Goal: Transaction & Acquisition: Obtain resource

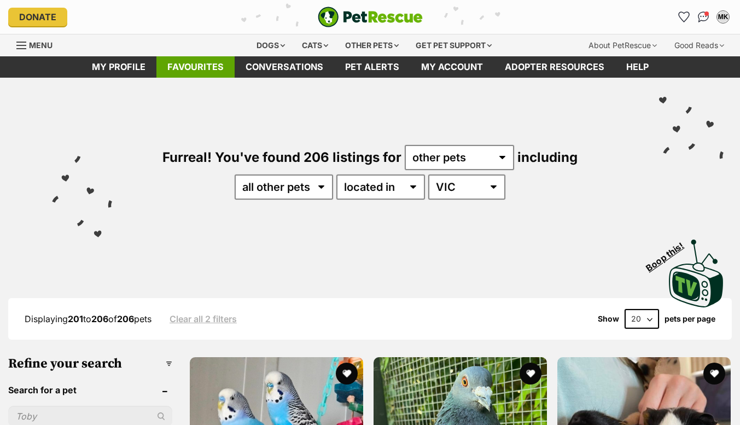
click at [195, 66] on link "Favourites" at bounding box center [195, 66] width 78 height 21
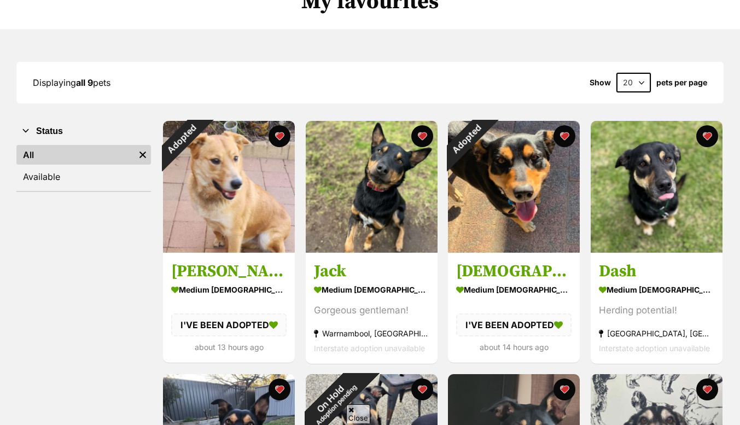
scroll to position [103, 0]
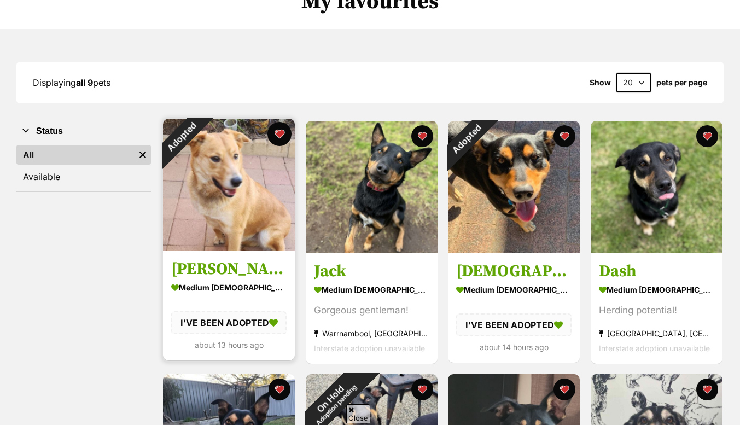
click at [281, 139] on button "favourite" at bounding box center [280, 134] width 24 height 24
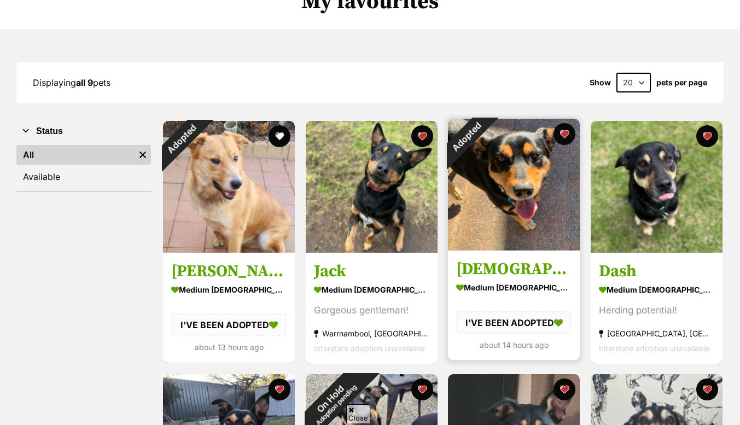
click at [529, 183] on img at bounding box center [514, 185] width 132 height 132
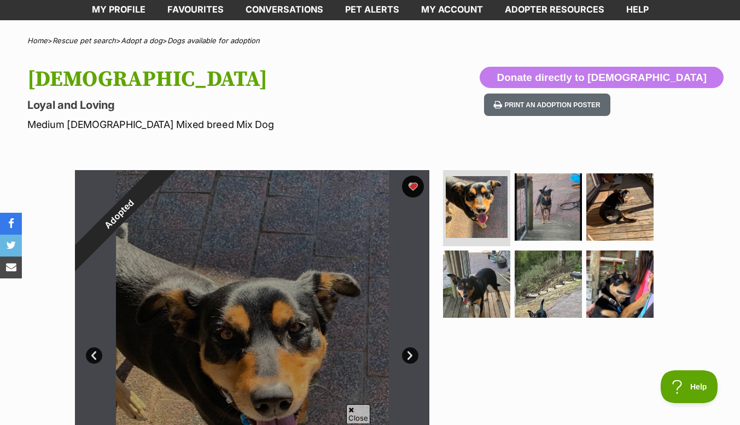
scroll to position [56, 0]
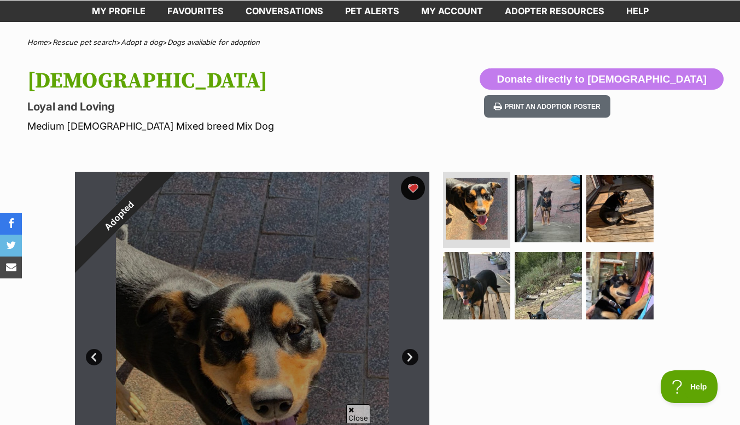
click at [417, 186] on button "favourite" at bounding box center [413, 188] width 24 height 24
click at [196, 5] on link "Favourites" at bounding box center [195, 11] width 78 height 21
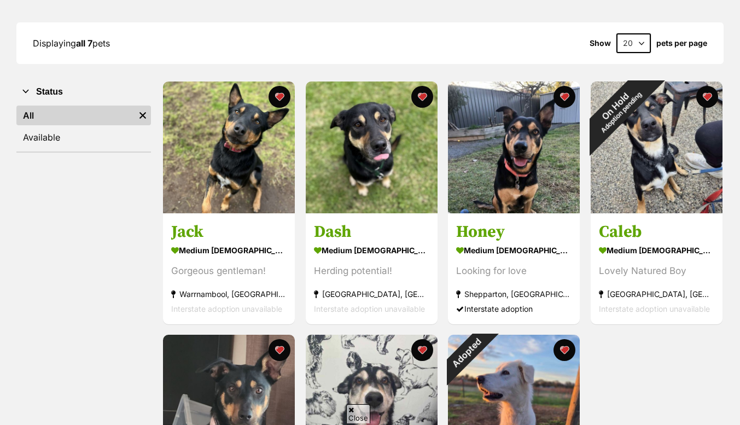
scroll to position [164, 0]
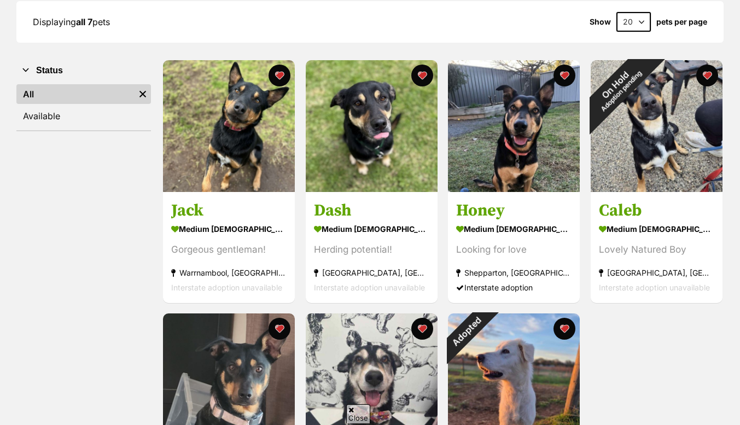
click at [667, 355] on div "Jack medium male Dog Gorgeous gentleman! Warrnambool, VIC Interstate adoption u…" at bounding box center [443, 308] width 562 height 498
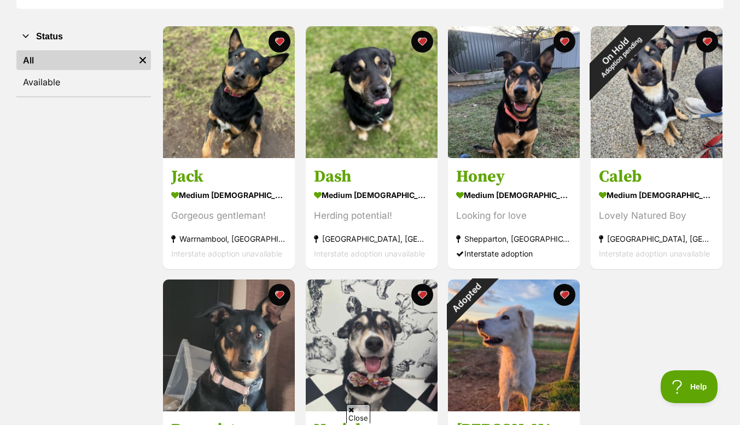
scroll to position [198, 0]
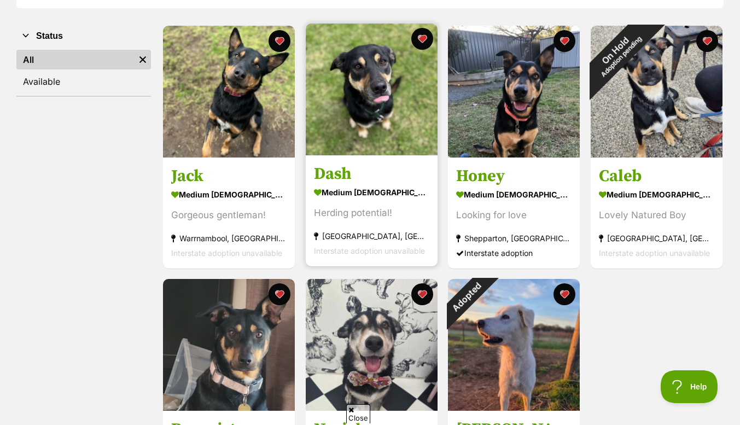
click at [369, 74] on img at bounding box center [372, 90] width 132 height 132
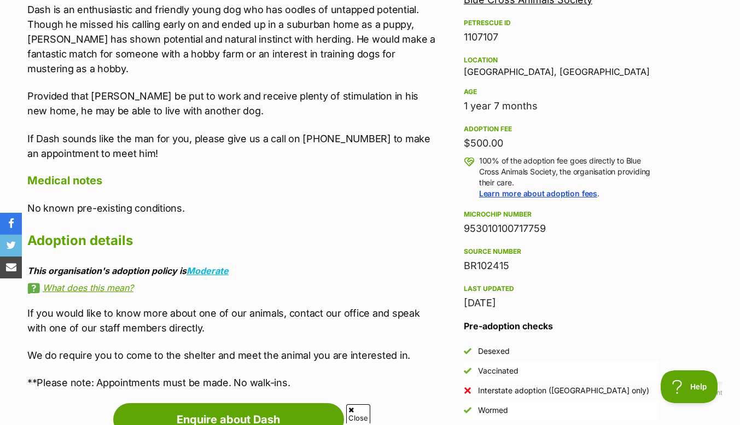
scroll to position [681, 0]
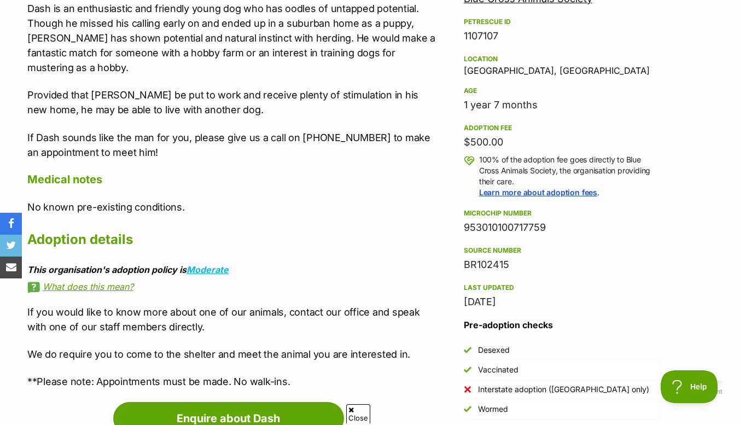
click at [654, 294] on div "25 Aug, 2025" at bounding box center [561, 301] width 195 height 15
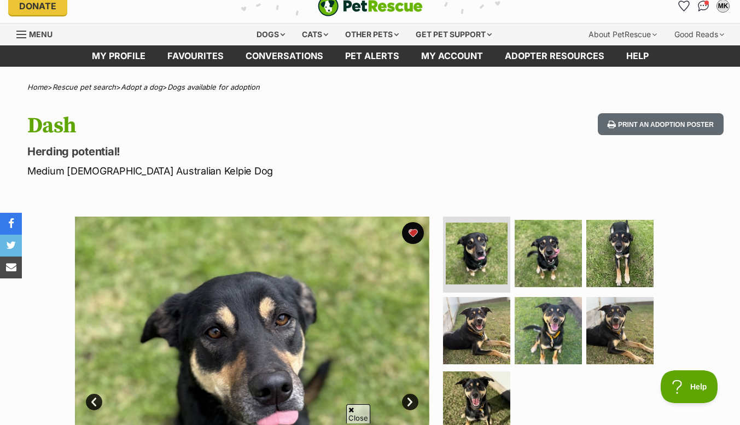
scroll to position [0, 0]
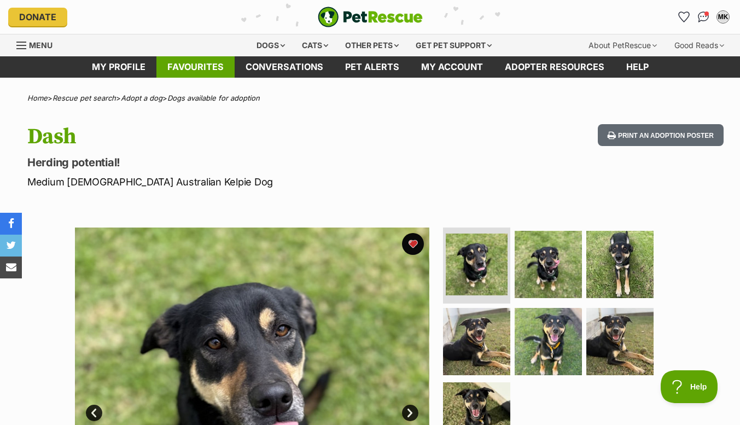
click at [198, 65] on link "Favourites" at bounding box center [195, 66] width 78 height 21
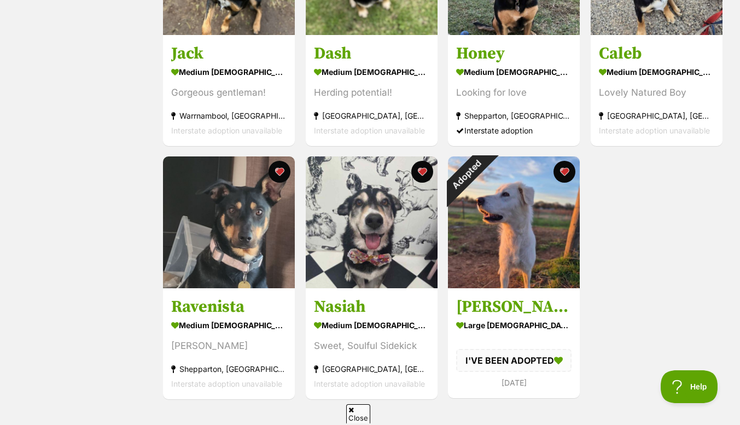
scroll to position [336, 0]
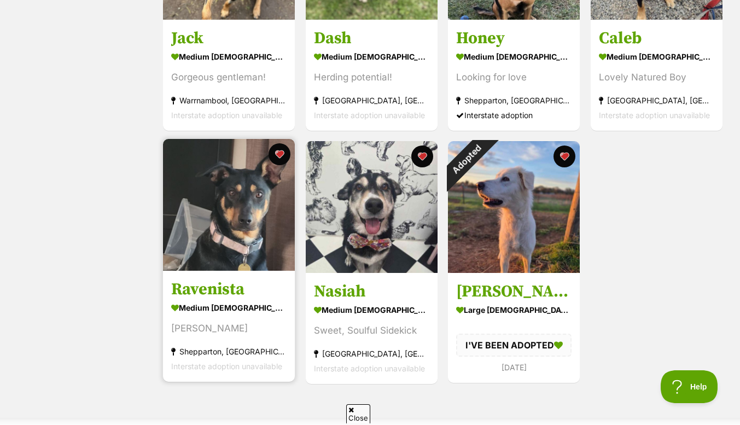
click at [222, 223] on img at bounding box center [229, 205] width 132 height 132
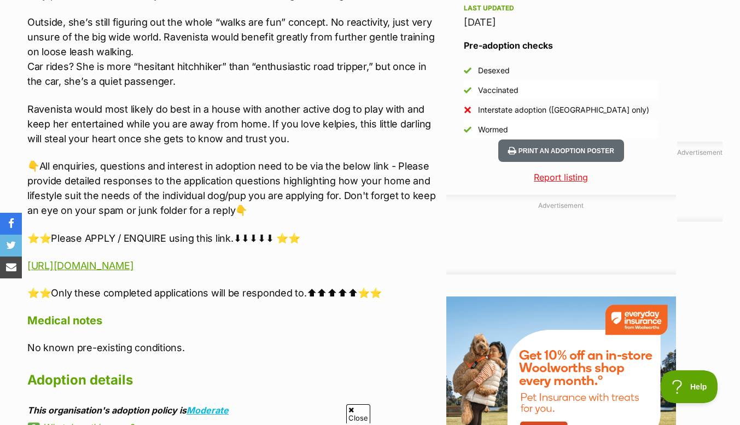
scroll to position [958, 0]
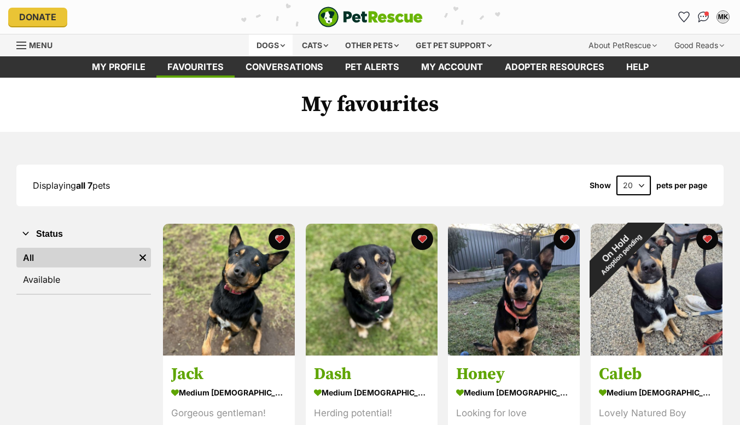
click at [267, 43] on div "Dogs" at bounding box center [271, 45] width 44 height 22
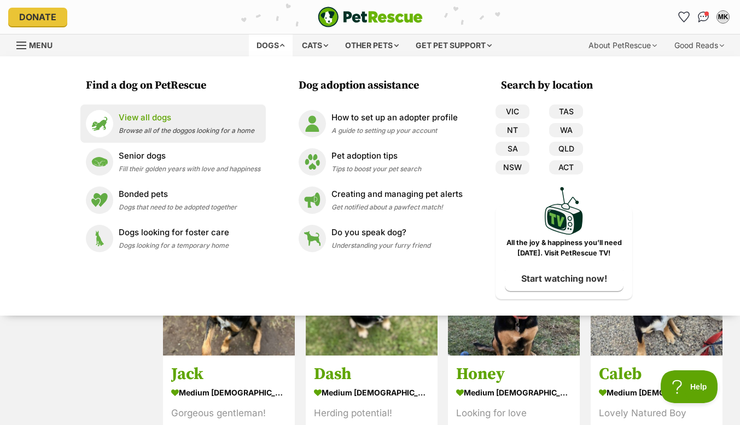
click at [140, 120] on p "View all dogs" at bounding box center [187, 118] width 136 height 13
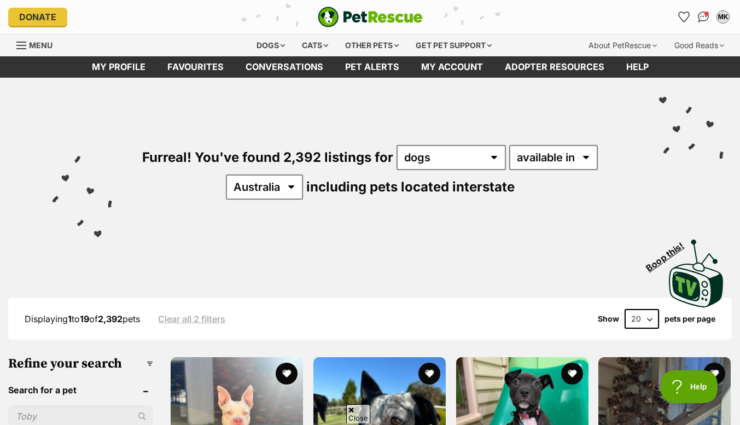
scroll to position [200, 0]
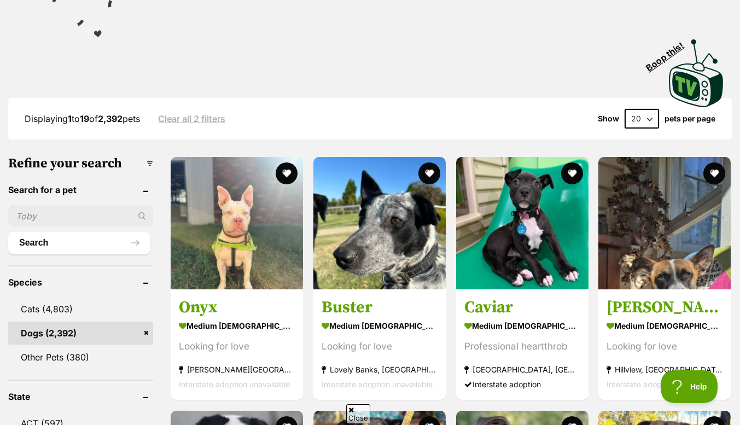
click at [56, 219] on input "text" at bounding box center [80, 216] width 145 height 21
type input "jackaroo"
click at [48, 250] on button "Search" at bounding box center [79, 243] width 142 height 22
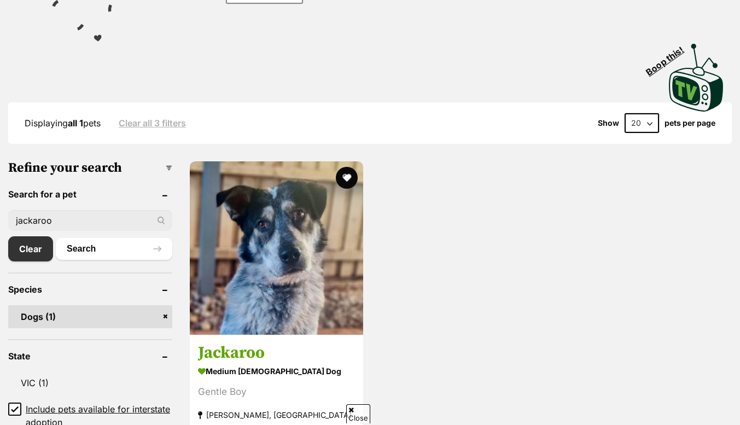
scroll to position [212, 0]
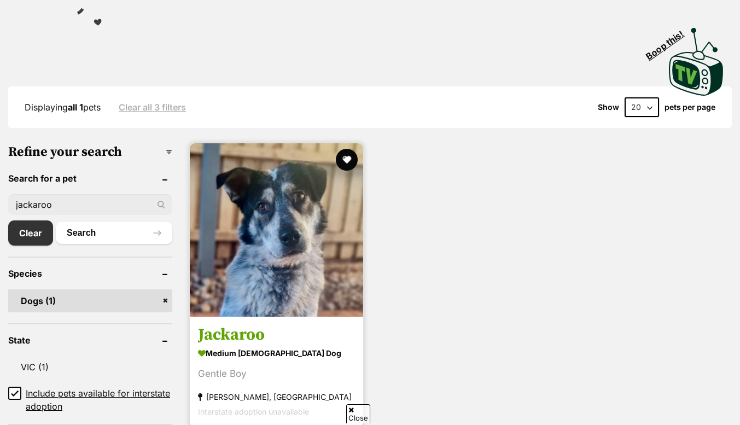
click at [278, 143] on img at bounding box center [276, 229] width 173 height 173
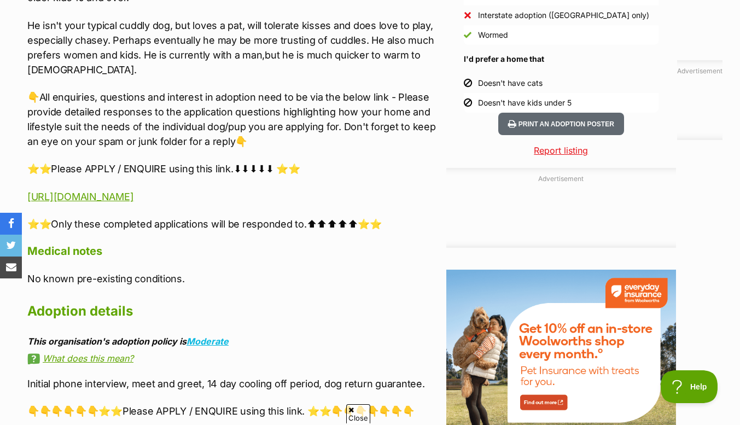
scroll to position [1057, 0]
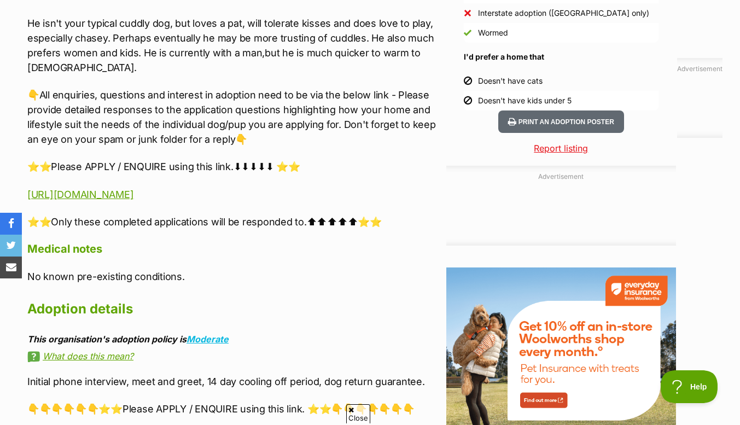
click at [689, 228] on div "Advertisement Adoption information I've been adopted! This pet is no longer ava…" at bounding box center [370, 98] width 708 height 1103
click at [695, 266] on div "Advertisement Adoption information I've been adopted! This pet is no longer ava…" at bounding box center [370, 98] width 708 height 1103
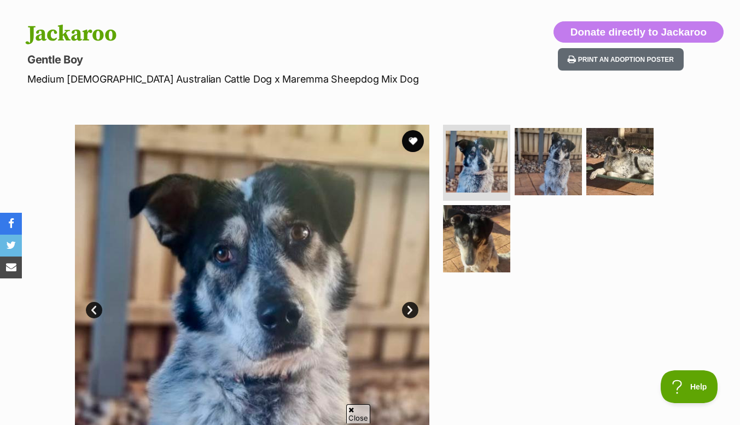
scroll to position [110, 0]
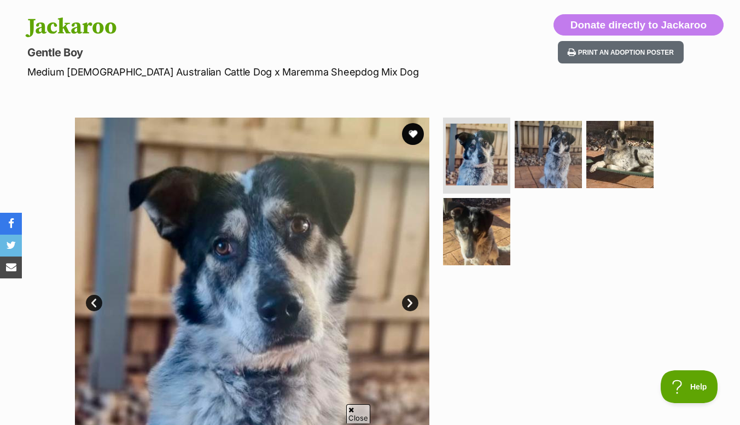
click at [533, 333] on div at bounding box center [553, 295] width 224 height 355
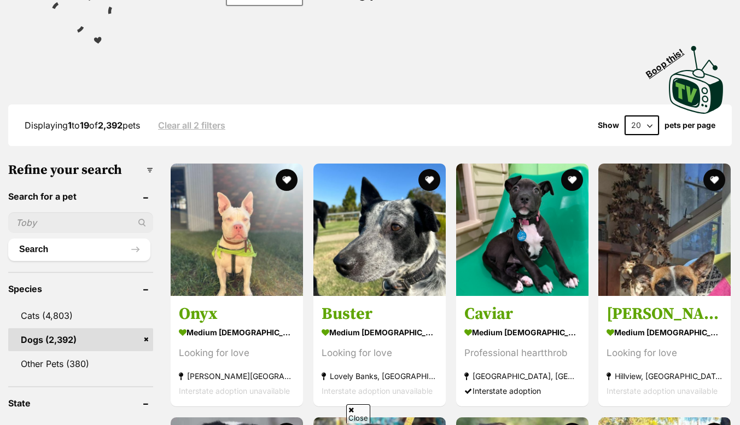
scroll to position [194, 0]
click at [60, 224] on input "text" at bounding box center [80, 222] width 145 height 21
click at [65, 227] on input "zeus" at bounding box center [80, 222] width 145 height 21
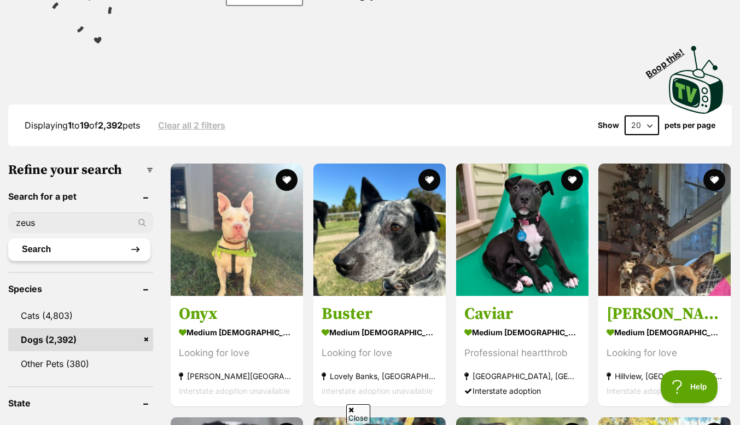
type input "zeus"
click at [65, 254] on button "Search" at bounding box center [79, 250] width 142 height 22
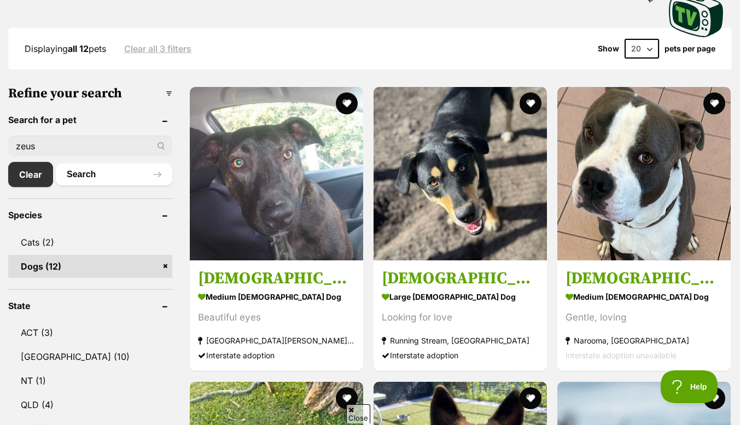
scroll to position [271, 0]
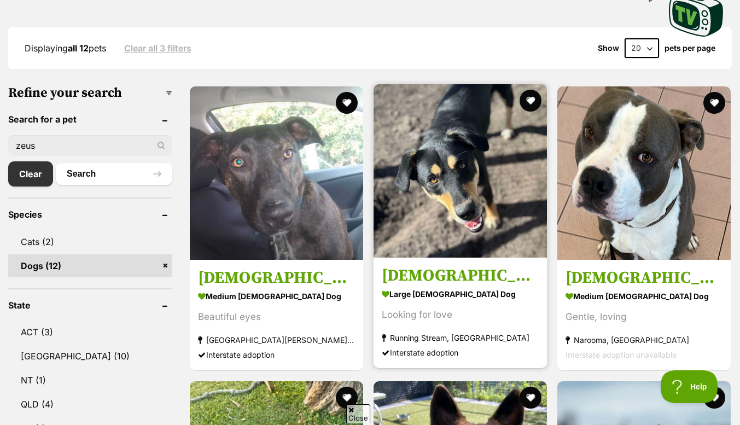
click at [441, 158] on img at bounding box center [460, 170] width 173 height 173
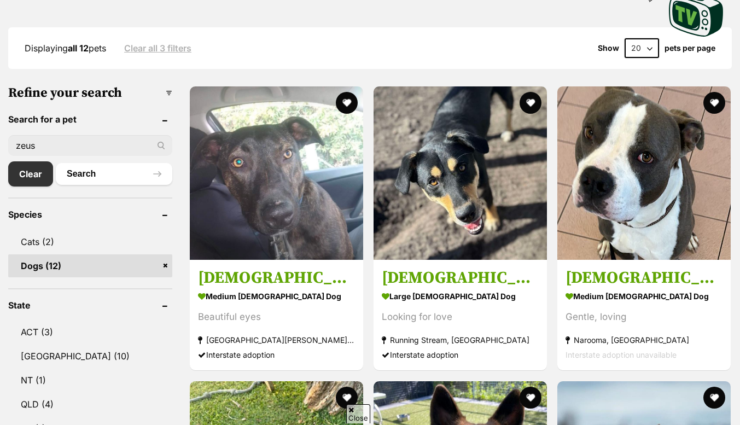
scroll to position [271, 0]
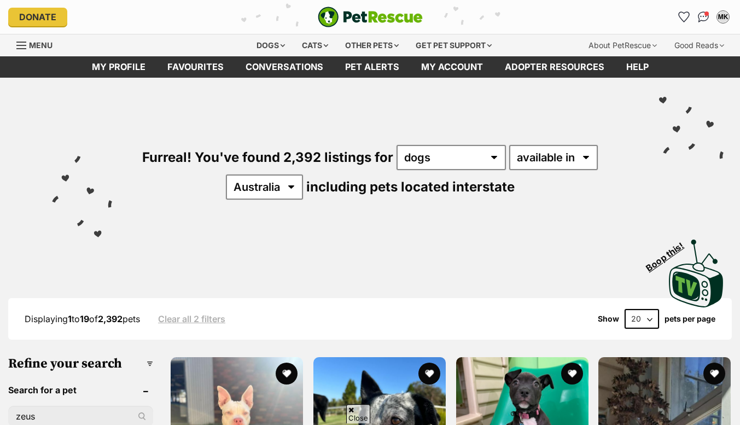
scroll to position [194, 0]
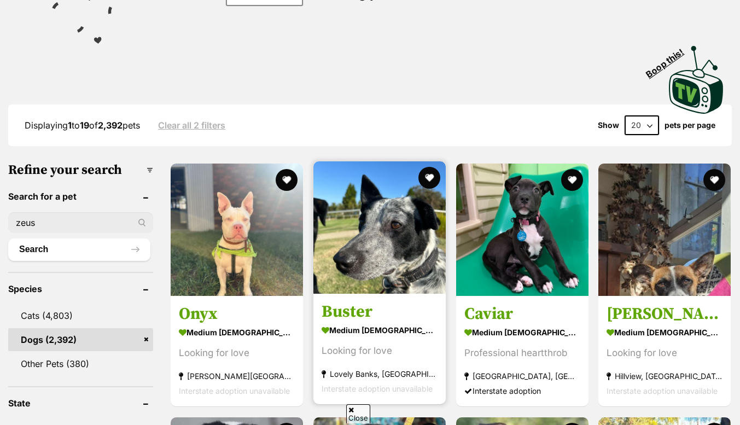
click at [368, 250] on img at bounding box center [380, 227] width 132 height 132
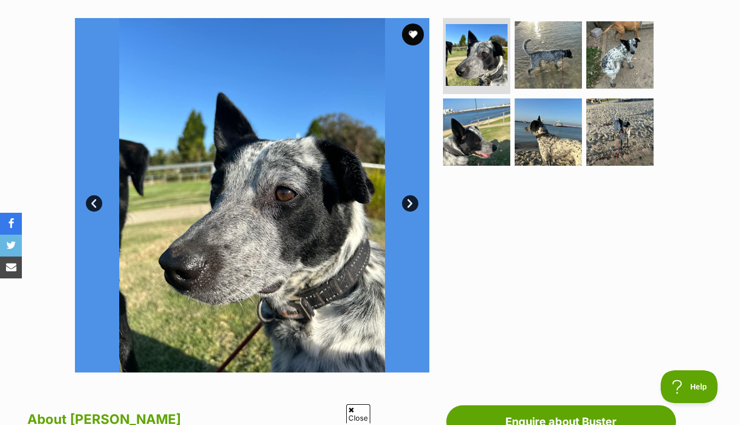
scroll to position [214, 0]
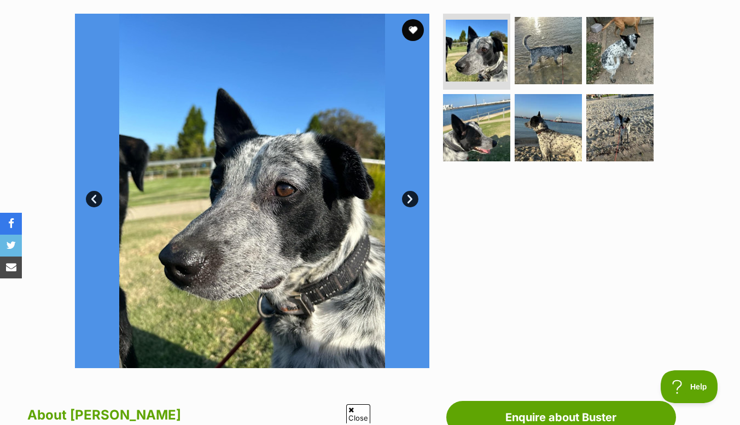
click at [414, 200] on link "Next" at bounding box center [410, 199] width 16 height 16
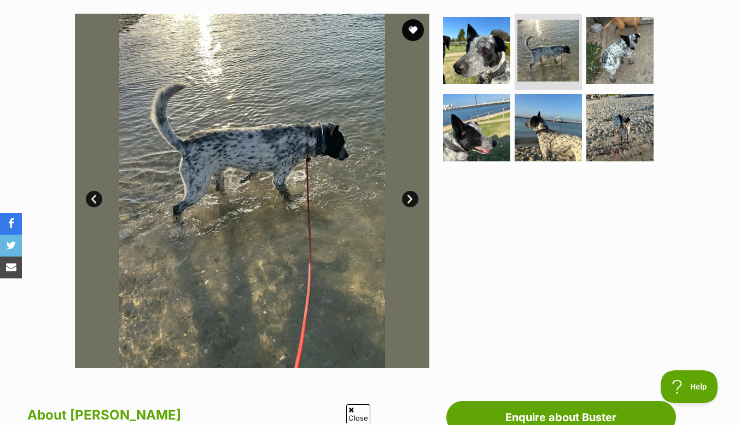
click at [412, 196] on link "Next" at bounding box center [410, 199] width 16 height 16
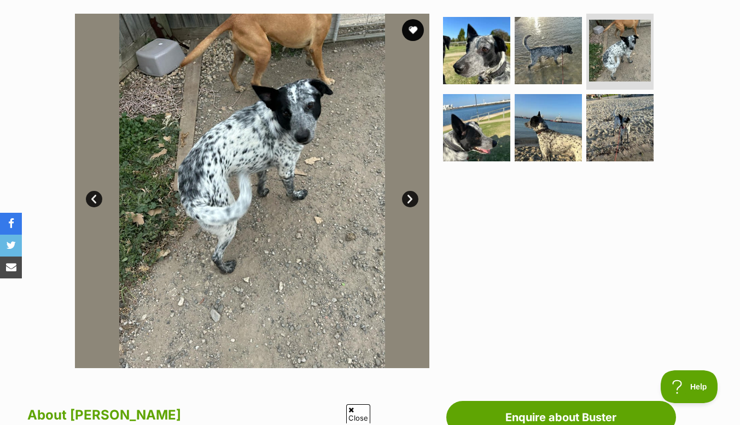
click at [410, 200] on link "Next" at bounding box center [410, 199] width 16 height 16
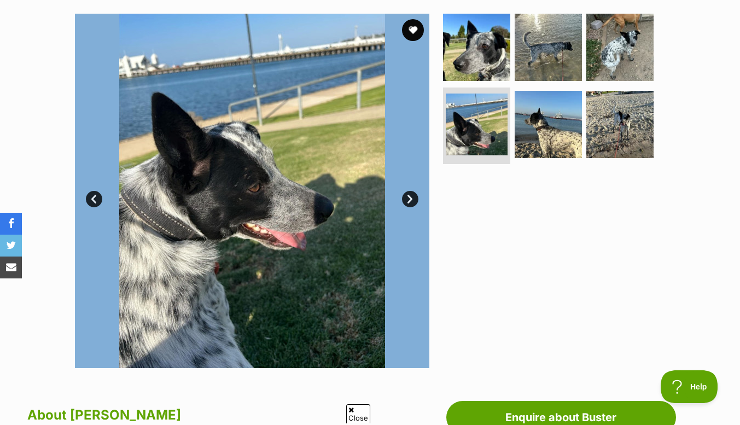
click at [409, 200] on link "Next" at bounding box center [410, 199] width 16 height 16
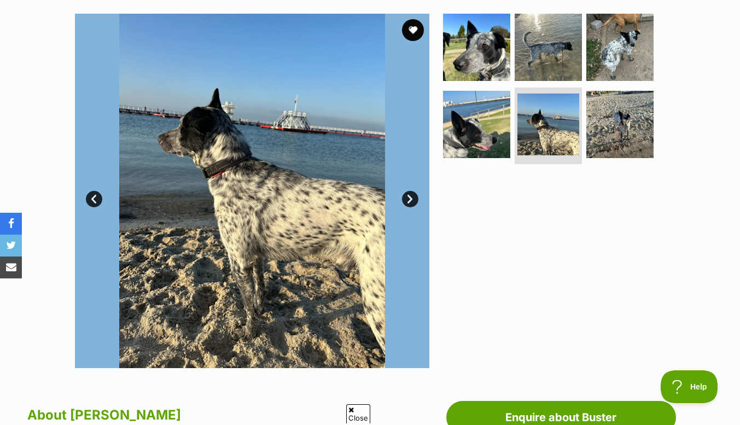
click at [409, 201] on link "Next" at bounding box center [410, 199] width 16 height 16
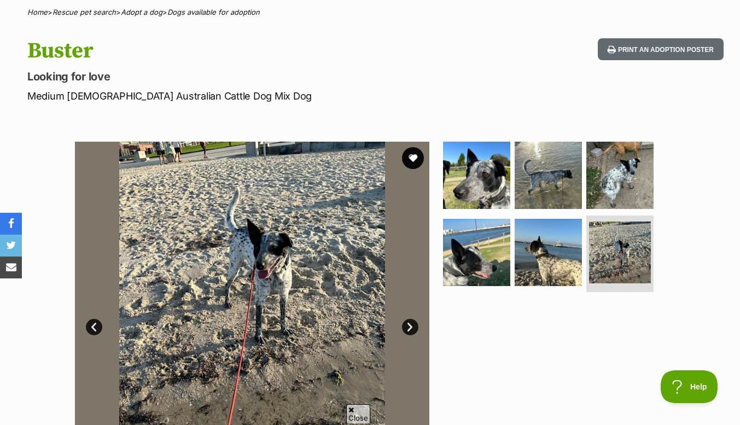
scroll to position [86, 0]
click at [409, 331] on link "Next" at bounding box center [410, 327] width 16 height 16
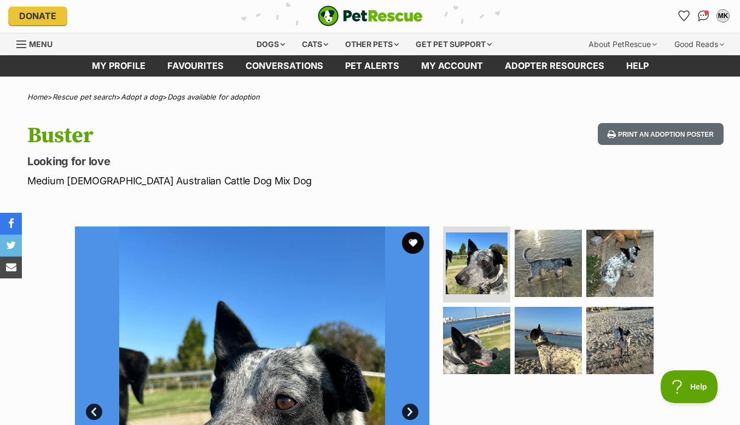
scroll to position [0, 0]
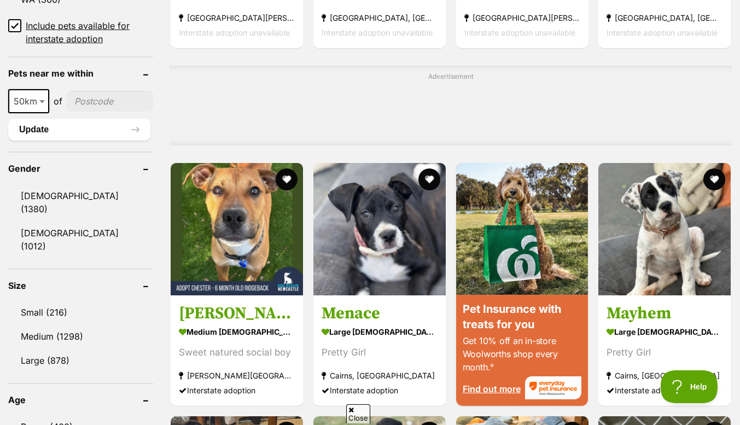
scroll to position [808, 0]
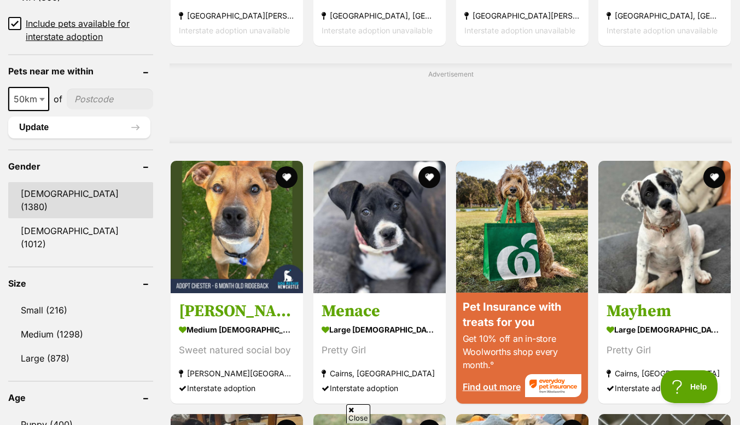
click at [42, 182] on link "[DEMOGRAPHIC_DATA] (1380)" at bounding box center [80, 200] width 145 height 36
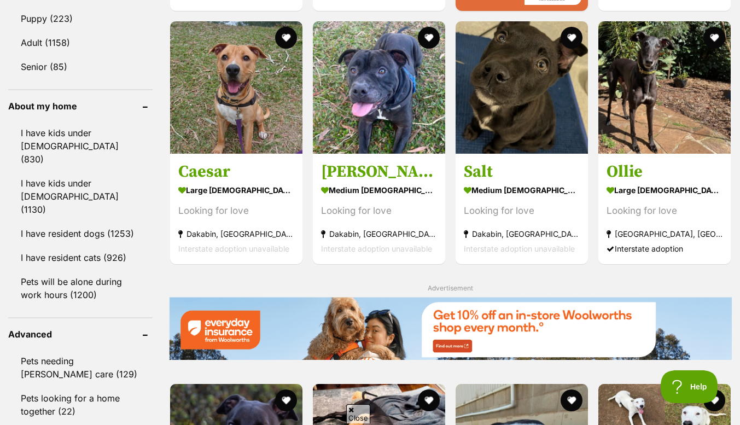
scroll to position [1198, 0]
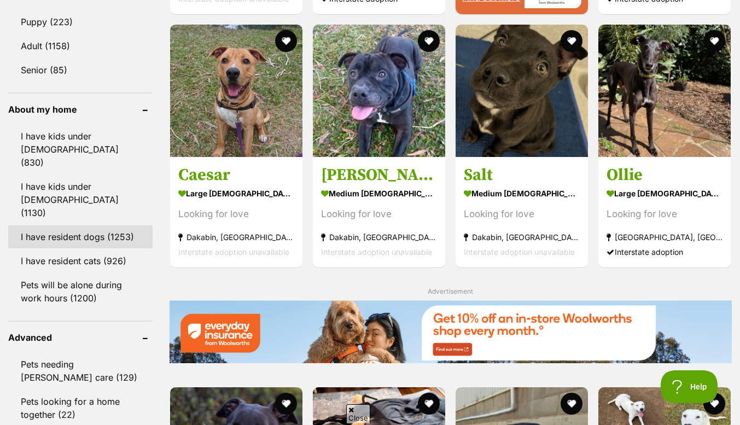
click at [81, 225] on link "I have resident dogs (1253)" at bounding box center [80, 236] width 144 height 23
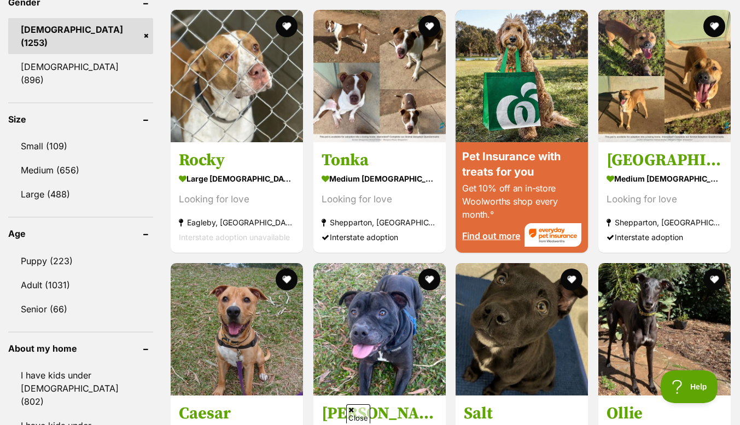
scroll to position [987, 0]
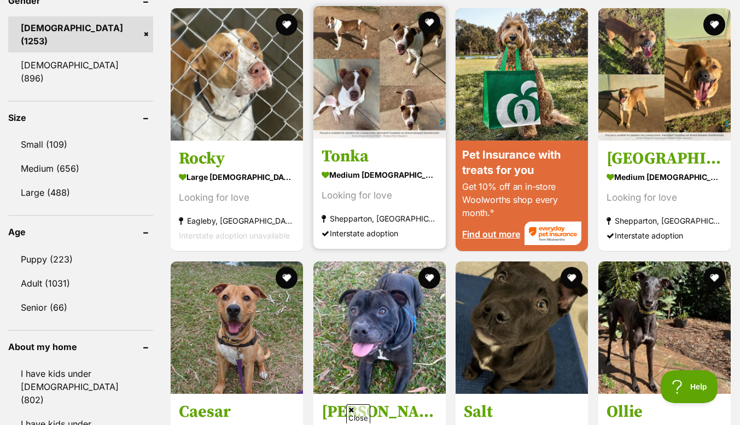
click at [355, 71] on img at bounding box center [380, 72] width 132 height 132
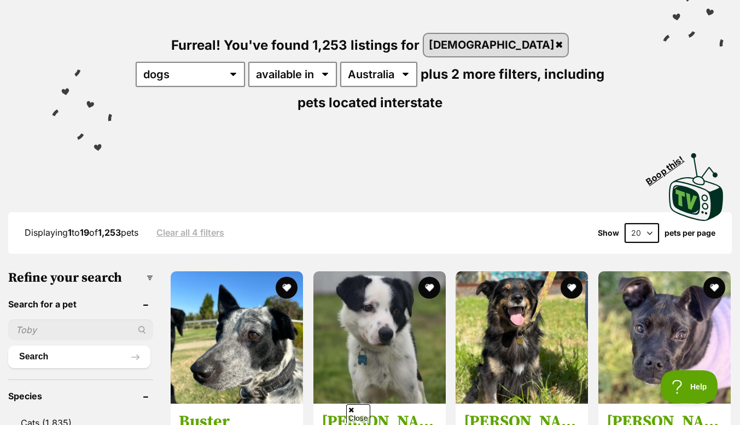
scroll to position [114, 0]
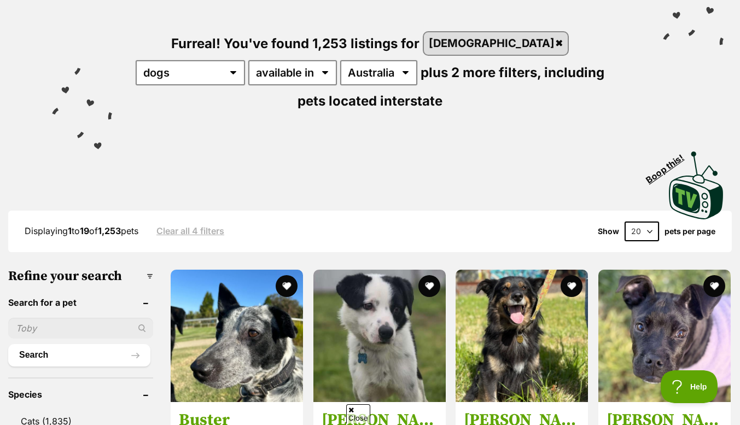
click at [652, 235] on select "20 40 60" at bounding box center [642, 232] width 34 height 20
select select "60"
click at [625, 222] on select "20 40 60" at bounding box center [642, 232] width 34 height 20
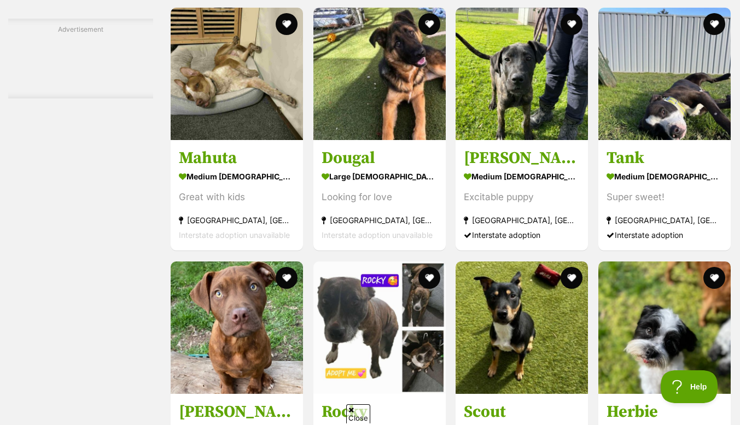
scroll to position [1963, 0]
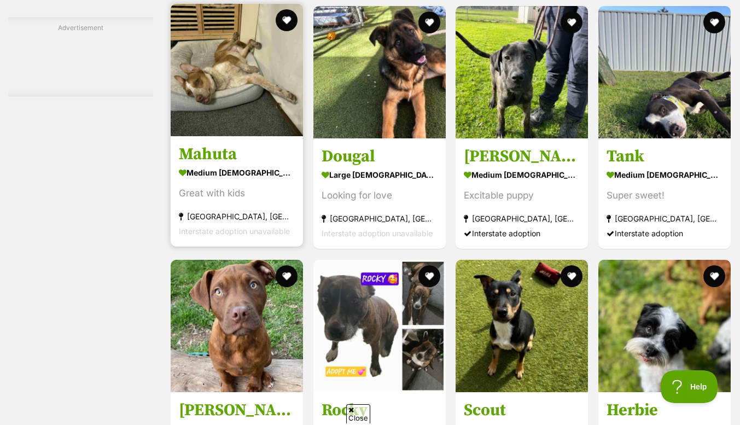
click at [208, 160] on h3 "Mahuta" at bounding box center [237, 154] width 116 height 21
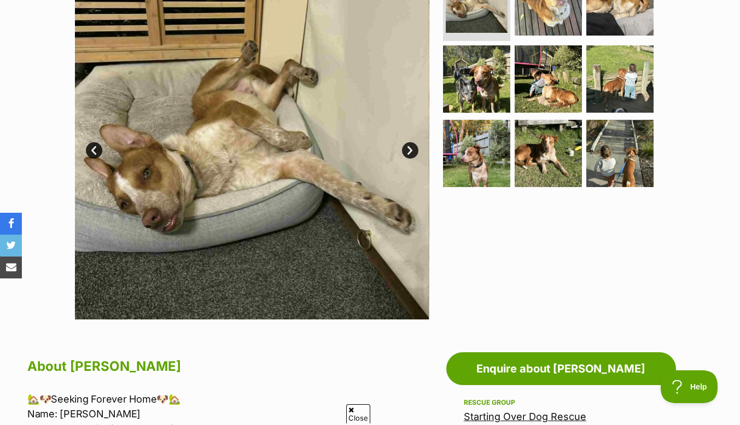
scroll to position [266, 0]
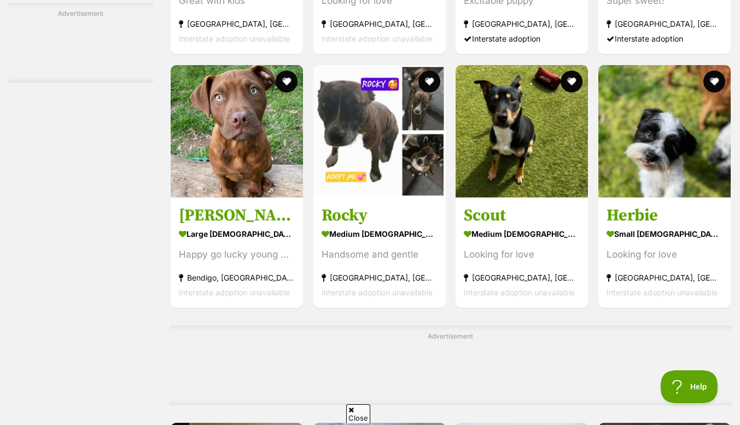
scroll to position [2159, 0]
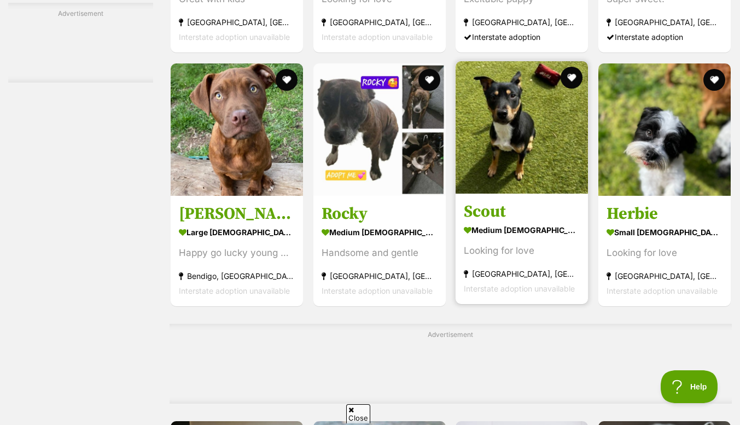
click at [505, 119] on img at bounding box center [522, 127] width 132 height 132
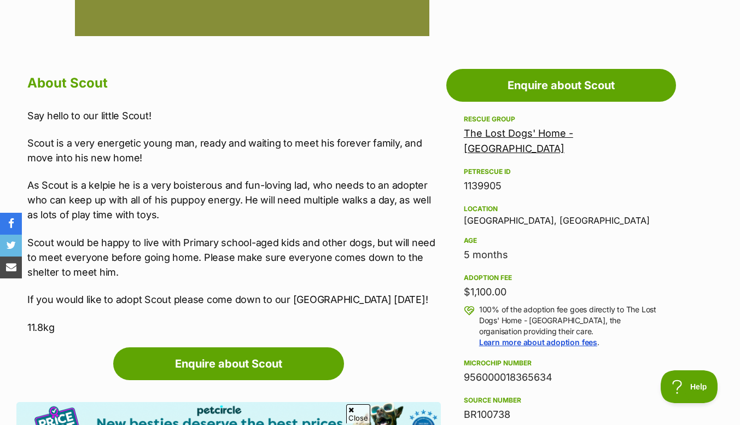
scroll to position [551, 0]
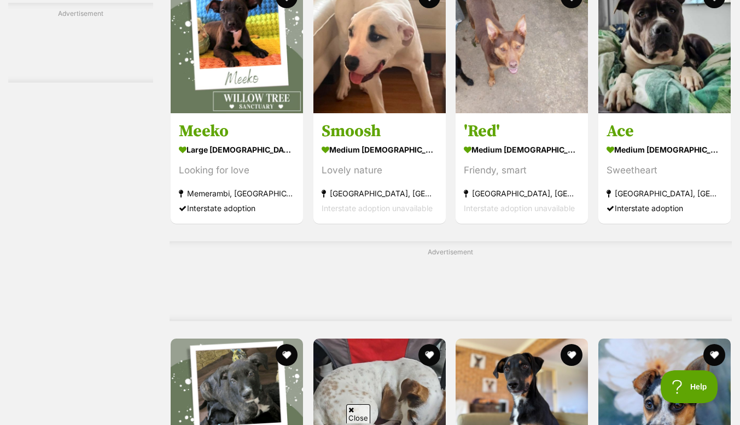
scroll to position [3212, 0]
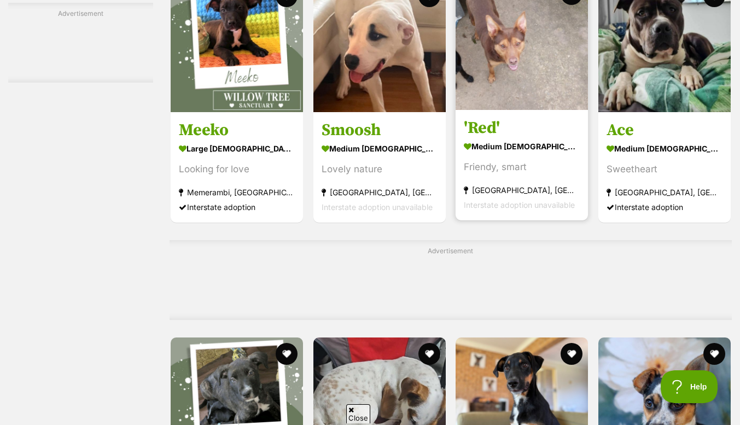
click at [479, 138] on h3 "'Red'" at bounding box center [522, 128] width 116 height 21
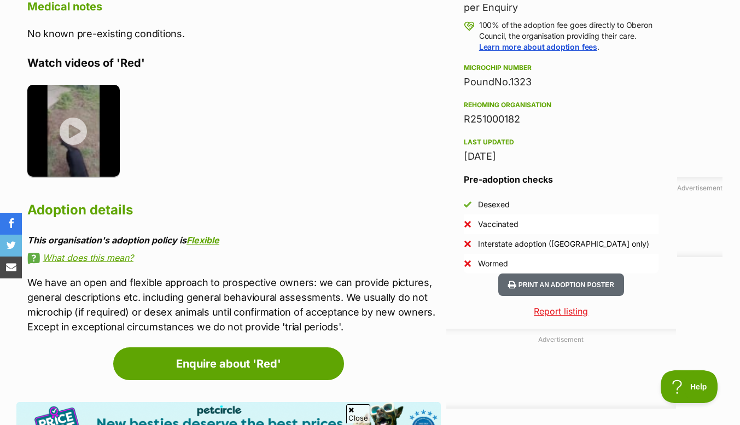
scroll to position [815, 0]
click at [77, 121] on img at bounding box center [73, 129] width 92 height 92
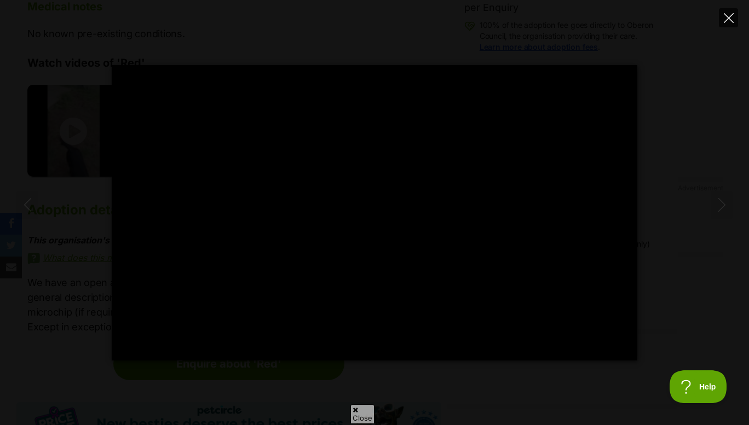
click at [733, 24] on button "Close" at bounding box center [727, 17] width 19 height 19
type input "84.65"
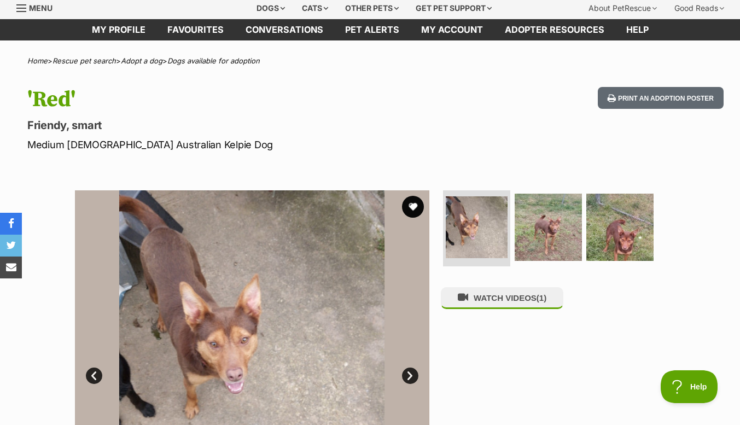
scroll to position [0, 0]
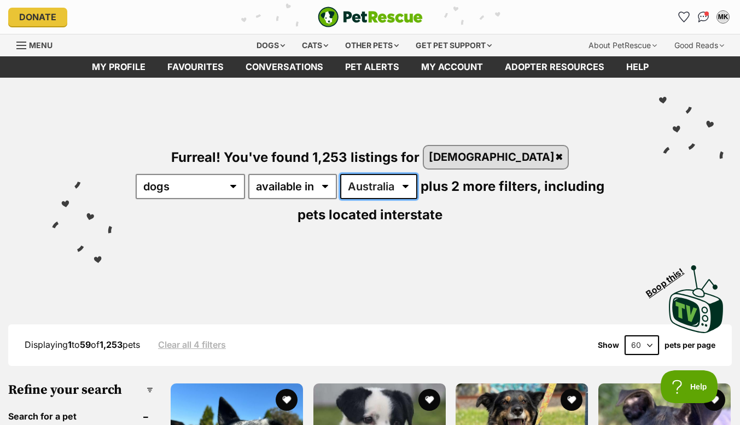
click at [340, 185] on select "Australia ACT NSW NT QLD SA TAS VIC WA" at bounding box center [378, 186] width 77 height 25
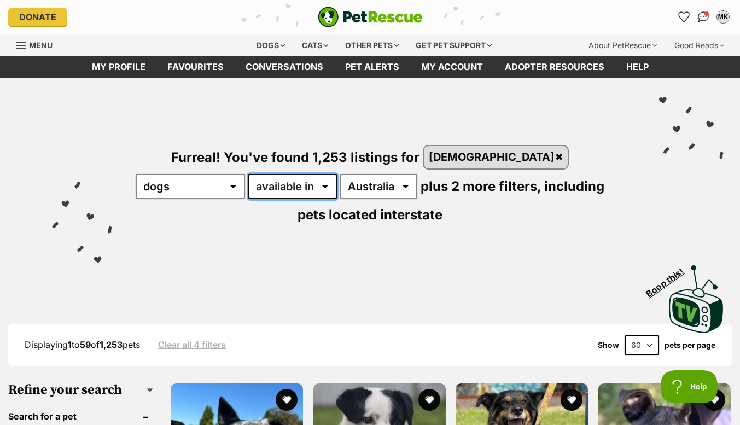
click at [248, 188] on select "available in located in" at bounding box center [292, 186] width 89 height 25
select select "disabled"
click at [248, 174] on select "available in located in" at bounding box center [292, 186] width 89 height 25
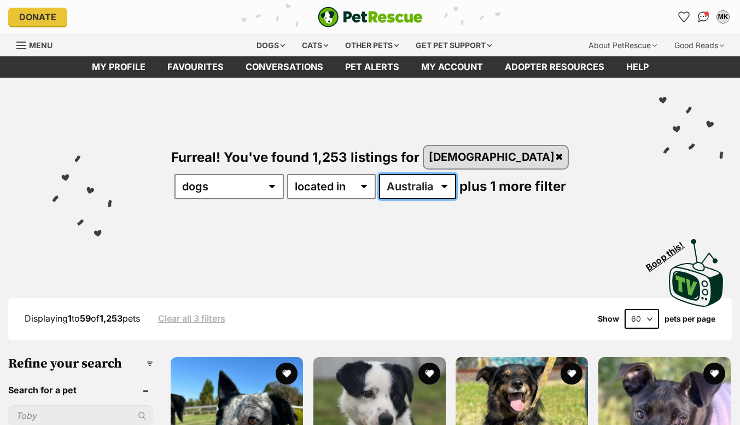
click at [393, 185] on select "Australia ACT NSW NT QLD SA TAS VIC WA" at bounding box center [417, 186] width 77 height 25
select select "VIC"
click at [379, 174] on select "Australia ACT NSW NT QLD SA TAS VIC WA" at bounding box center [417, 186] width 77 height 25
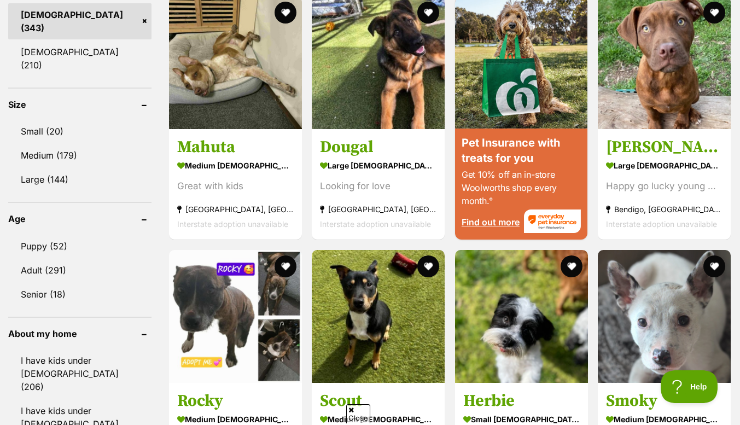
scroll to position [974, 0]
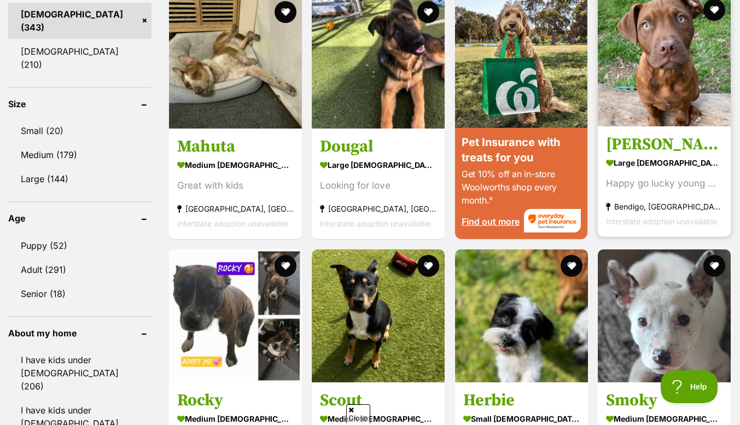
click at [664, 48] on img at bounding box center [664, 59] width 133 height 133
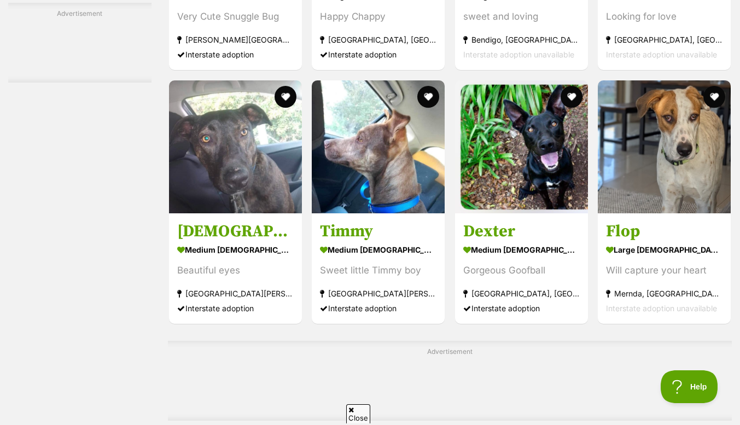
scroll to position [3089, 0]
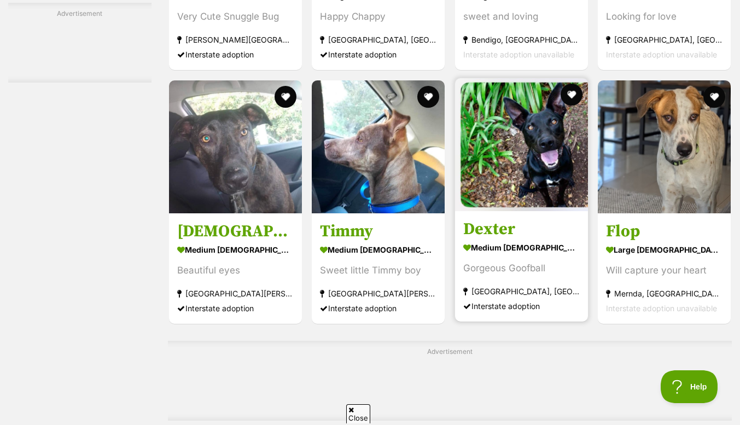
click at [532, 143] on img at bounding box center [521, 144] width 133 height 133
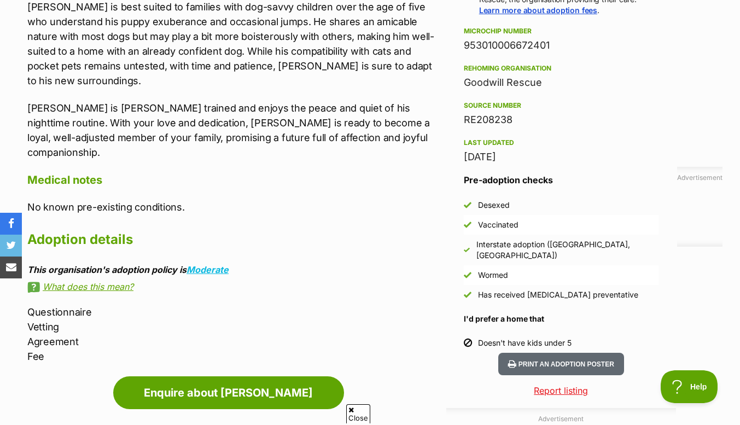
scroll to position [917, 0]
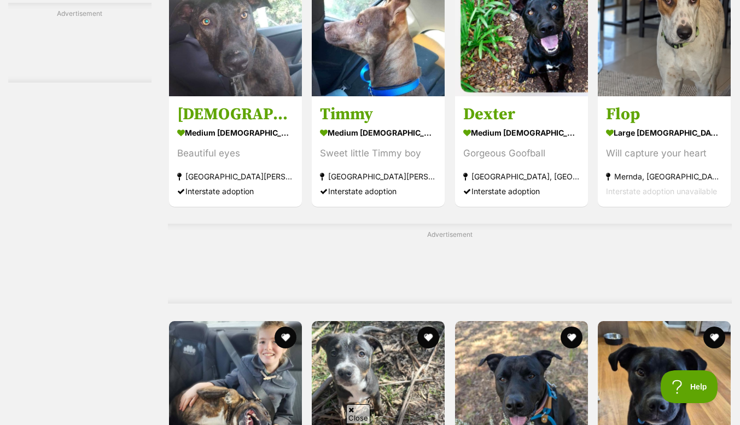
scroll to position [3208, 0]
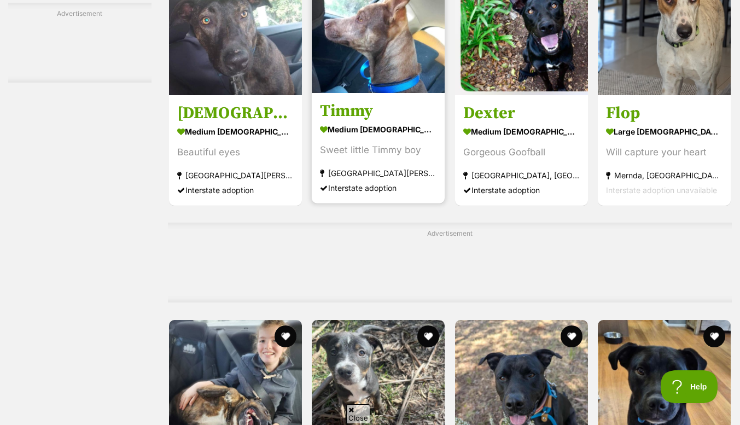
click at [341, 114] on h3 "Timmy" at bounding box center [378, 110] width 117 height 21
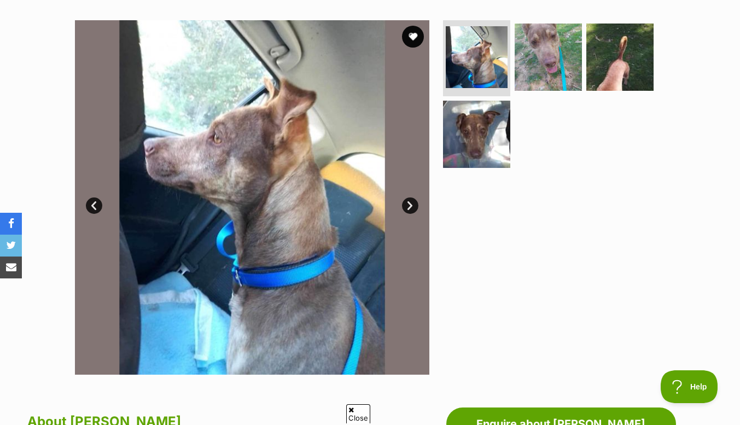
scroll to position [207, 0]
click at [412, 205] on link "Next" at bounding box center [410, 206] width 16 height 16
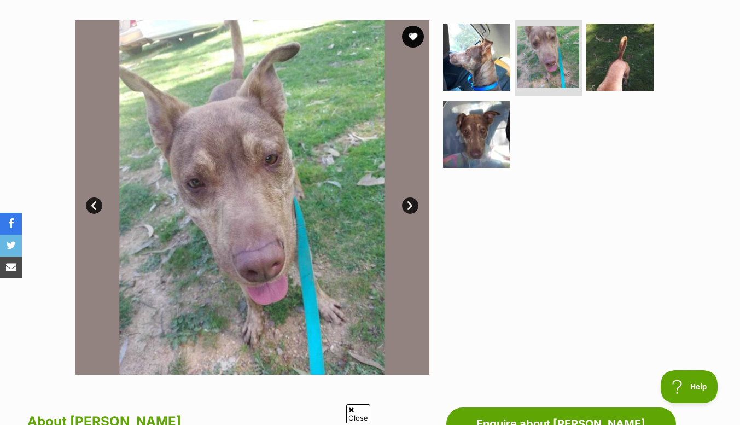
click at [404, 207] on link "Next" at bounding box center [410, 206] width 16 height 16
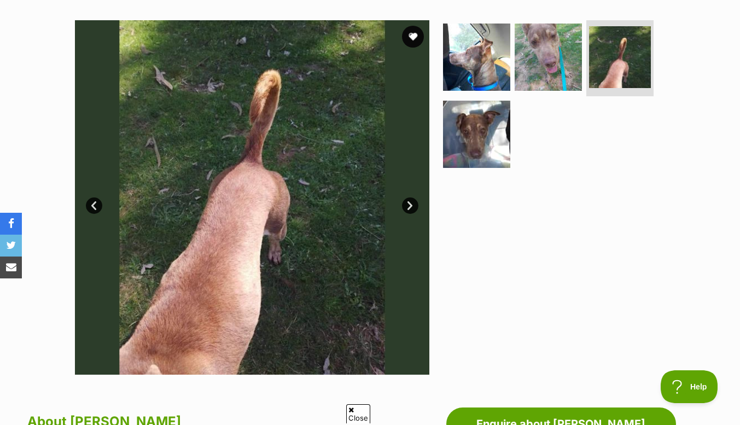
click at [409, 207] on link "Next" at bounding box center [410, 206] width 16 height 16
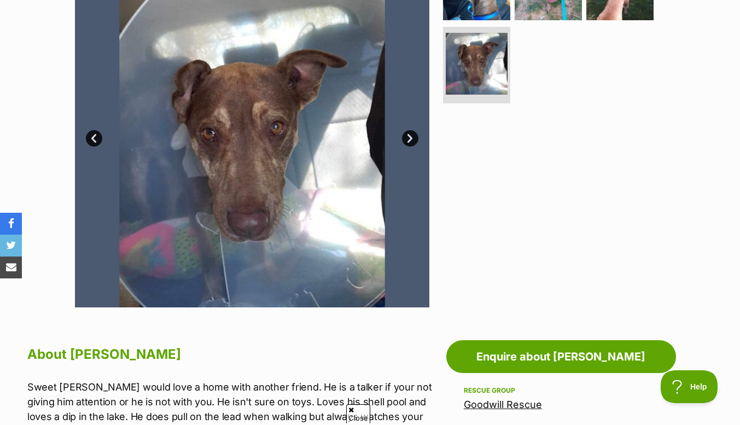
scroll to position [274, 0]
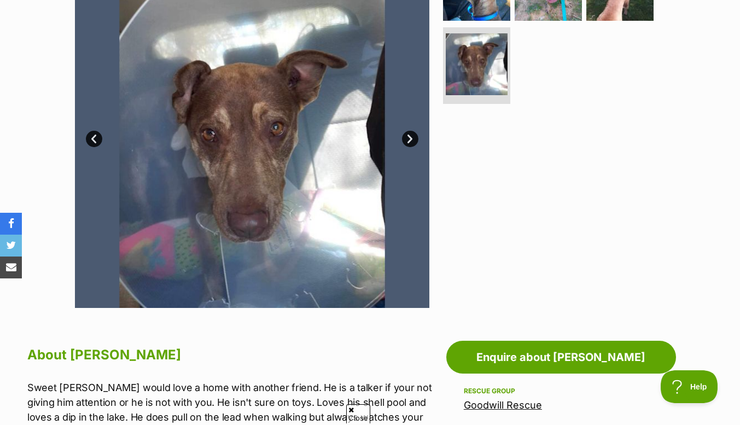
click at [408, 142] on link "Next" at bounding box center [410, 139] width 16 height 16
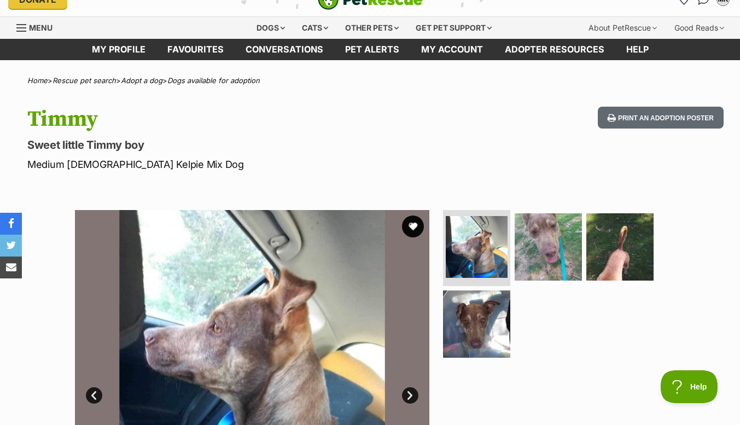
scroll to position [0, 0]
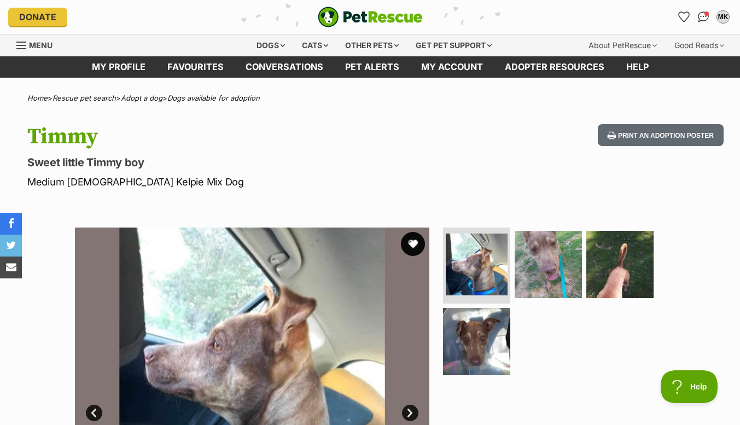
click at [412, 242] on button "favourite" at bounding box center [413, 244] width 24 height 24
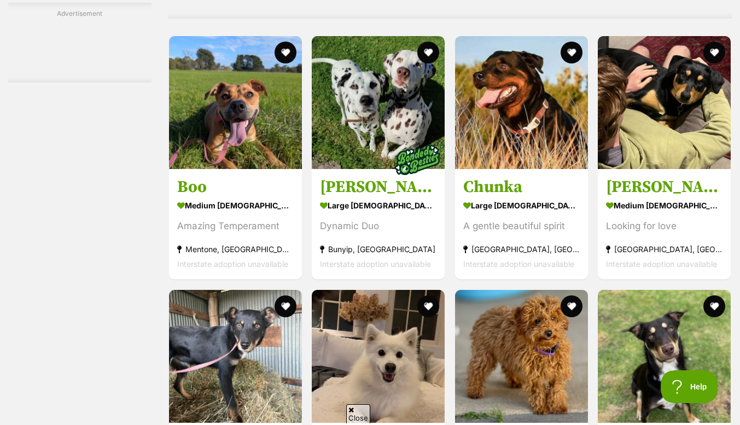
scroll to position [3851, 0]
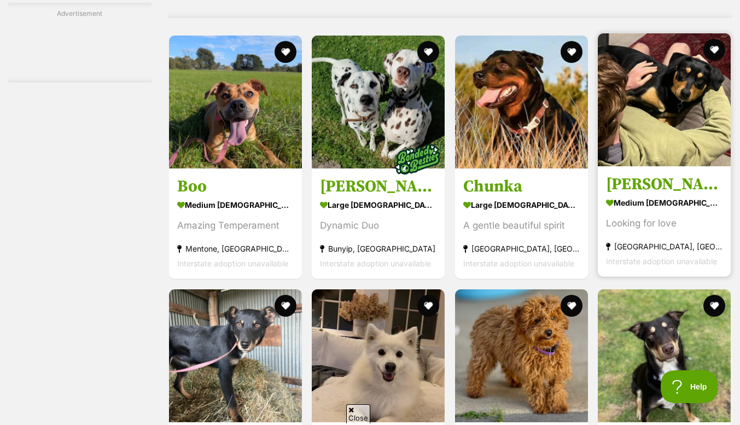
click at [660, 121] on img at bounding box center [664, 99] width 133 height 133
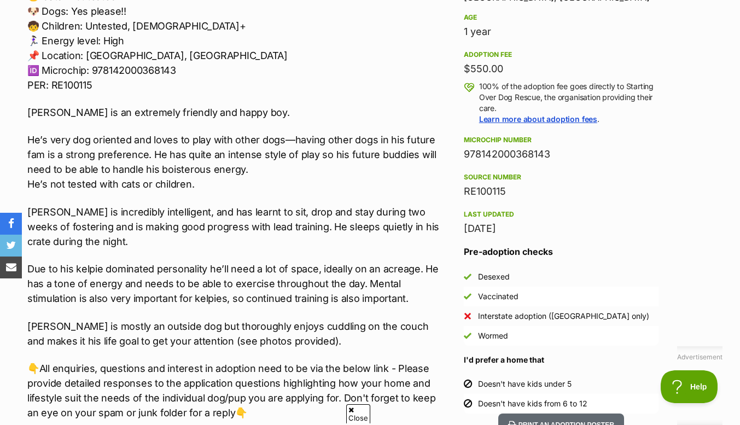
scroll to position [757, 0]
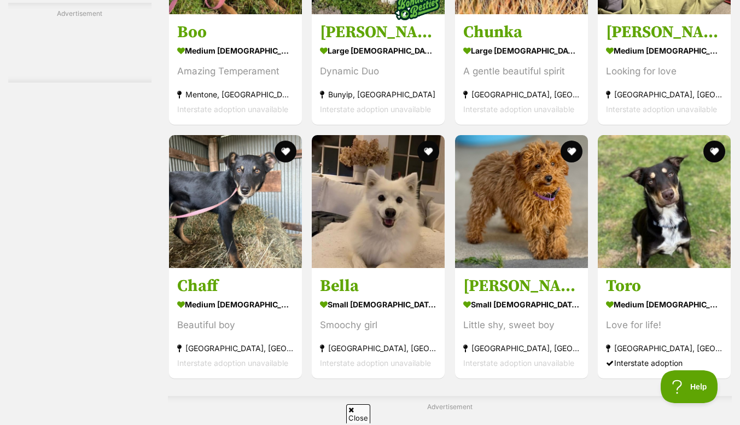
scroll to position [4018, 0]
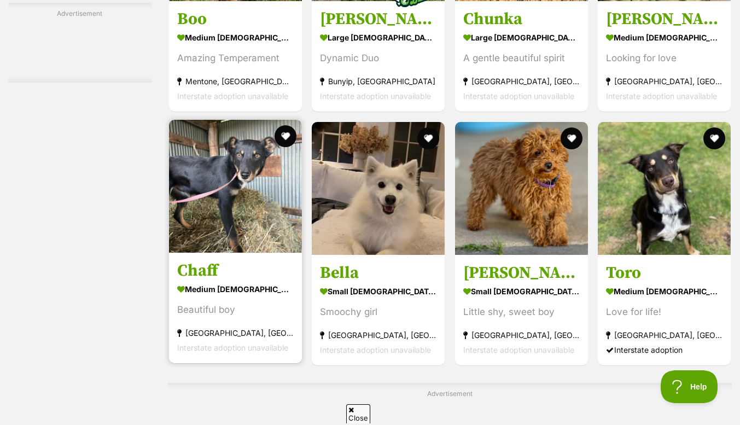
click at [225, 184] on img at bounding box center [235, 186] width 133 height 133
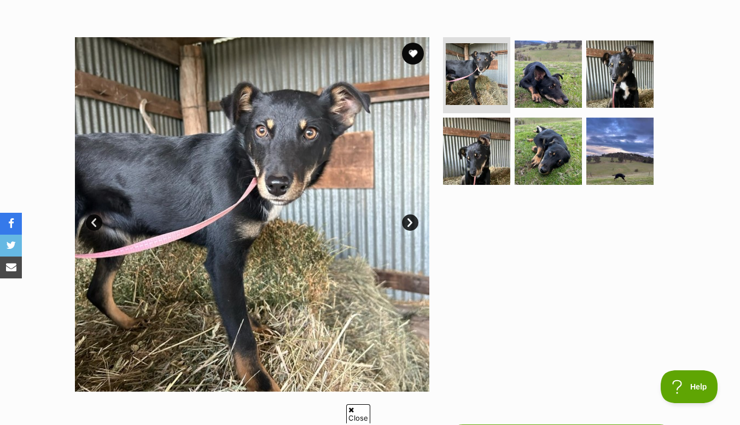
scroll to position [193, 0]
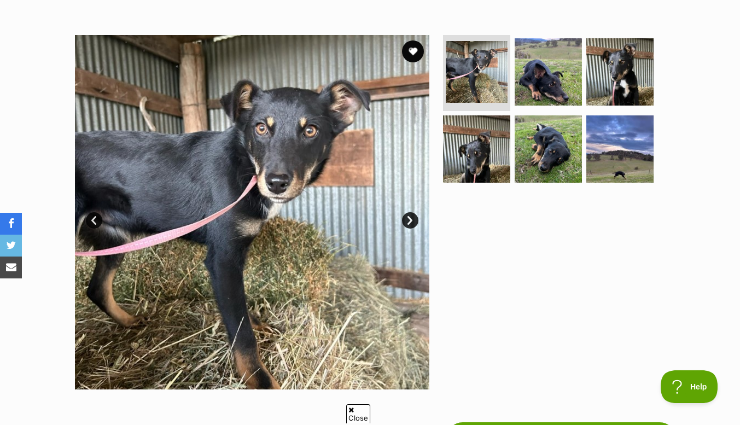
click at [413, 221] on link "Next" at bounding box center [410, 220] width 16 height 16
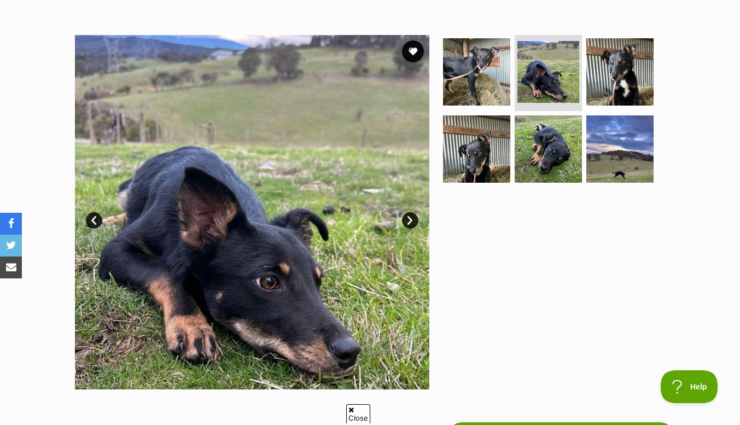
click at [410, 219] on link "Next" at bounding box center [410, 220] width 16 height 16
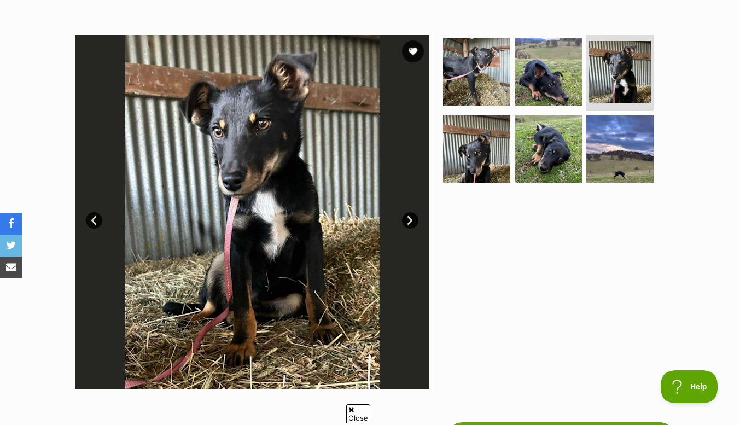
click at [411, 222] on link "Next" at bounding box center [410, 220] width 16 height 16
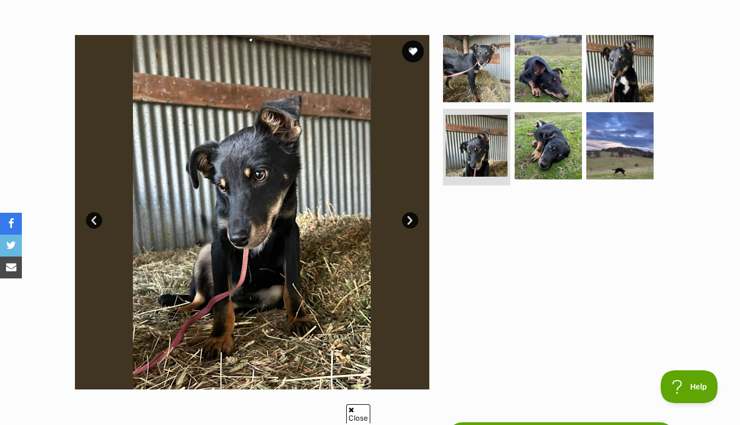
click at [407, 221] on link "Next" at bounding box center [410, 220] width 16 height 16
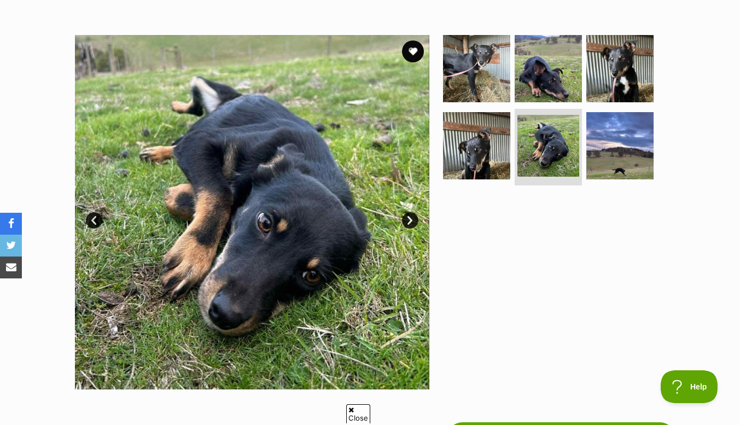
click at [410, 216] on link "Next" at bounding box center [410, 220] width 16 height 16
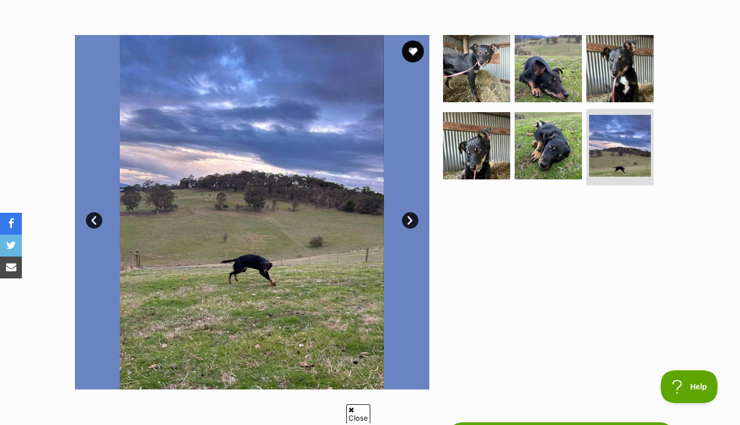
click at [414, 224] on link "Next" at bounding box center [410, 220] width 16 height 16
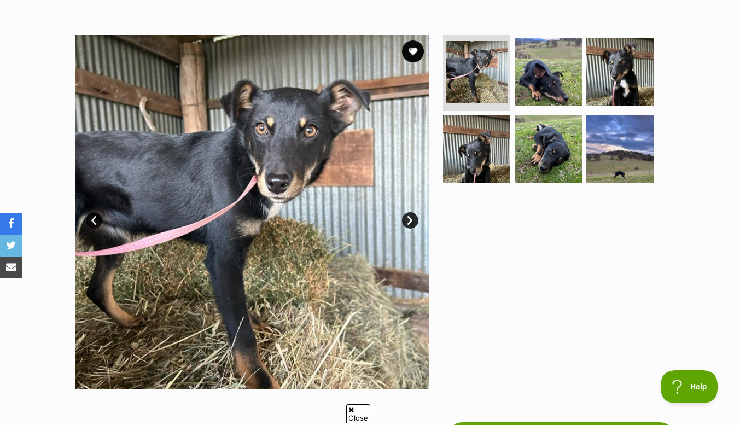
click at [412, 225] on link "Next" at bounding box center [410, 220] width 16 height 16
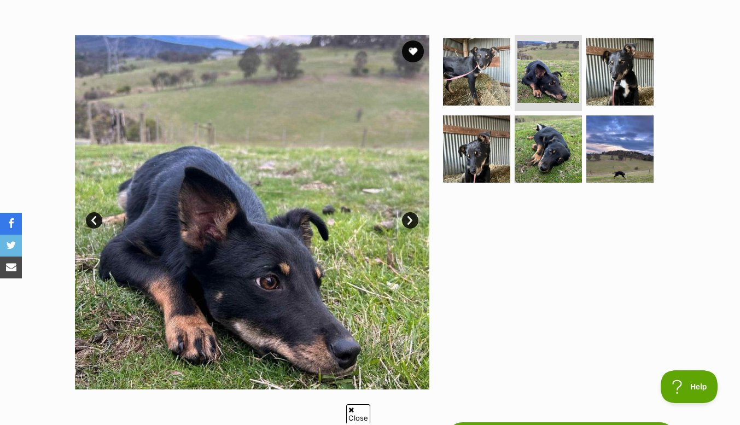
click at [416, 221] on link "Next" at bounding box center [410, 220] width 16 height 16
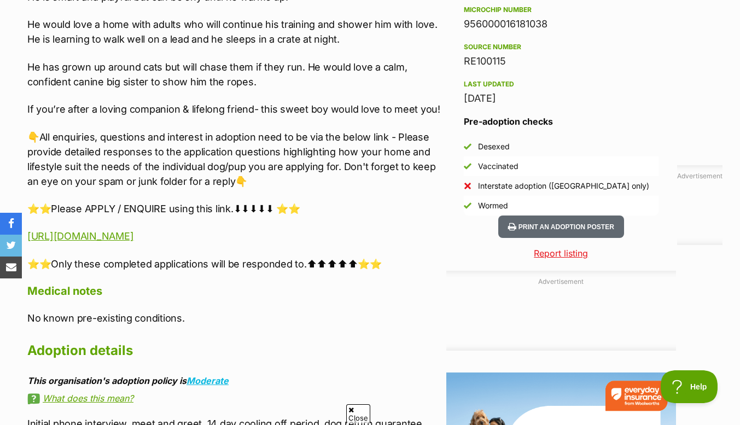
scroll to position [885, 0]
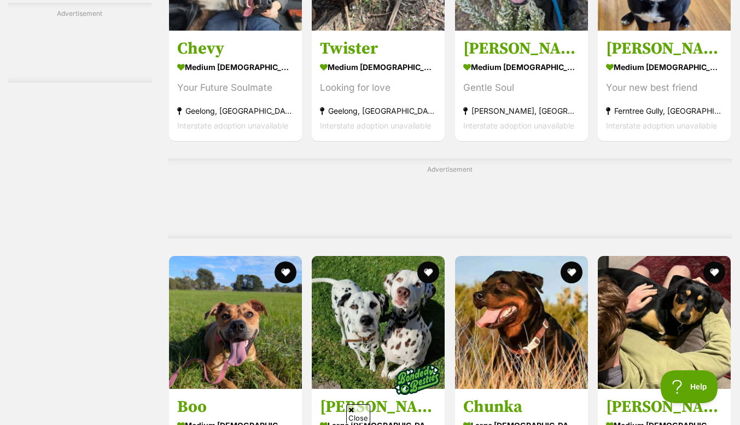
scroll to position [3633, 0]
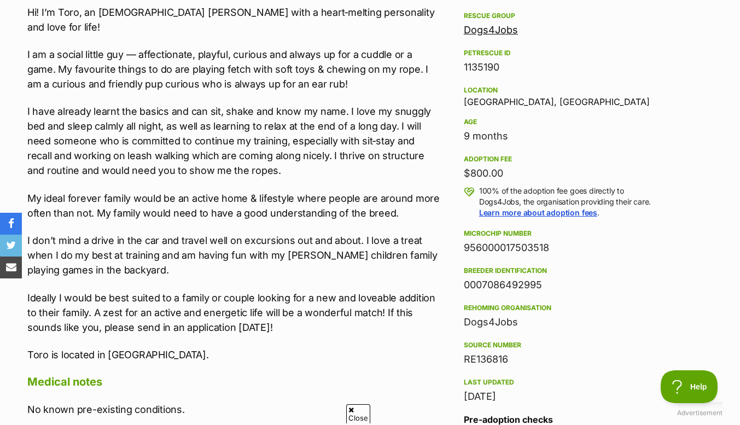
scroll to position [652, 0]
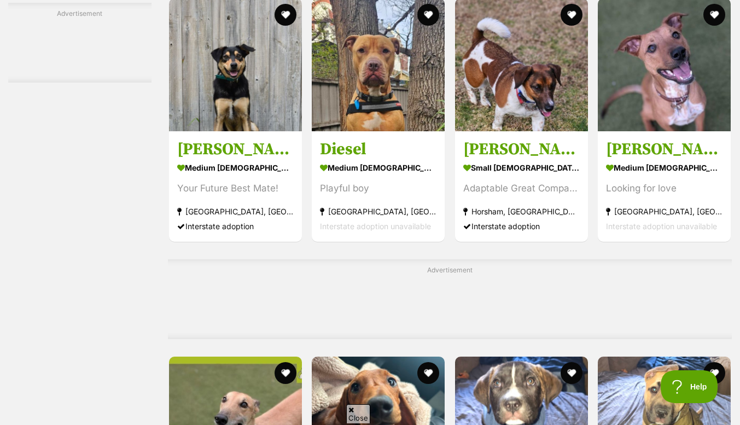
scroll to position [4501, 0]
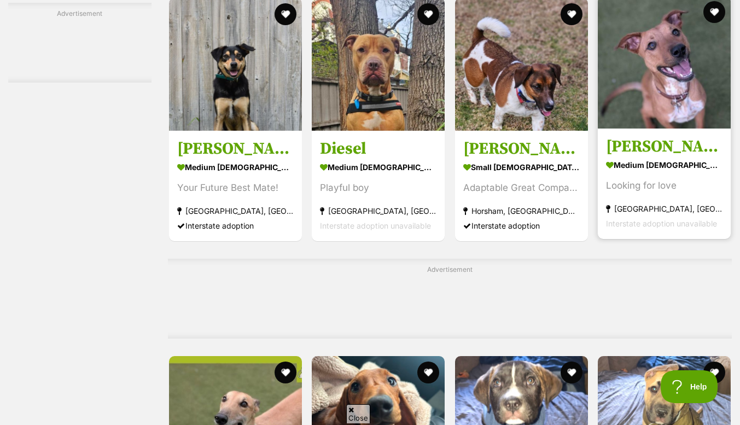
click at [663, 88] on img at bounding box center [664, 62] width 133 height 133
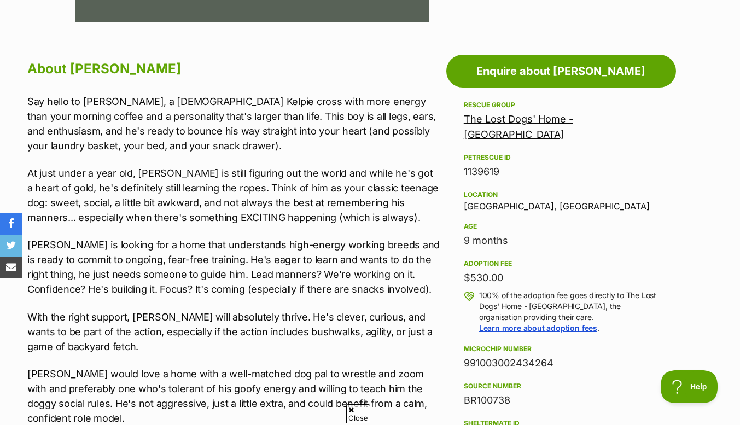
scroll to position [565, 0]
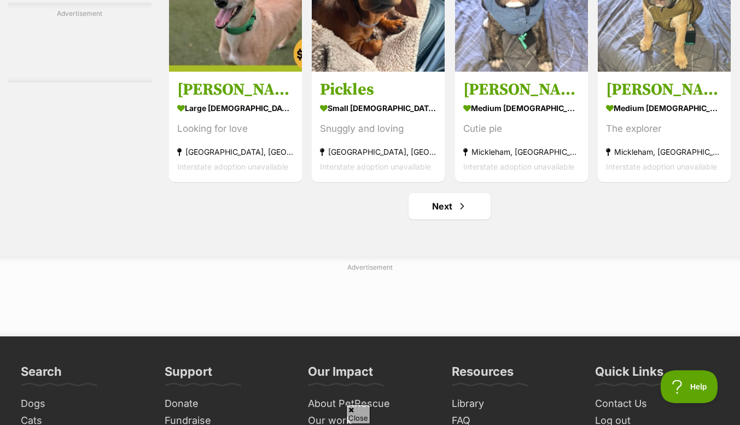
scroll to position [4944, 0]
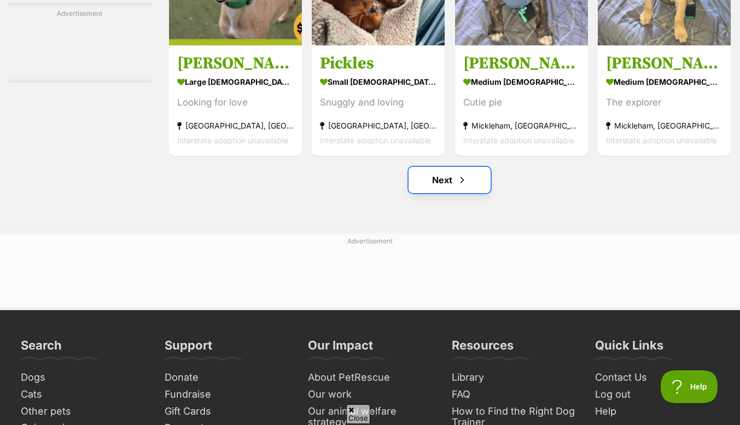
click at [450, 188] on link "Next" at bounding box center [450, 180] width 82 height 26
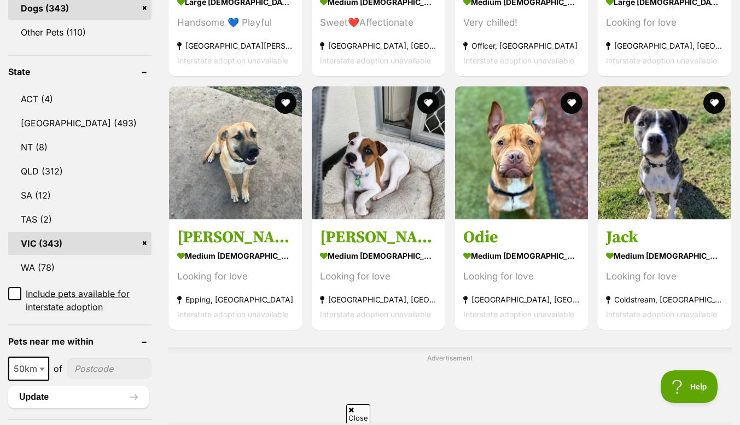
scroll to position [529, 0]
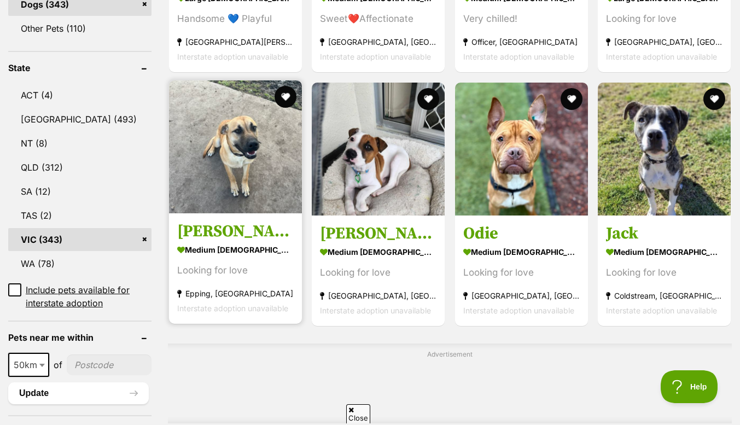
click at [239, 144] on img at bounding box center [235, 146] width 133 height 133
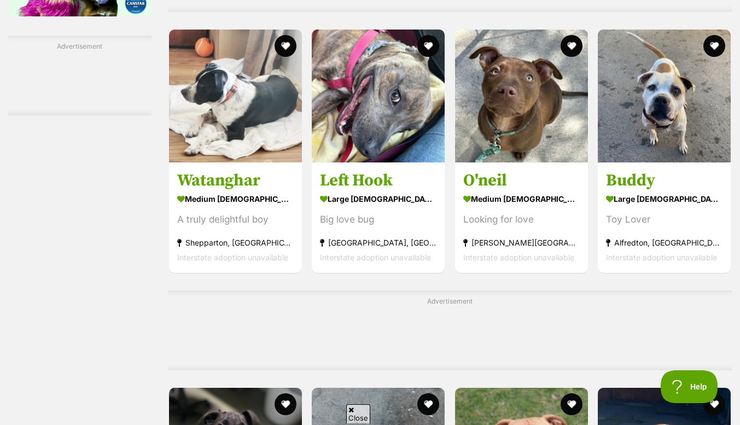
scroll to position [1915, 0]
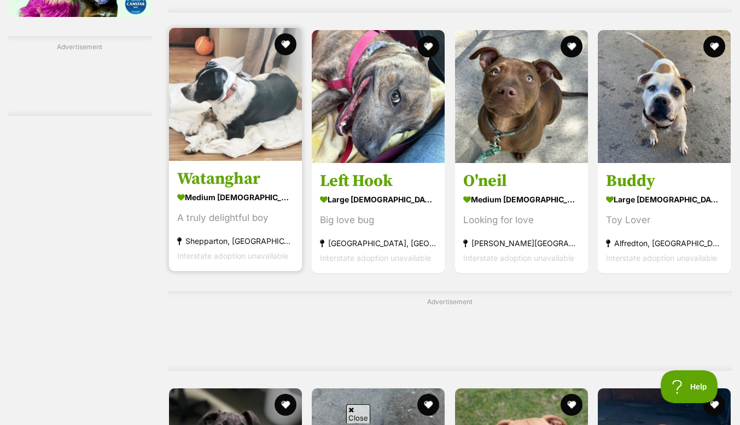
click at [209, 97] on img at bounding box center [235, 94] width 133 height 133
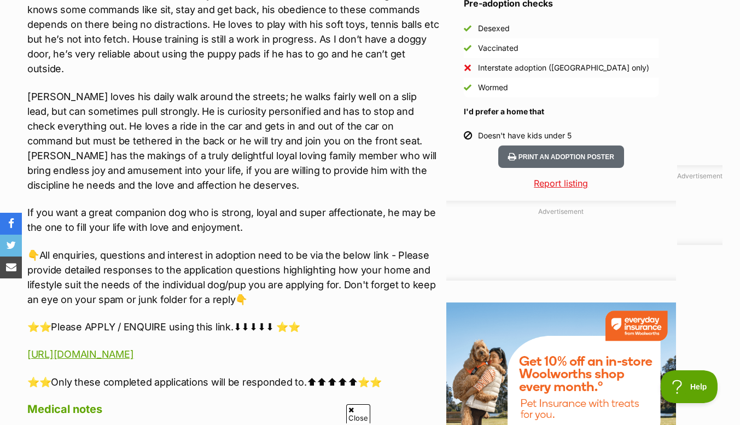
scroll to position [1001, 0]
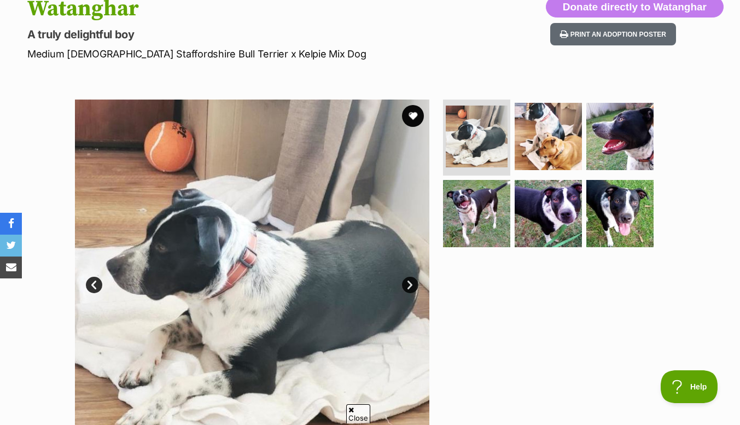
scroll to position [130, 0]
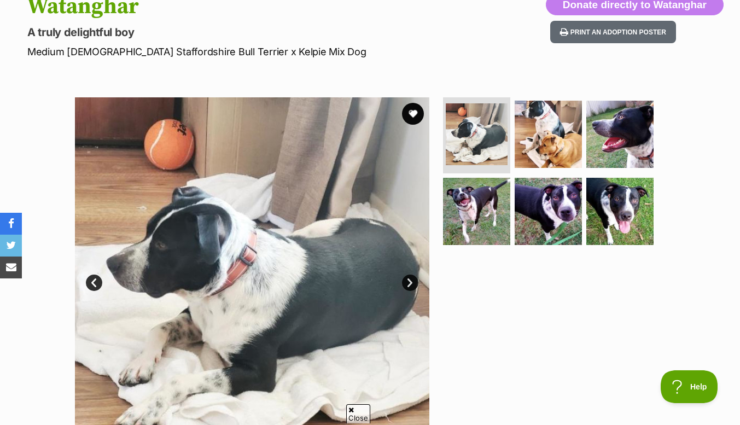
click at [411, 282] on link "Next" at bounding box center [410, 283] width 16 height 16
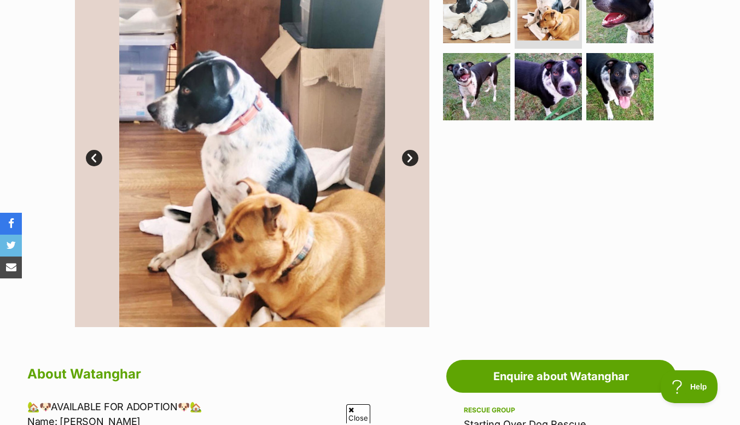
scroll to position [260, 0]
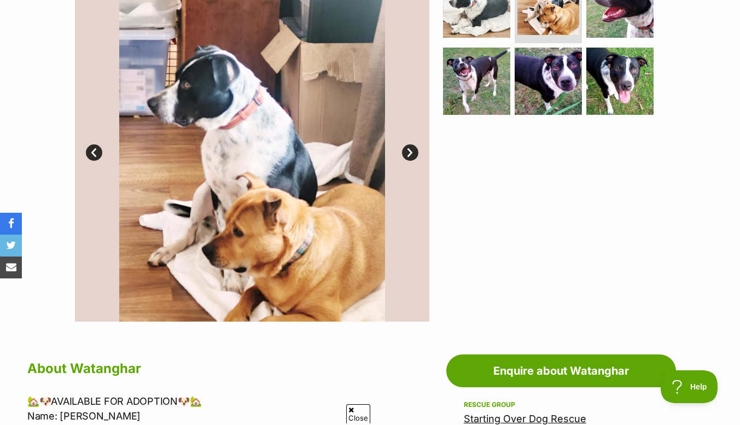
click at [409, 155] on link "Next" at bounding box center [410, 152] width 16 height 16
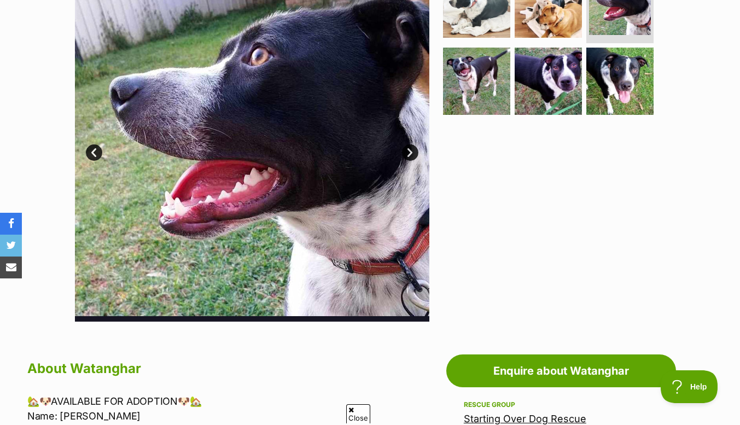
click at [411, 155] on link "Next" at bounding box center [410, 152] width 16 height 16
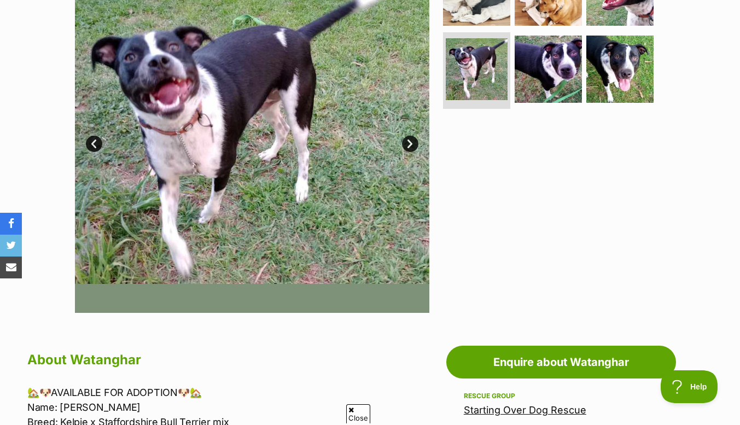
scroll to position [273, 0]
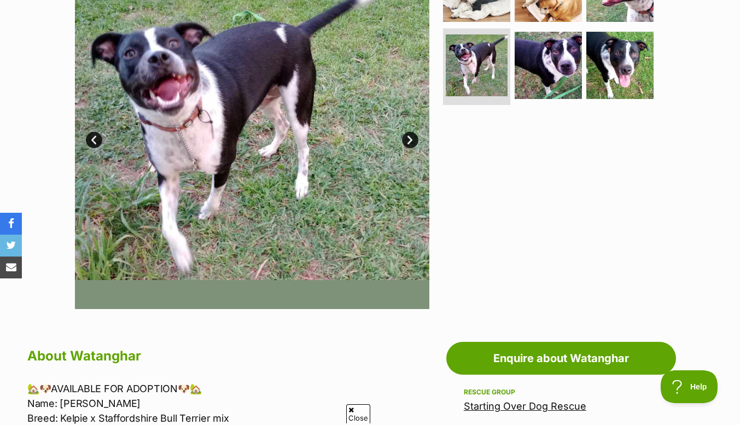
click at [413, 142] on link "Next" at bounding box center [410, 140] width 16 height 16
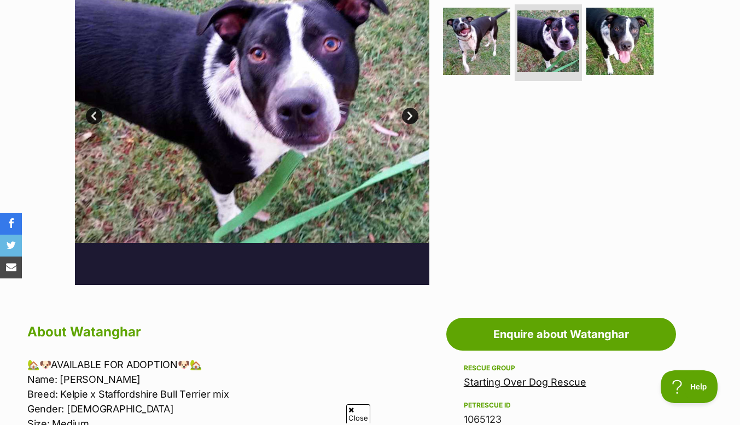
scroll to position [298, 0]
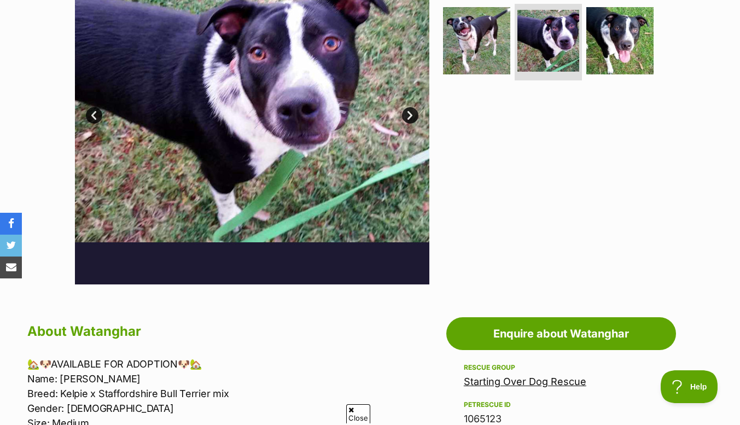
click at [408, 118] on link "Next" at bounding box center [410, 115] width 16 height 16
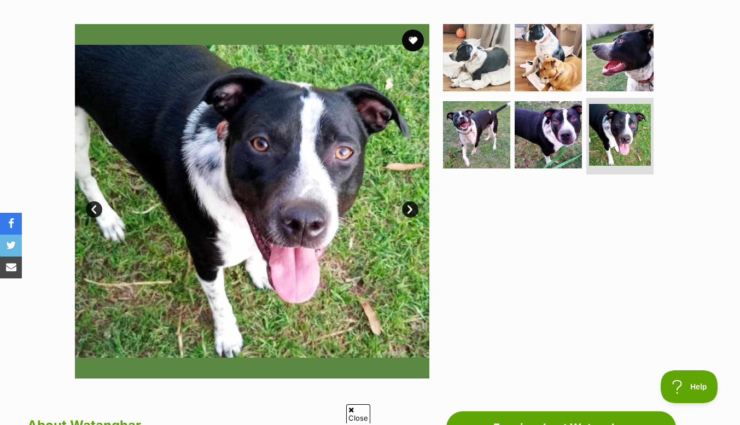
scroll to position [206, 0]
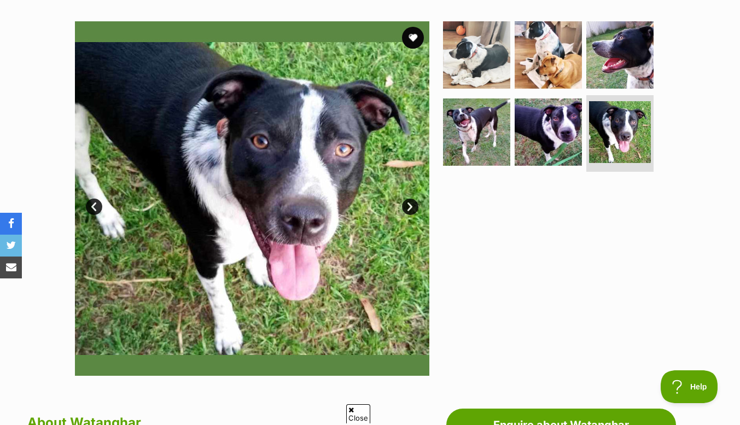
click at [408, 211] on link "Next" at bounding box center [410, 207] width 16 height 16
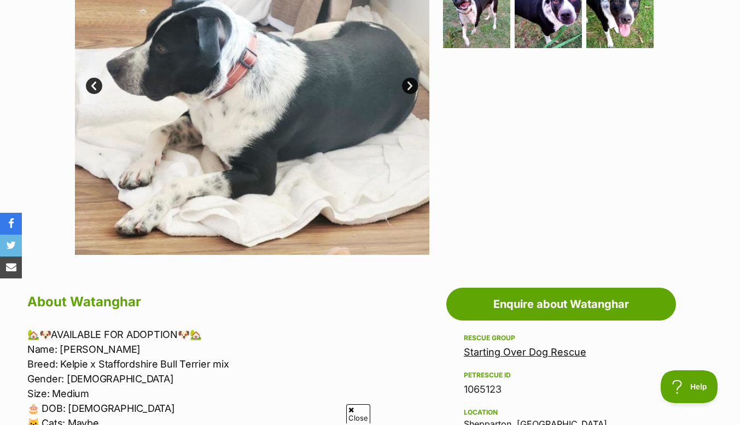
scroll to position [327, 0]
click at [36, 11] on div "Available 1 of 6 images 1 of 6 images 1 of 6 images 1 of 6 images 1 of 6 images…" at bounding box center [370, 69] width 740 height 371
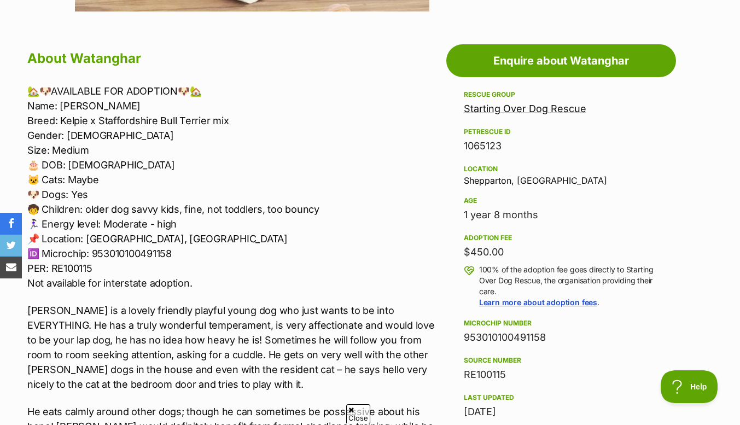
scroll to position [575, 0]
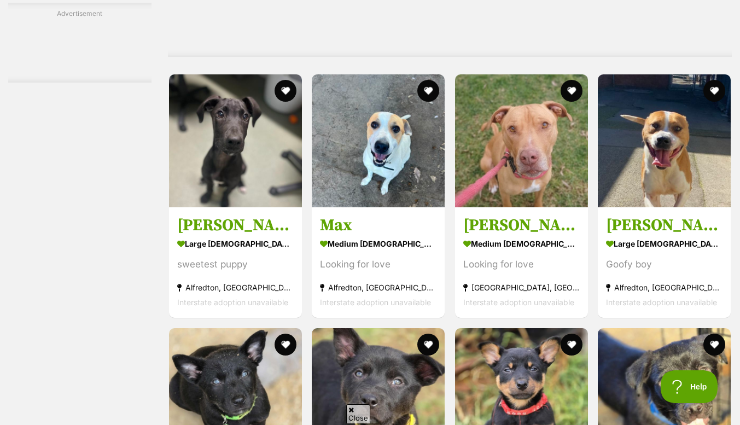
scroll to position [2229, 0]
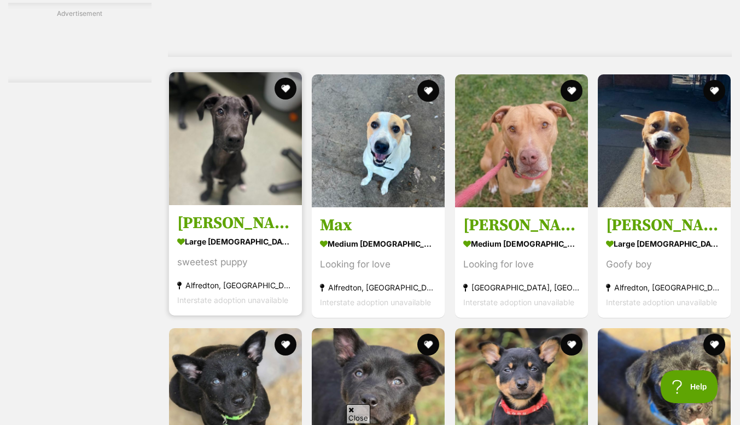
click at [224, 148] on img at bounding box center [235, 138] width 133 height 133
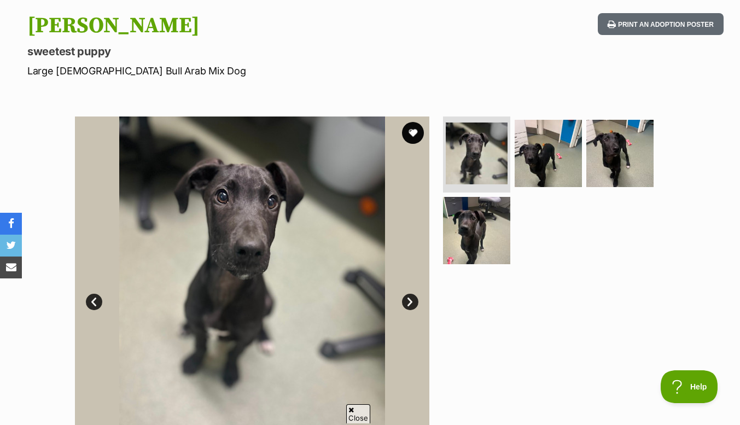
scroll to position [112, 0]
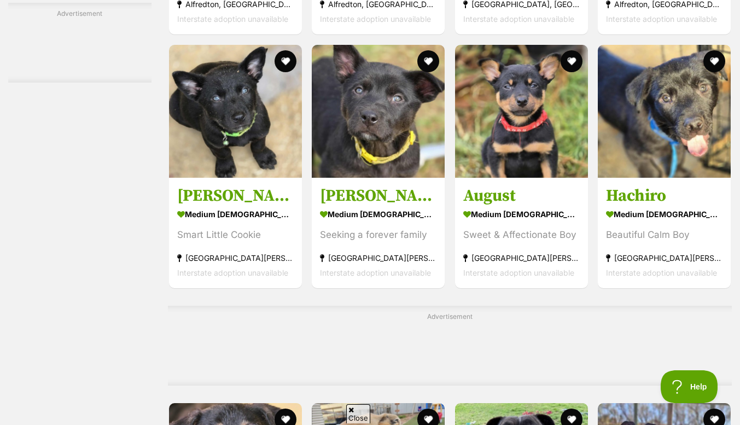
scroll to position [2514, 0]
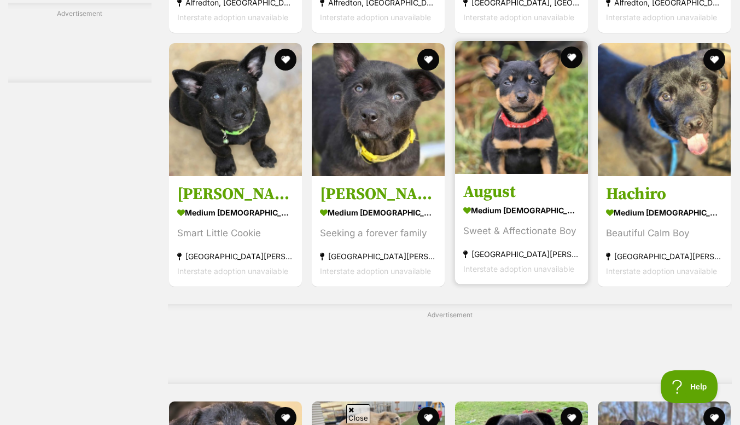
click at [494, 201] on h3 "August" at bounding box center [521, 192] width 117 height 21
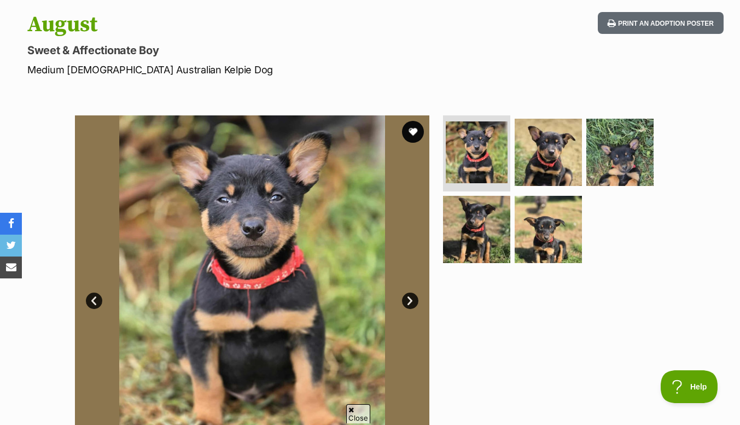
scroll to position [111, 0]
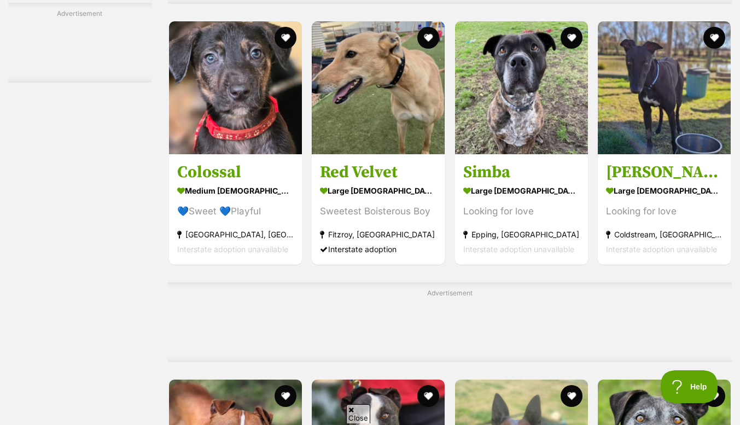
scroll to position [2897, 0]
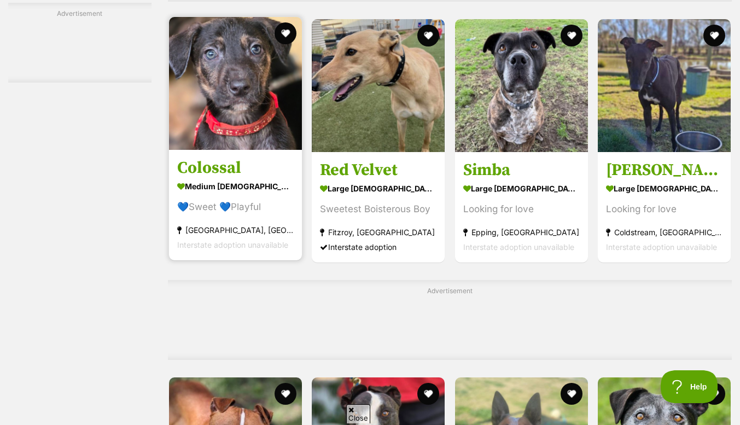
click at [205, 176] on h3 "Colossal" at bounding box center [235, 168] width 117 height 21
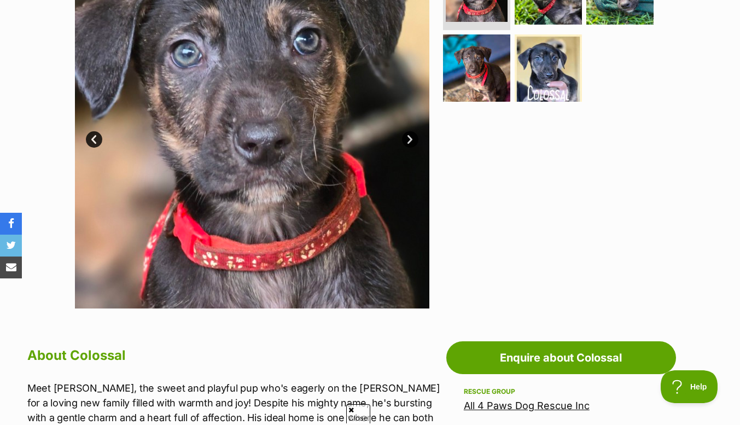
scroll to position [275, 0]
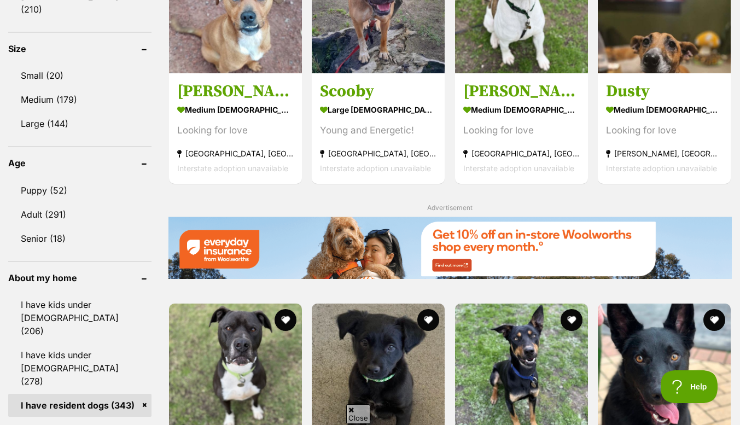
scroll to position [1031, 0]
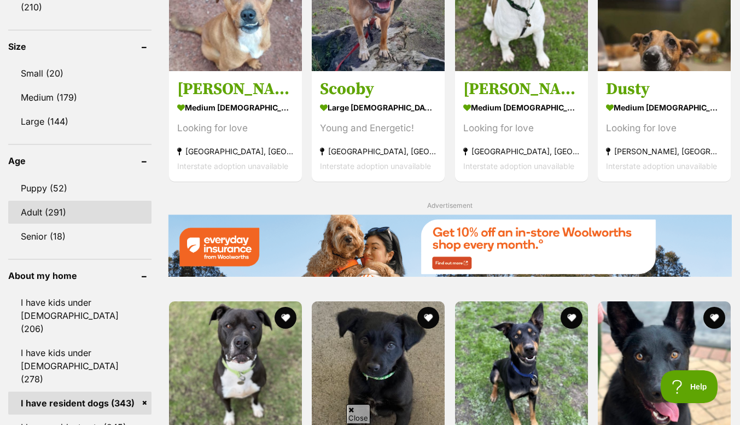
click at [49, 201] on link "Adult (291)" at bounding box center [79, 212] width 143 height 23
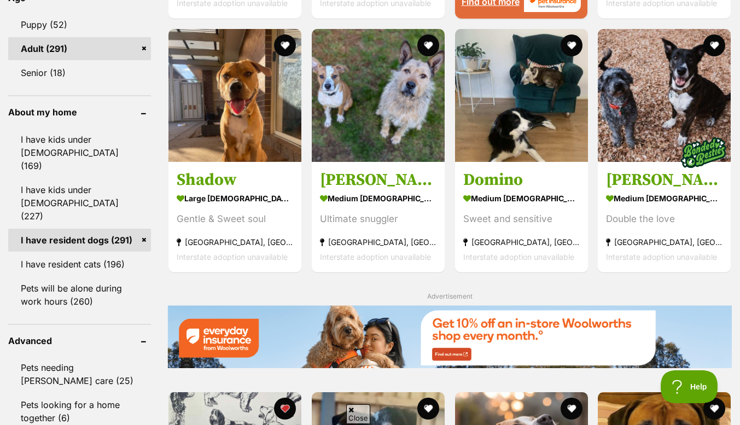
scroll to position [1182, 0]
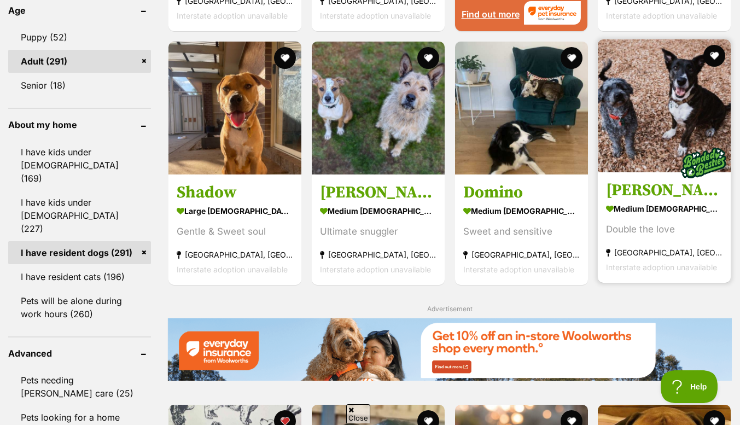
click at [680, 98] on img at bounding box center [664, 105] width 133 height 133
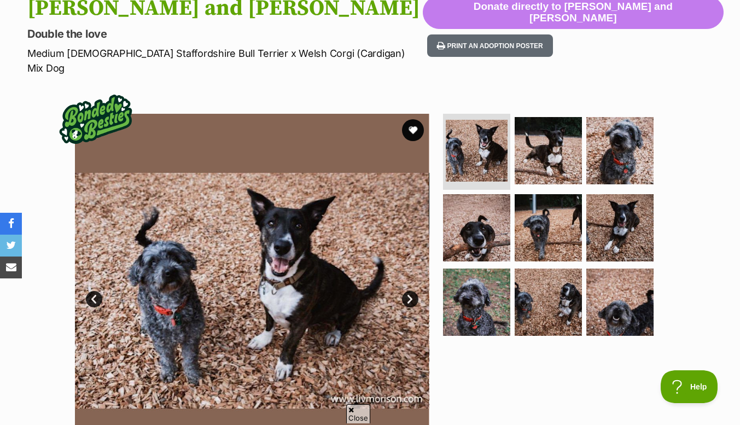
scroll to position [127, 0]
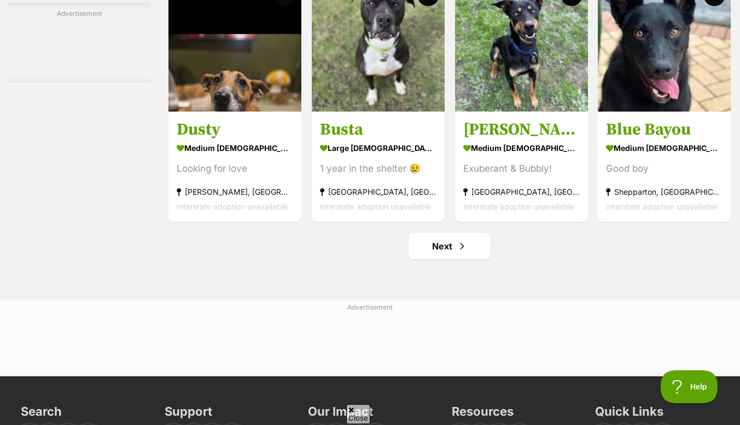
scroll to position [4880, 0]
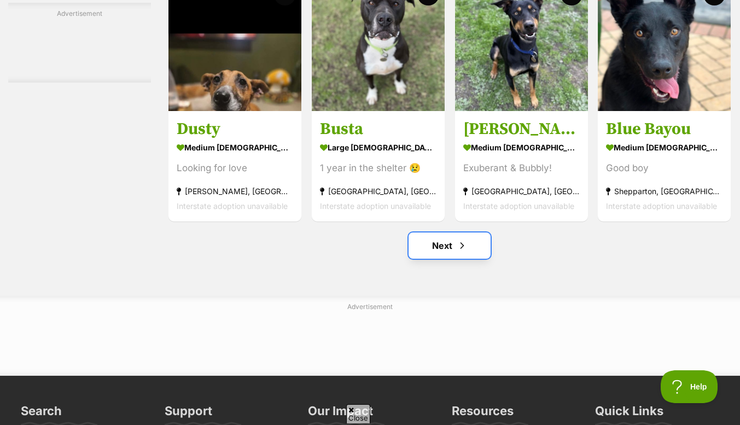
click at [439, 253] on link "Next" at bounding box center [450, 246] width 82 height 26
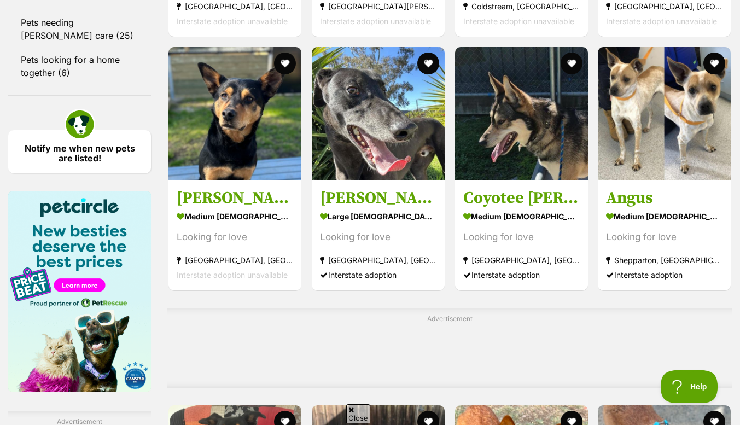
scroll to position [1542, 0]
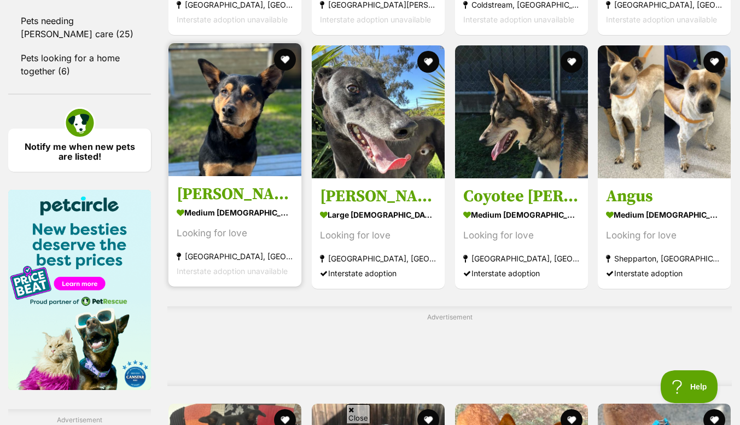
click at [194, 203] on h3 "[PERSON_NAME]" at bounding box center [235, 194] width 117 height 21
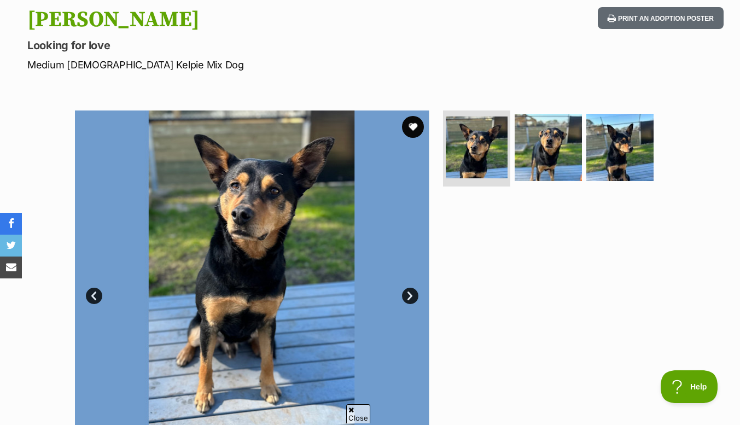
scroll to position [102, 0]
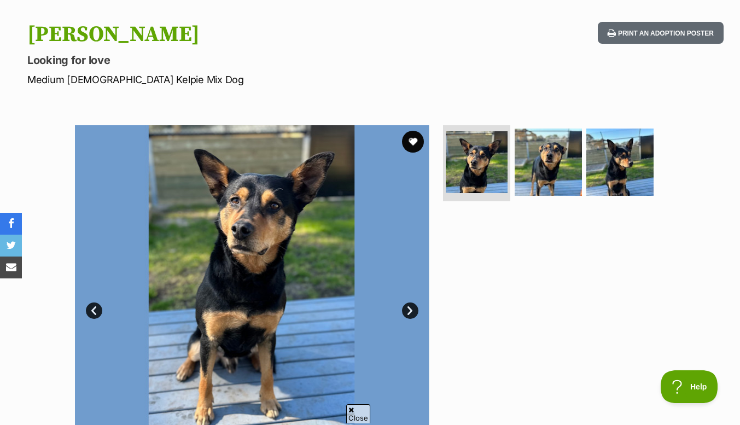
click at [414, 314] on link "Next" at bounding box center [410, 311] width 16 height 16
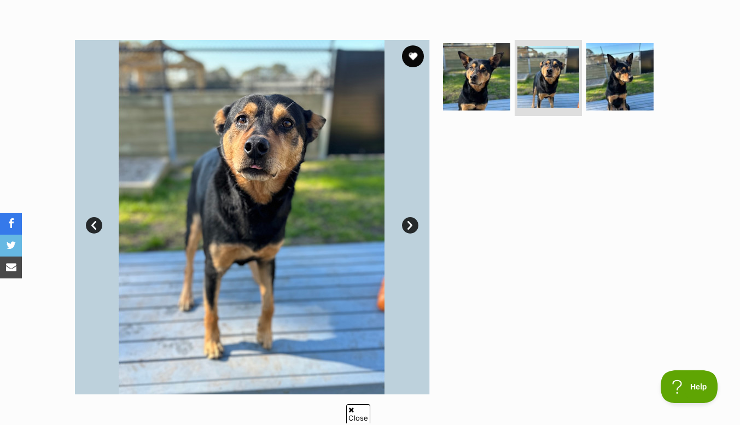
scroll to position [188, 0]
click at [405, 233] on img at bounding box center [251, 217] width 355 height 355
click at [408, 225] on link "Next" at bounding box center [410, 225] width 16 height 16
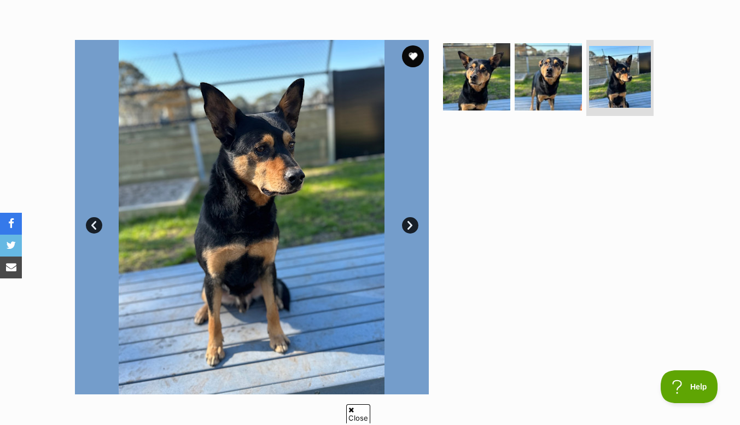
click at [409, 224] on link "Next" at bounding box center [410, 225] width 16 height 16
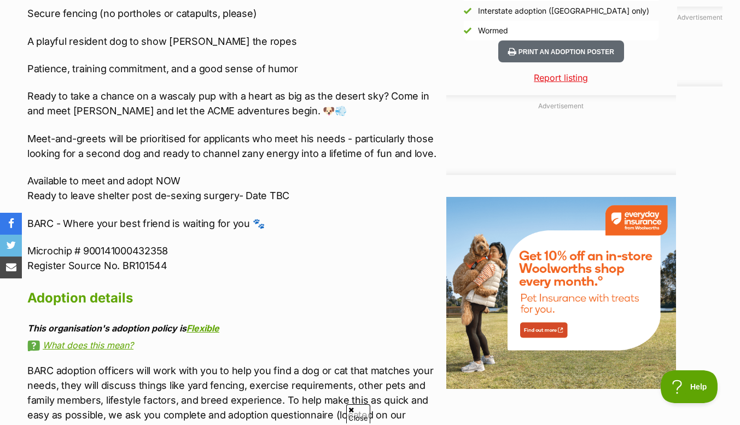
scroll to position [1192, 0]
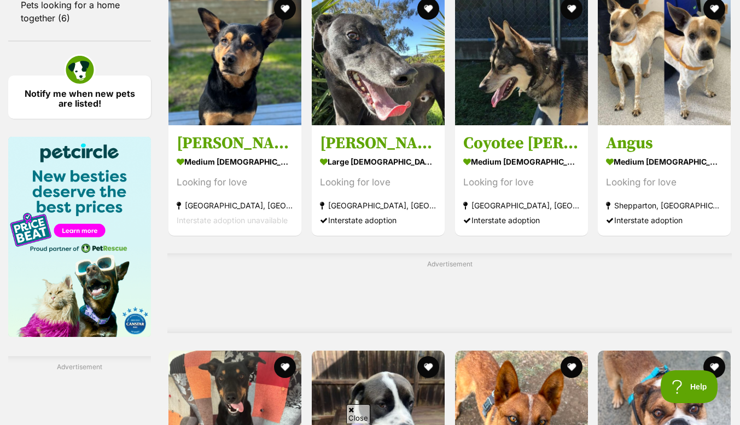
scroll to position [1596, 0]
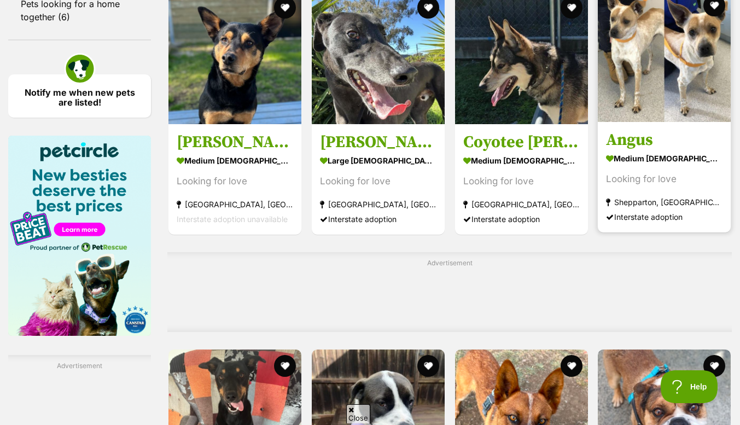
click at [635, 150] on h3 "Angus" at bounding box center [664, 140] width 117 height 21
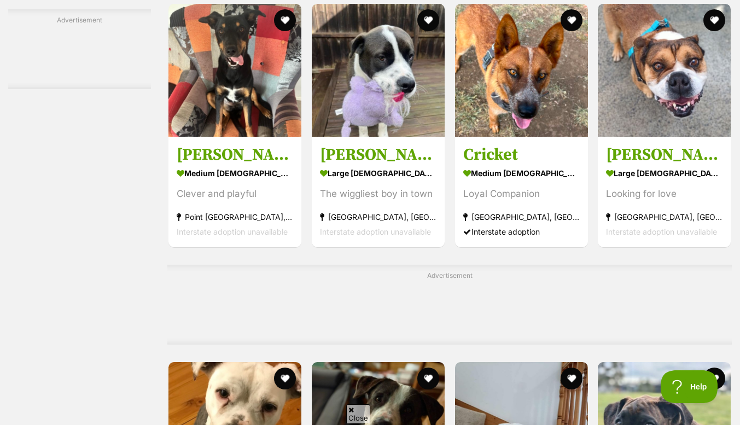
scroll to position [1942, 0]
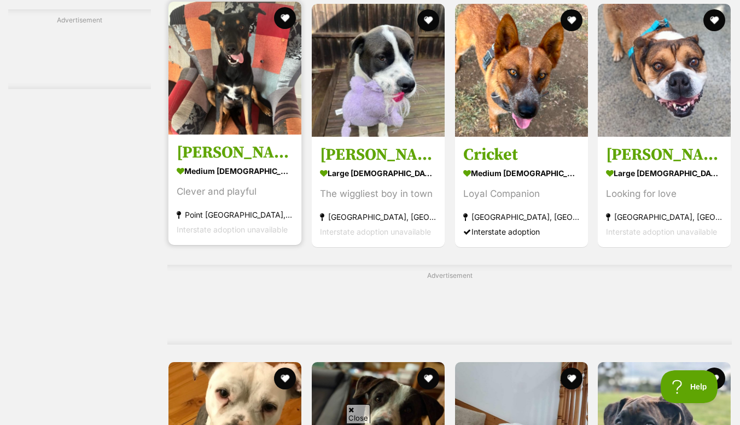
click at [196, 163] on h3 "Simon" at bounding box center [235, 152] width 117 height 21
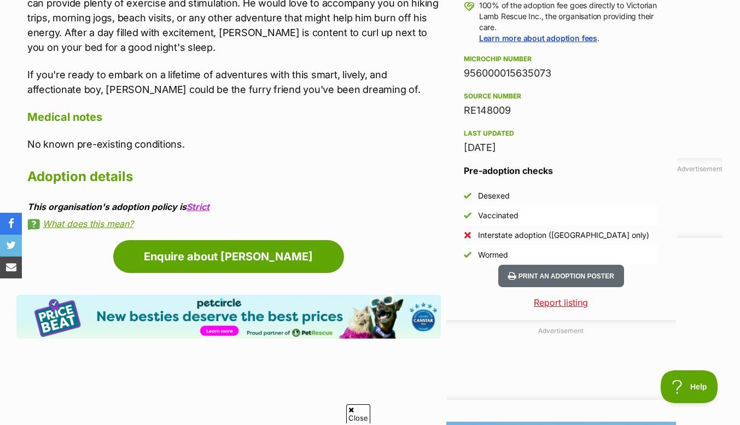
scroll to position [845, 0]
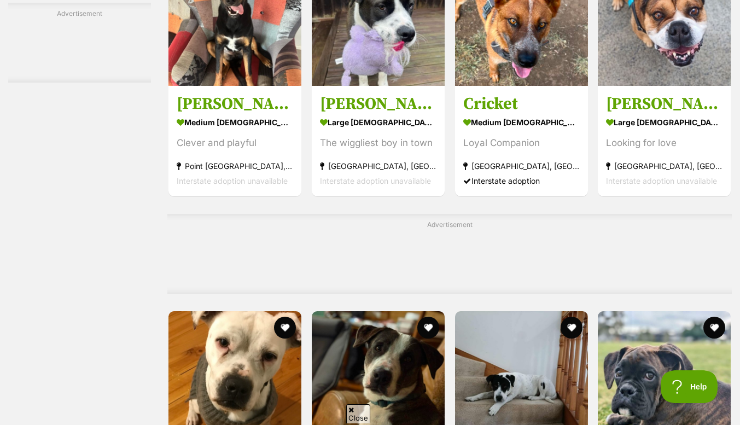
scroll to position [1994, 0]
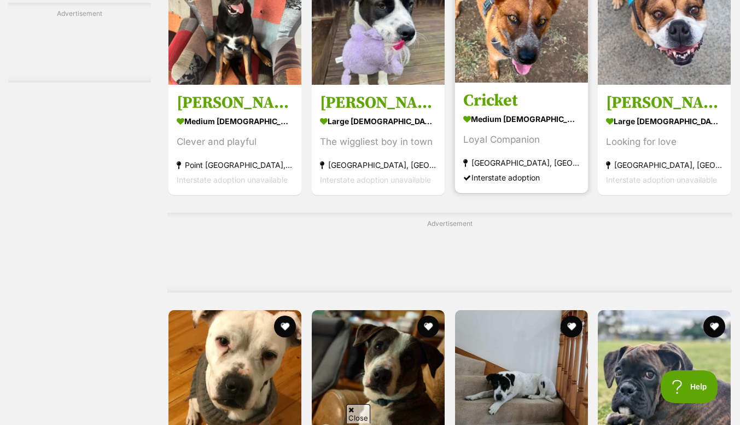
click at [494, 111] on h3 "Cricket" at bounding box center [521, 100] width 117 height 21
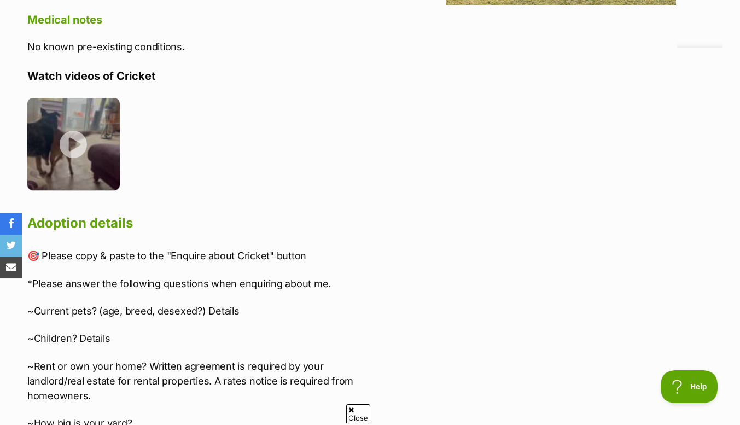
scroll to position [1559, 0]
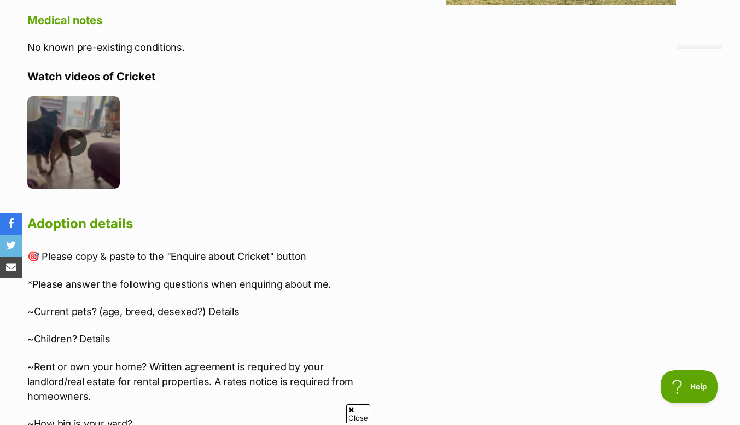
click at [77, 146] on img at bounding box center [73, 142] width 92 height 92
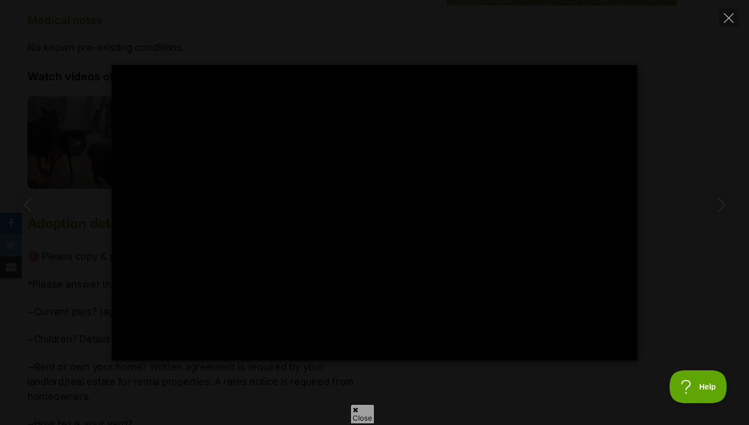
type input "100"
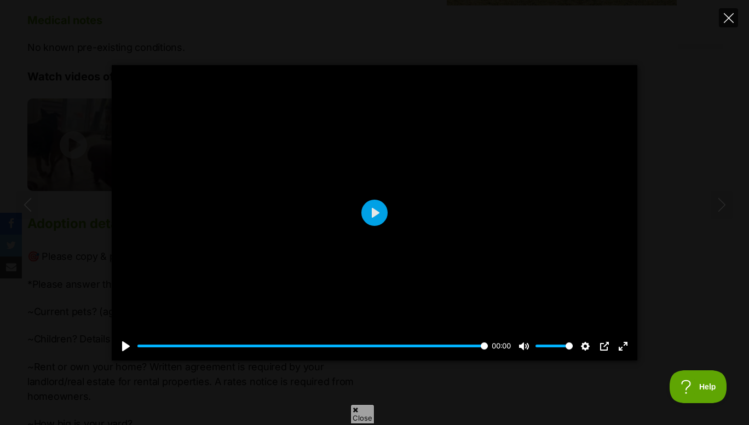
click at [729, 19] on icon "Close" at bounding box center [728, 18] width 10 height 10
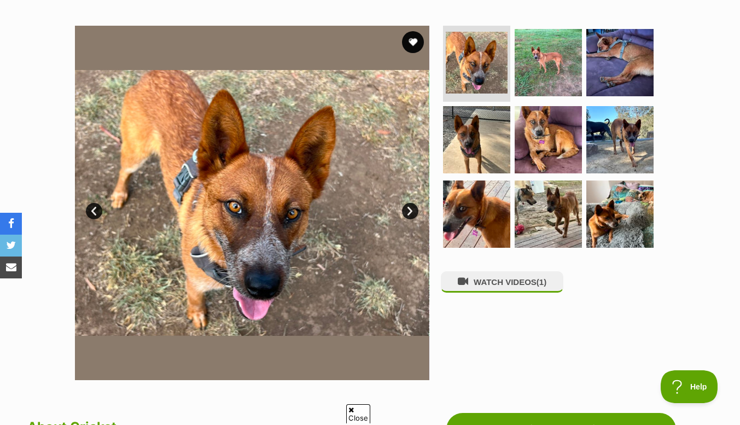
scroll to position [201, 0]
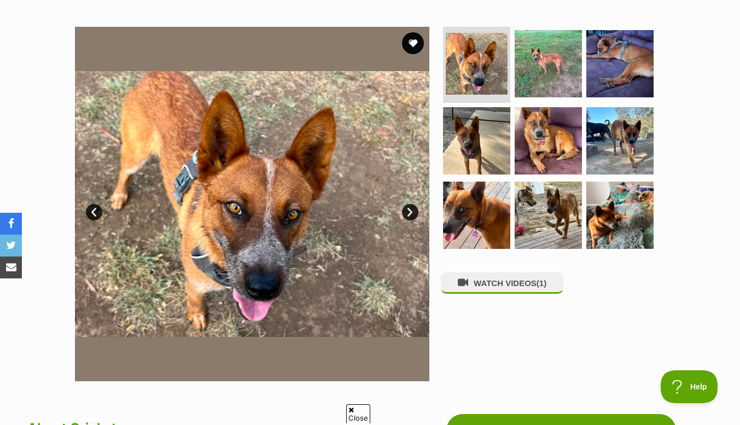
click at [410, 212] on link "Next" at bounding box center [410, 212] width 16 height 16
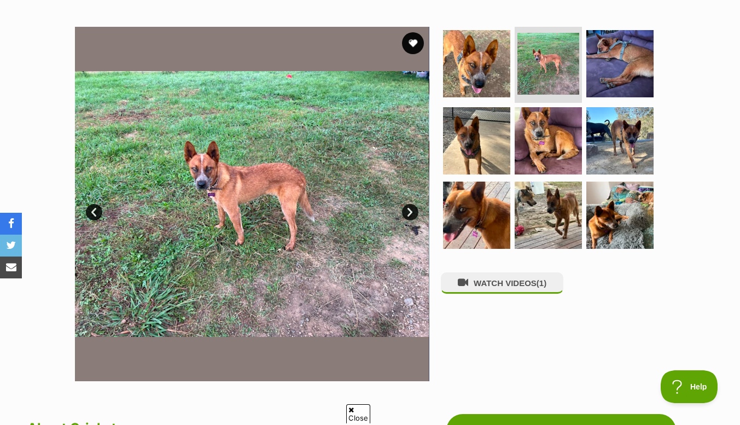
click at [413, 214] on link "Next" at bounding box center [410, 212] width 16 height 16
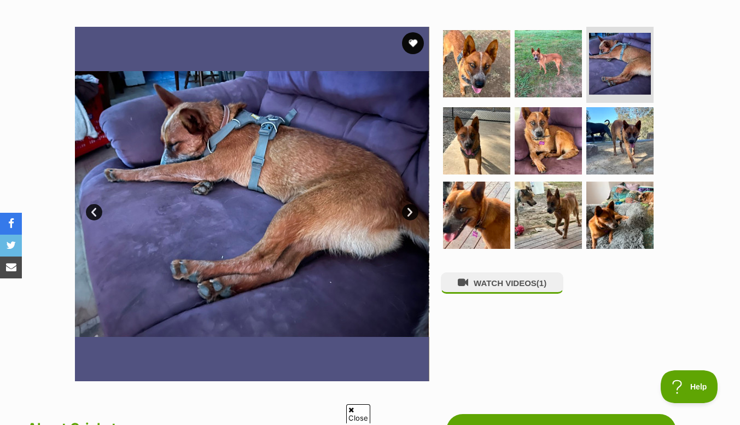
click at [409, 212] on link "Next" at bounding box center [410, 212] width 16 height 16
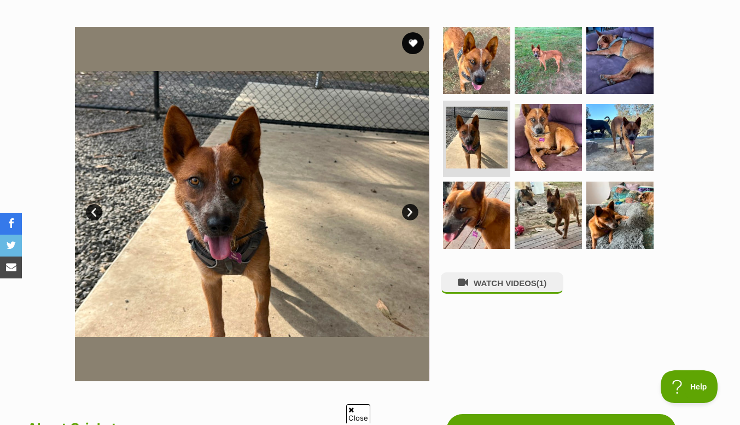
click at [411, 213] on link "Next" at bounding box center [410, 212] width 16 height 16
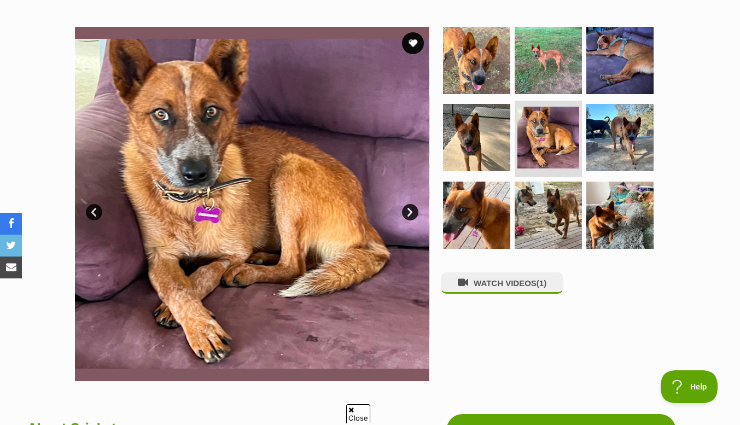
click at [409, 217] on link "Next" at bounding box center [410, 212] width 16 height 16
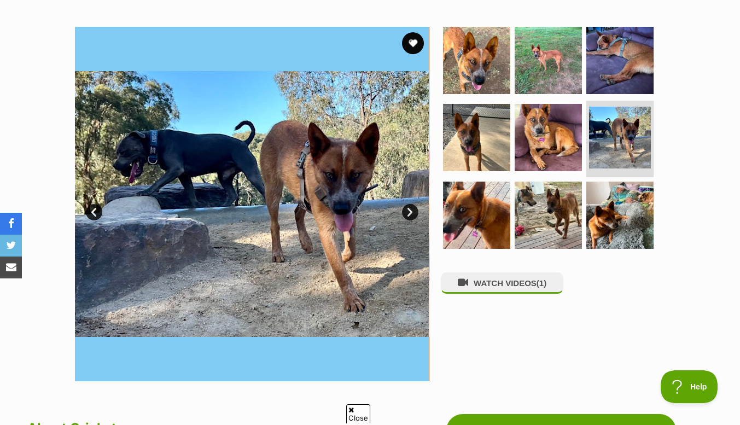
click at [407, 216] on link "Next" at bounding box center [410, 212] width 16 height 16
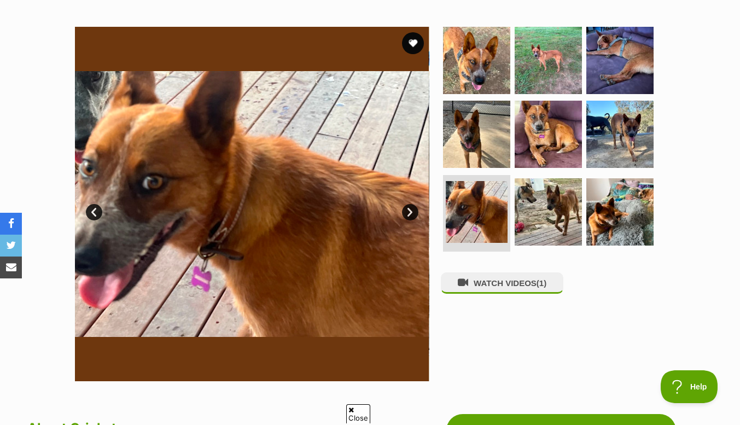
click at [410, 213] on link "Next" at bounding box center [410, 212] width 16 height 16
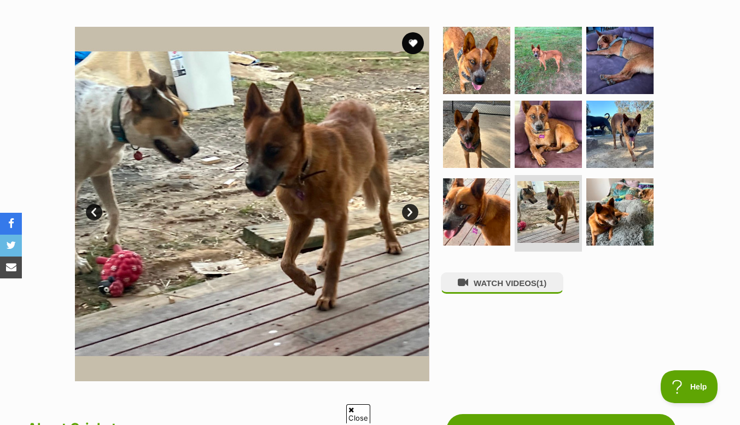
click at [409, 214] on link "Next" at bounding box center [410, 212] width 16 height 16
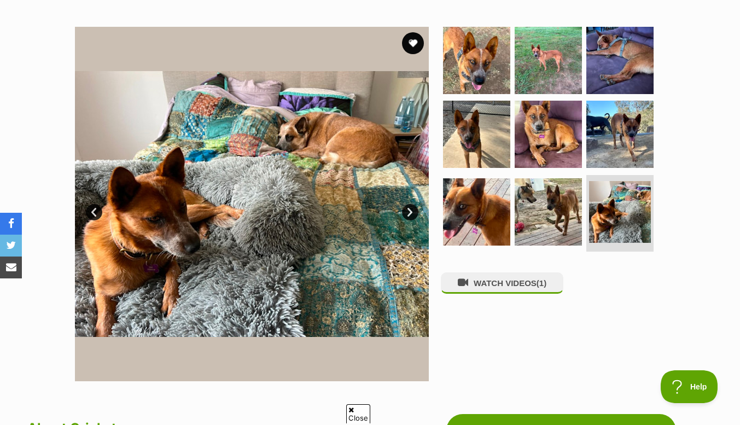
click at [407, 217] on link "Next" at bounding box center [410, 212] width 16 height 16
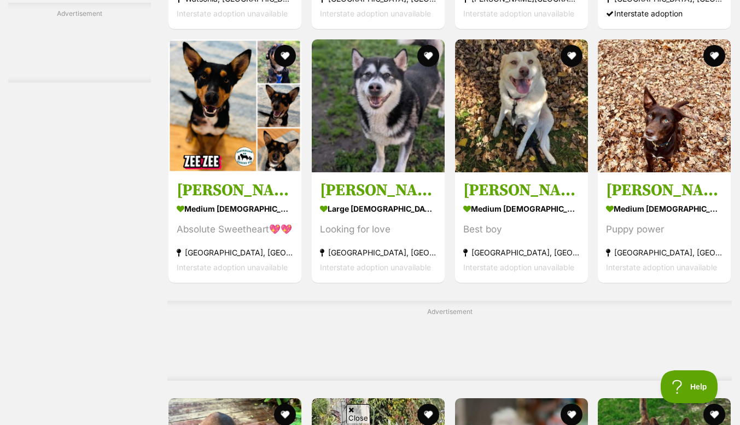
scroll to position [2519, 0]
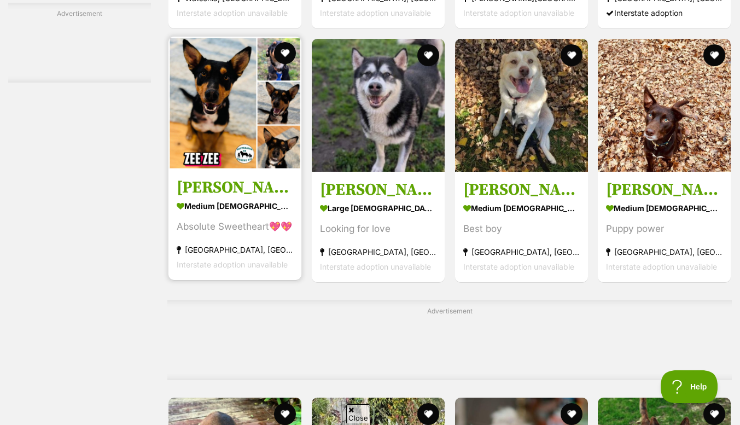
click at [198, 199] on h3 "[PERSON_NAME]" at bounding box center [235, 188] width 117 height 21
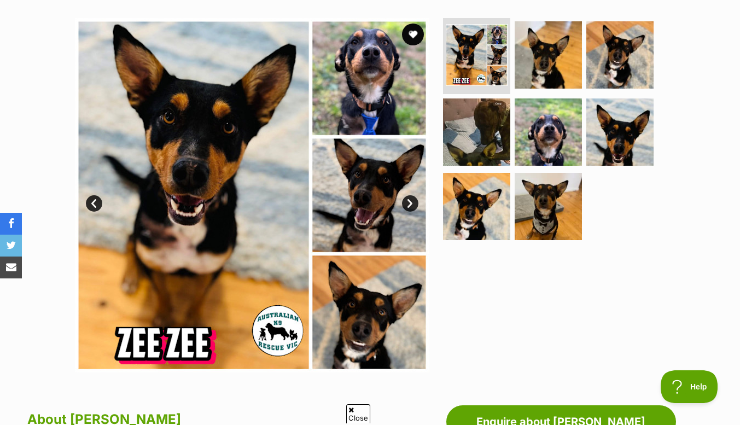
scroll to position [213, 0]
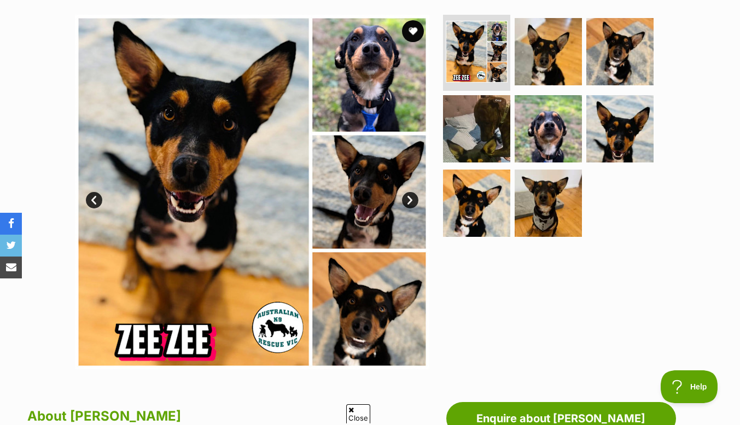
click at [411, 202] on link "Next" at bounding box center [410, 200] width 16 height 16
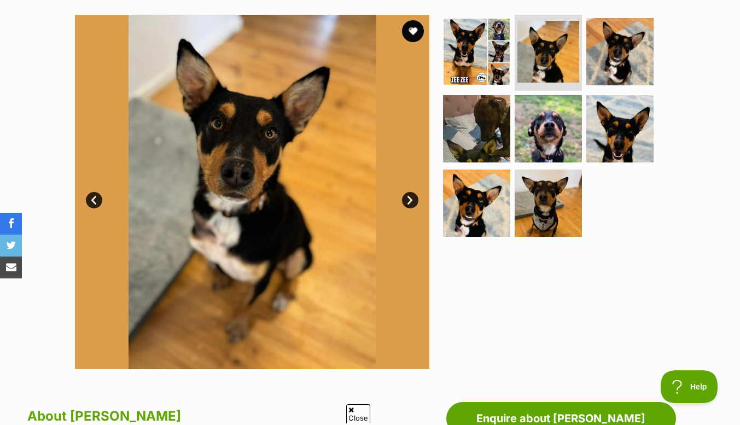
click at [404, 200] on link "Next" at bounding box center [410, 200] width 16 height 16
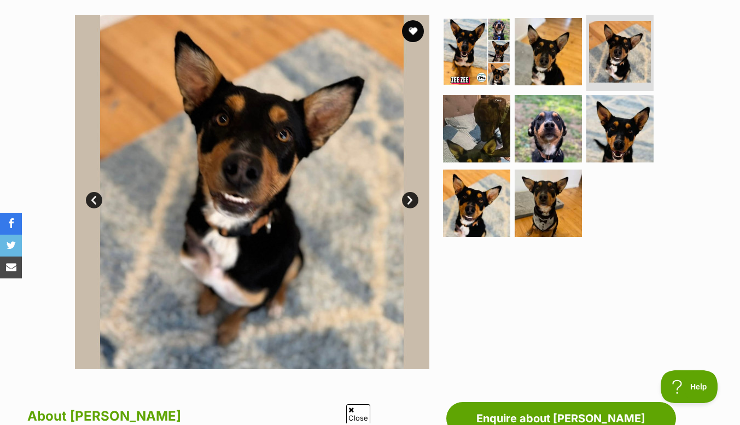
click at [408, 203] on link "Next" at bounding box center [410, 200] width 16 height 16
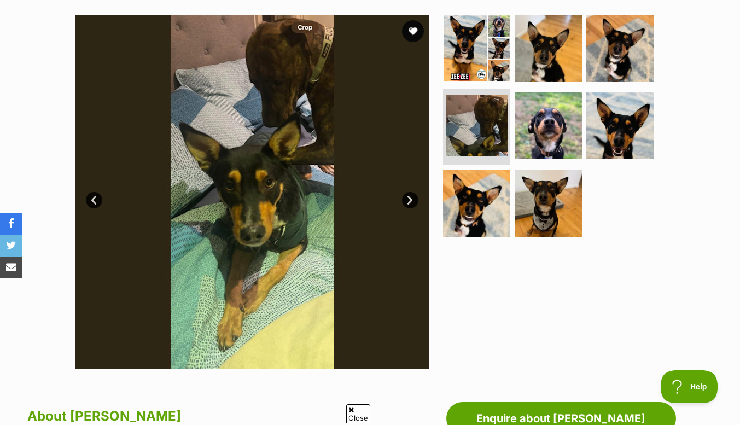
click at [409, 203] on link "Next" at bounding box center [410, 200] width 16 height 16
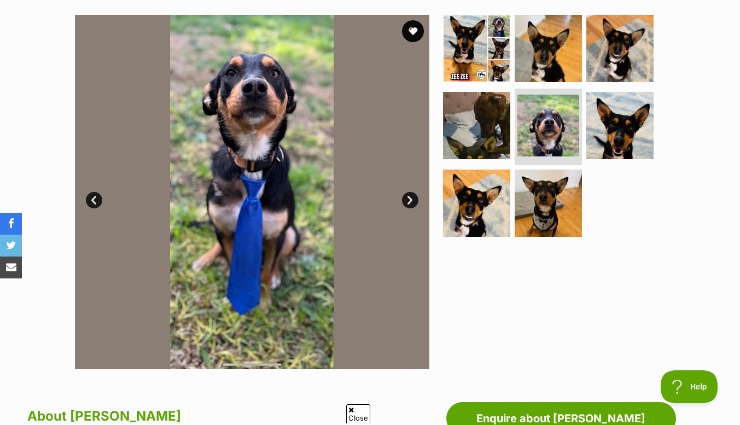
click at [409, 202] on link "Next" at bounding box center [410, 200] width 16 height 16
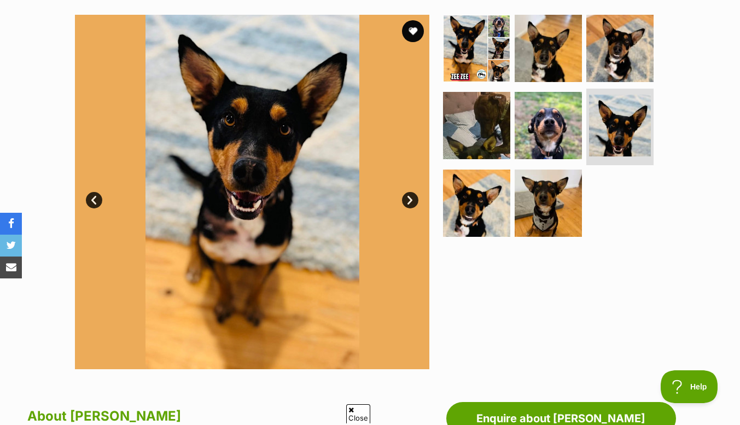
click at [410, 199] on link "Next" at bounding box center [410, 200] width 16 height 16
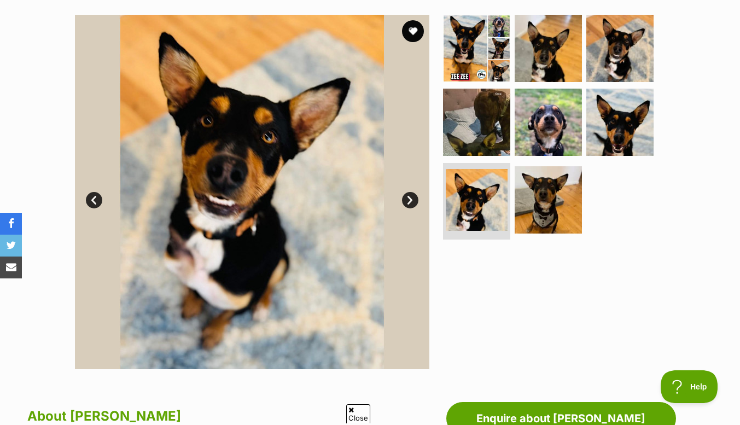
click at [410, 201] on link "Next" at bounding box center [410, 200] width 16 height 16
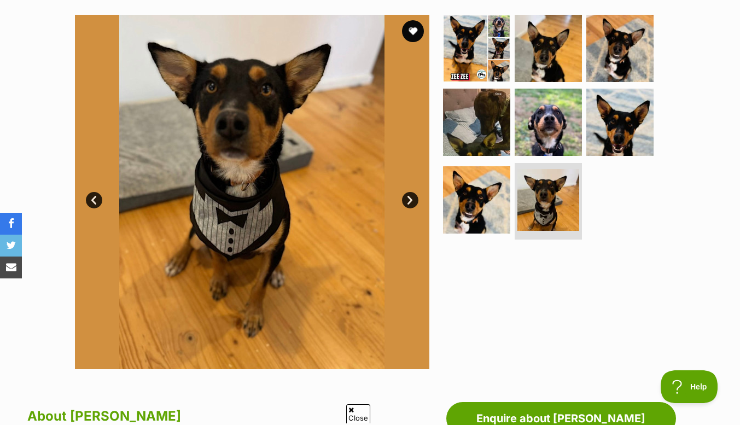
click at [409, 206] on link "Next" at bounding box center [410, 200] width 16 height 16
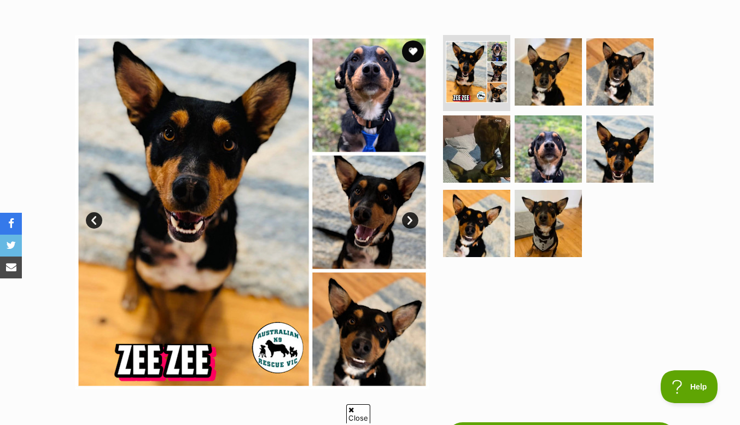
scroll to position [199, 0]
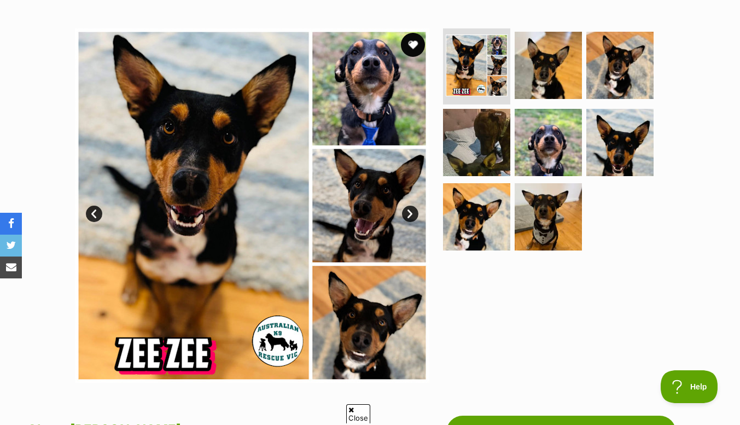
click at [419, 49] on button "favourite" at bounding box center [413, 45] width 24 height 24
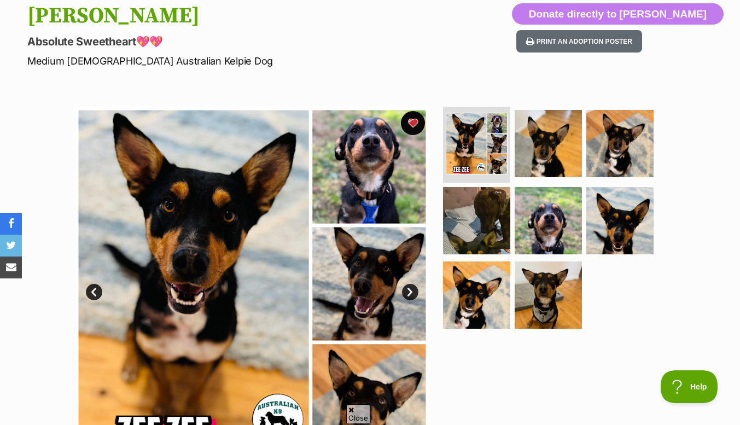
scroll to position [121, 0]
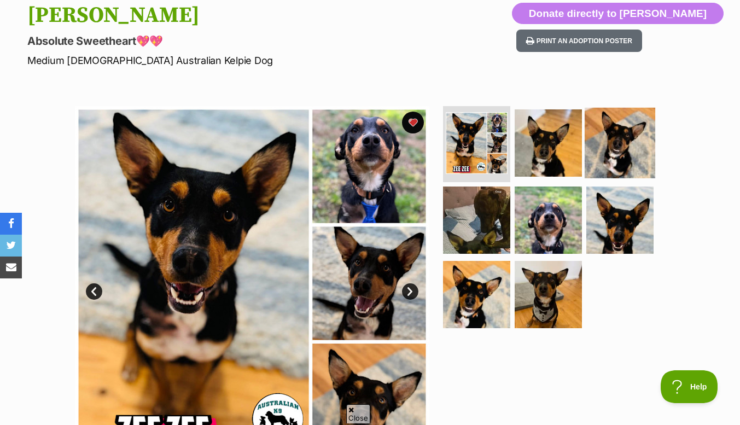
click at [618, 140] on img at bounding box center [620, 142] width 71 height 71
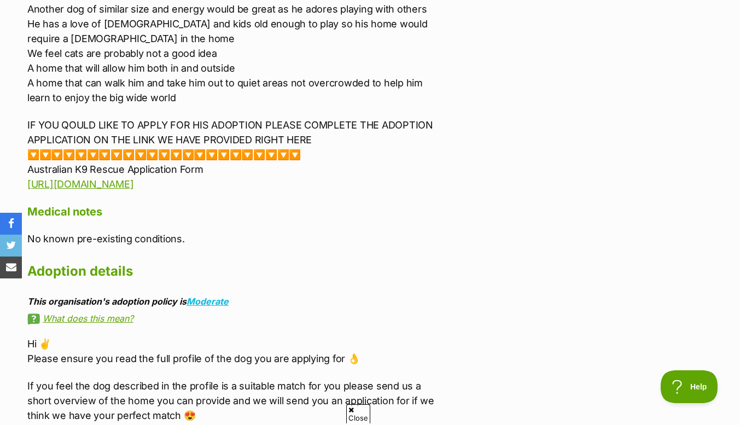
scroll to position [1681, 0]
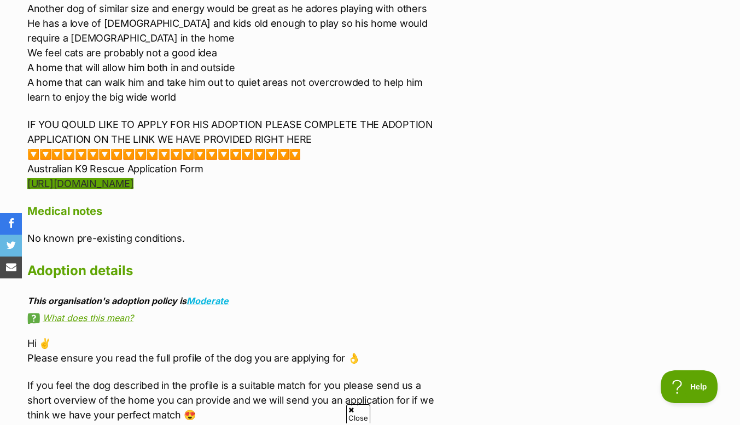
click at [127, 178] on link "https://forms.gle/G7zZgBYkcVc4Zfbh8" at bounding box center [80, 183] width 106 height 11
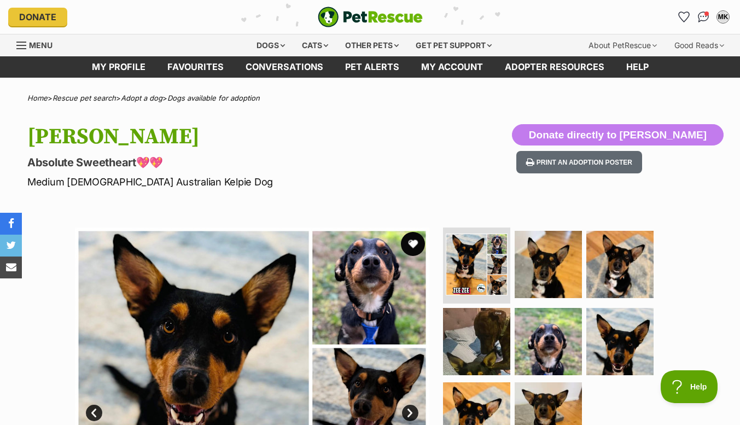
click at [415, 245] on button "favourite" at bounding box center [413, 244] width 24 height 24
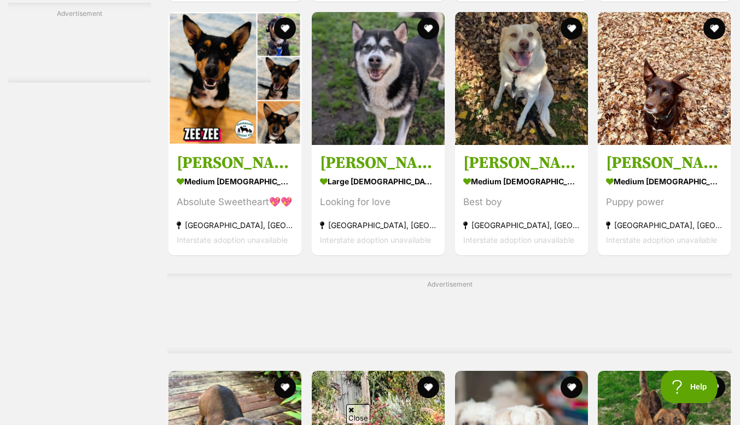
scroll to position [2547, 0]
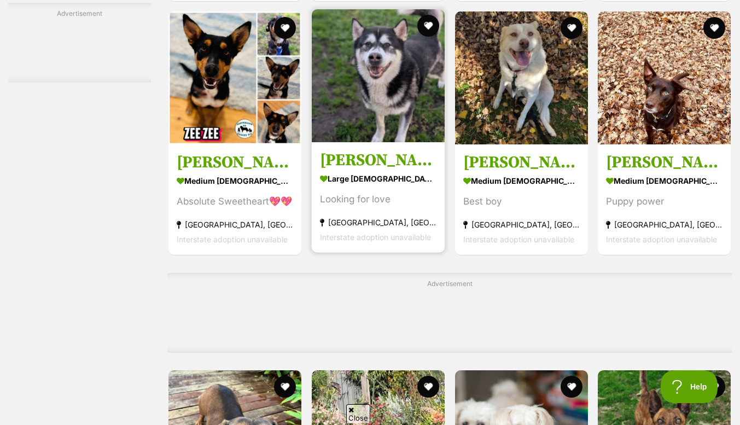
click at [378, 70] on img at bounding box center [378, 75] width 133 height 133
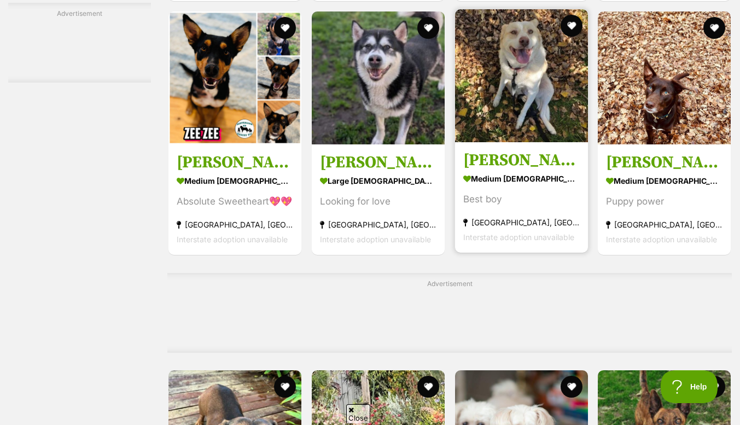
click at [512, 171] on h3 "Mickey Elphinstone" at bounding box center [521, 160] width 117 height 21
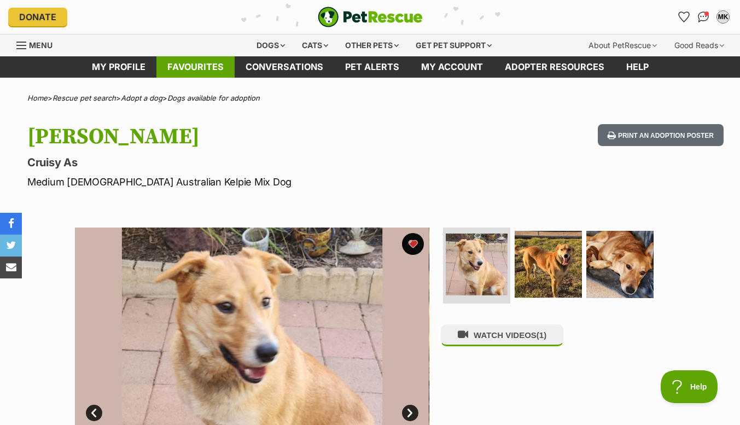
click at [193, 66] on link "Favourites" at bounding box center [195, 66] width 78 height 21
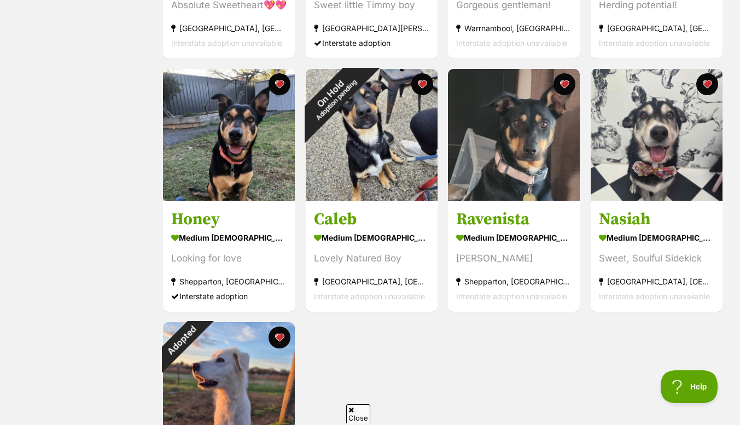
scroll to position [399, 0]
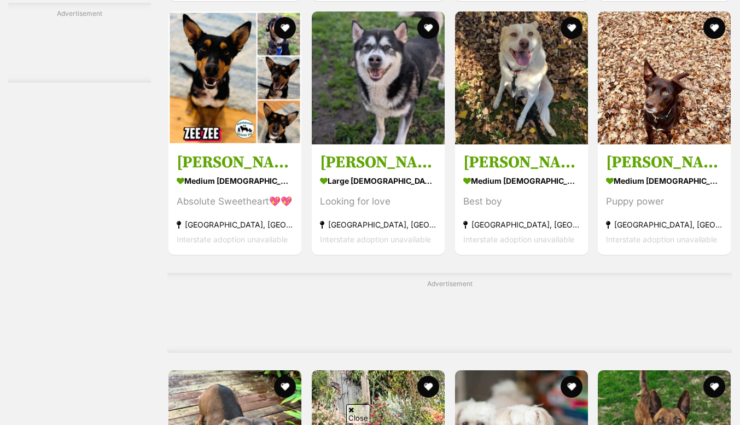
scroll to position [2547, 0]
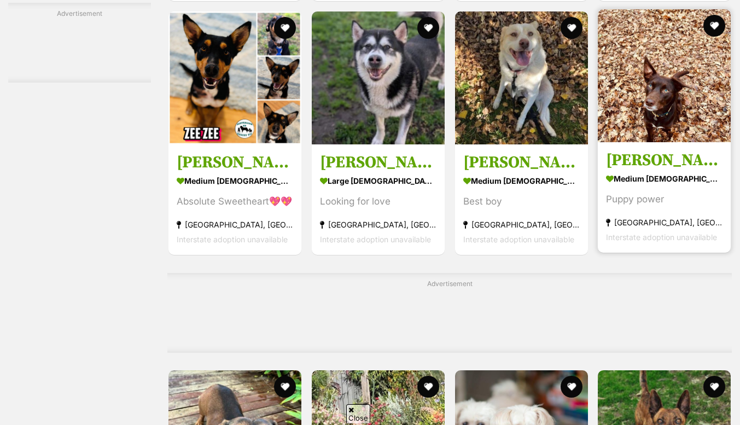
click at [649, 170] on h3 "[PERSON_NAME]" at bounding box center [664, 160] width 117 height 21
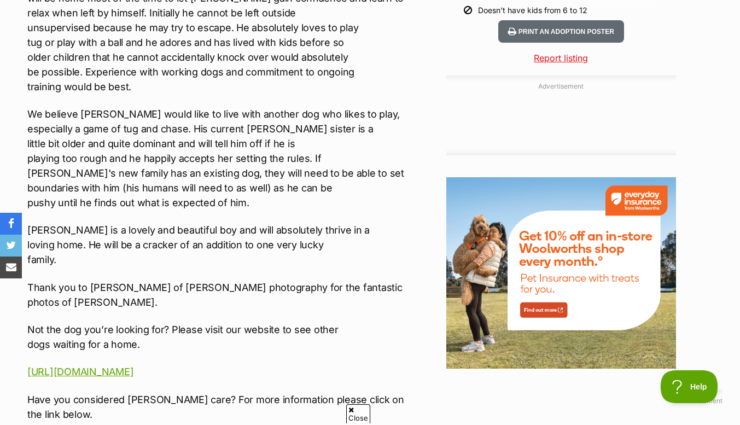
scroll to position [1165, 0]
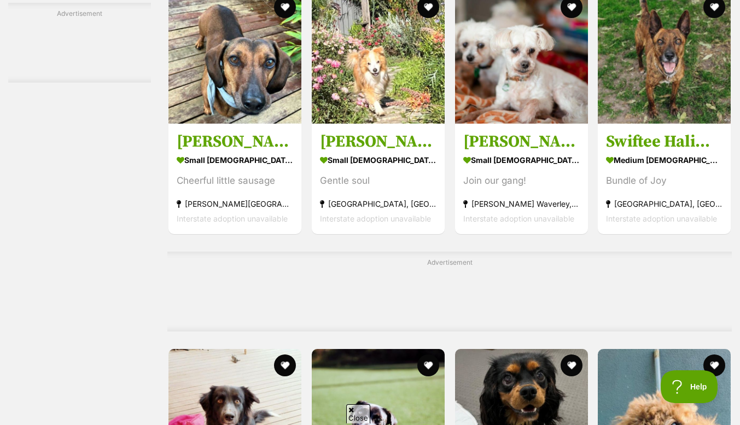
scroll to position [2930, 0]
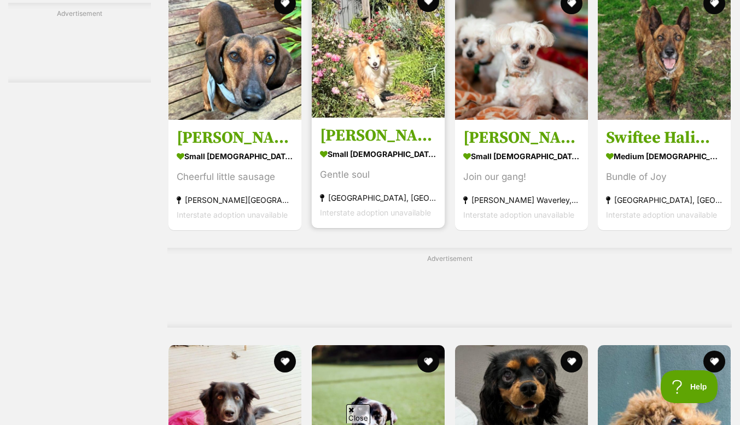
click at [375, 64] on img at bounding box center [378, 51] width 133 height 133
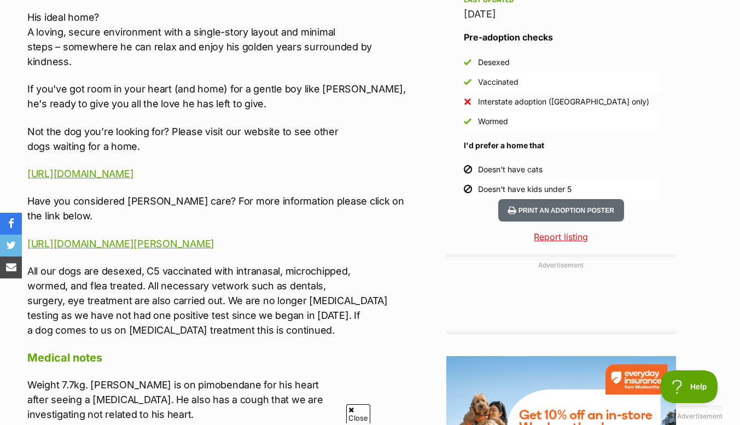
scroll to position [985, 0]
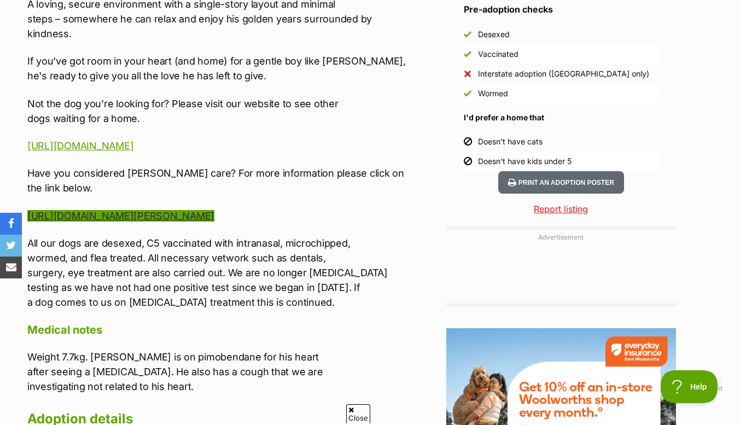
click at [183, 220] on link "https://www.victoriandogrescue.org.au/foster-care/" at bounding box center [120, 215] width 187 height 11
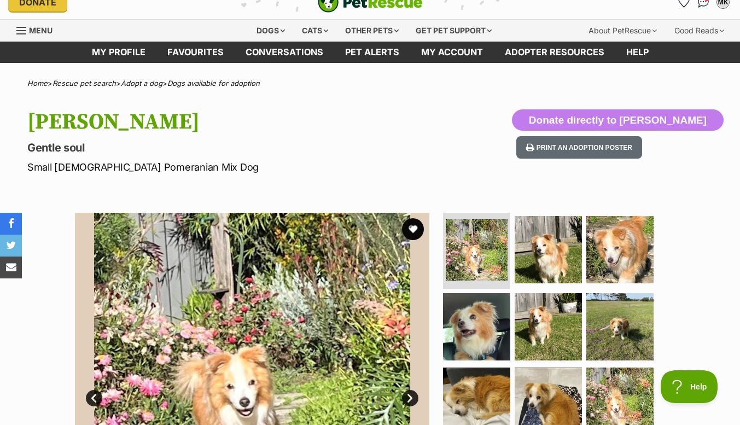
scroll to position [0, 0]
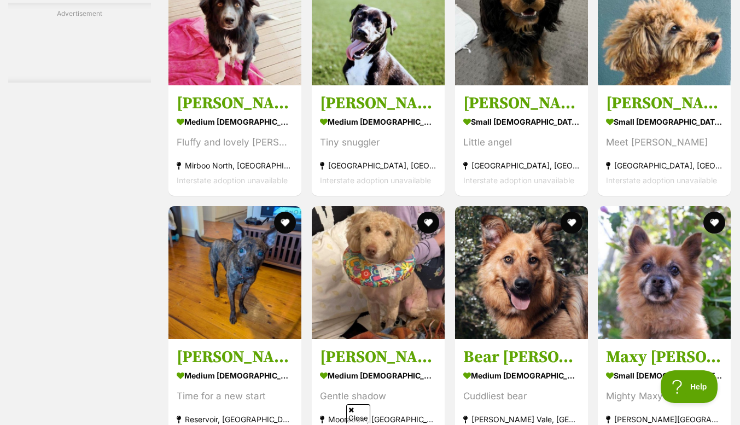
scroll to position [3324, 0]
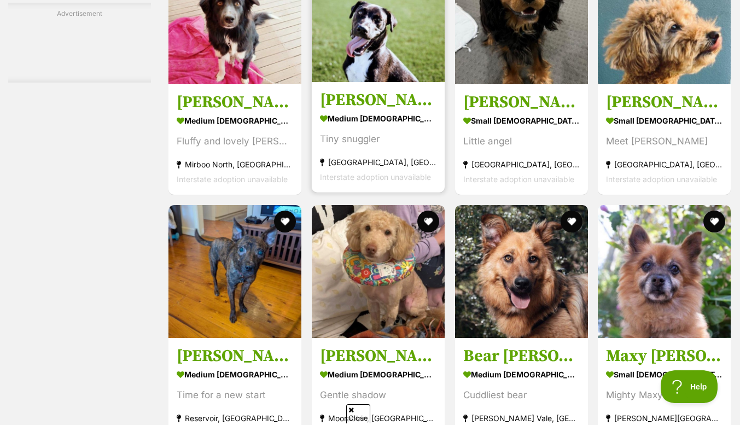
click at [372, 109] on h3 "Toby Kumara" at bounding box center [378, 100] width 117 height 21
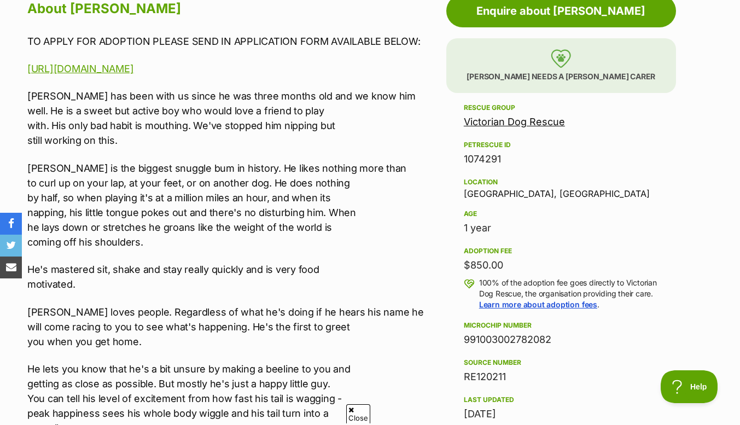
scroll to position [623, 0]
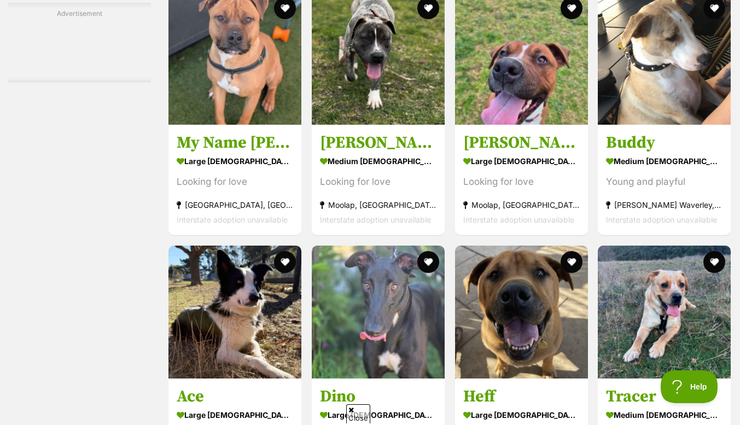
scroll to position [4257, 0]
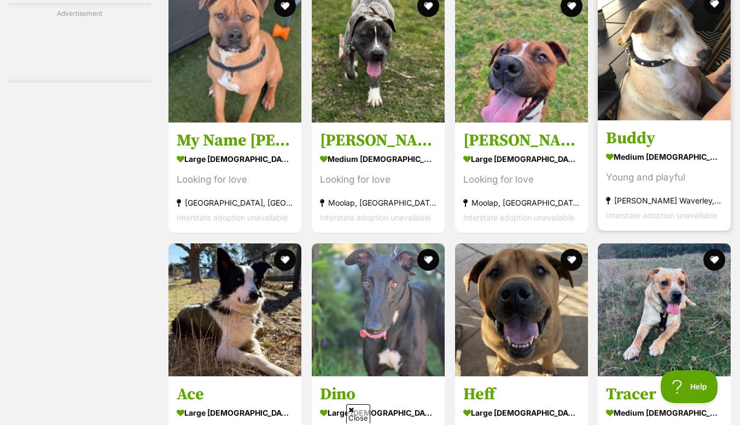
click at [627, 149] on h3 "Buddy" at bounding box center [664, 138] width 117 height 21
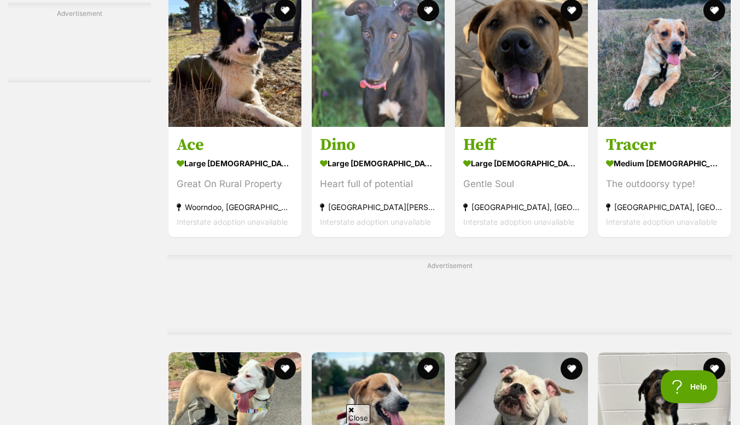
scroll to position [4507, 0]
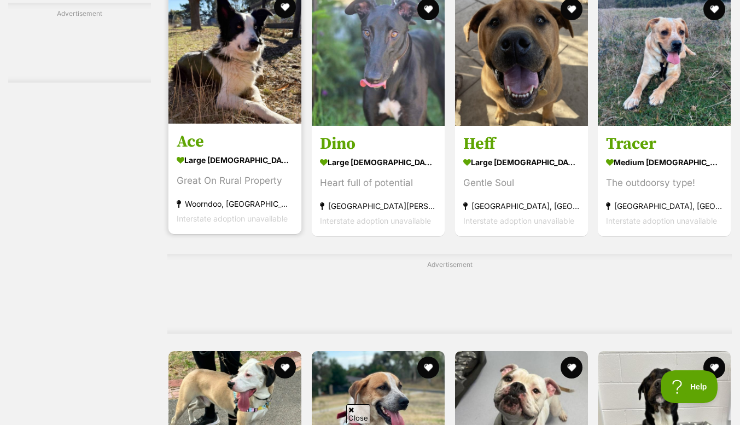
click at [185, 152] on h3 "Ace" at bounding box center [235, 141] width 117 height 21
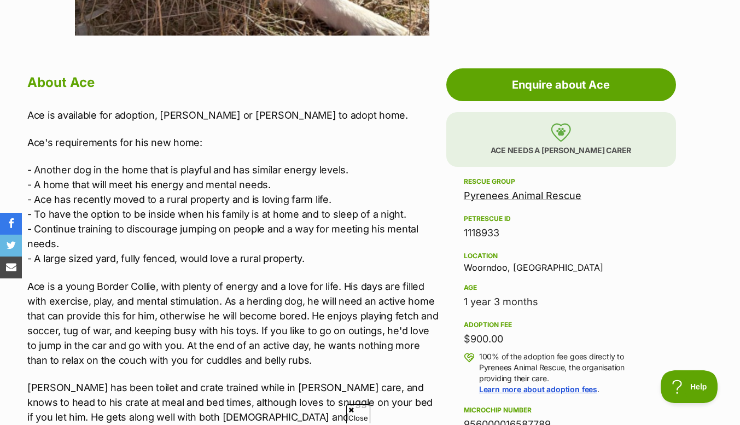
scroll to position [546, 0]
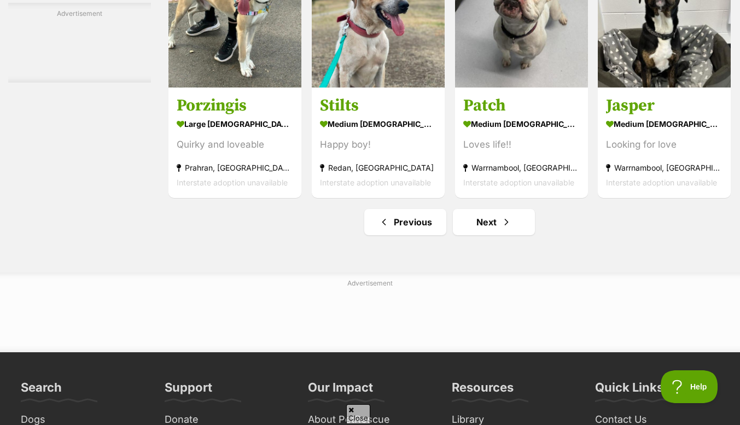
scroll to position [4904, 0]
click at [492, 233] on link "Next" at bounding box center [494, 222] width 82 height 26
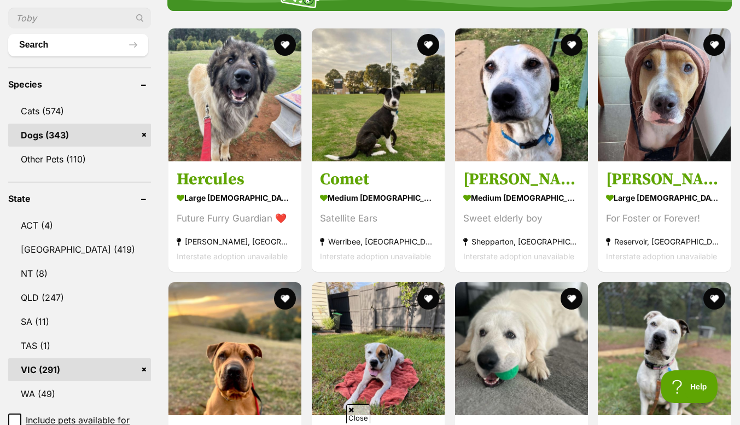
scroll to position [400, 0]
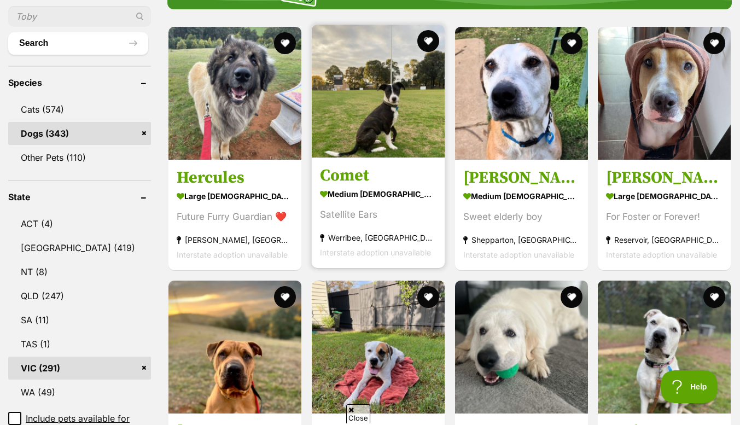
click at [349, 178] on h3 "Comet" at bounding box center [378, 175] width 117 height 21
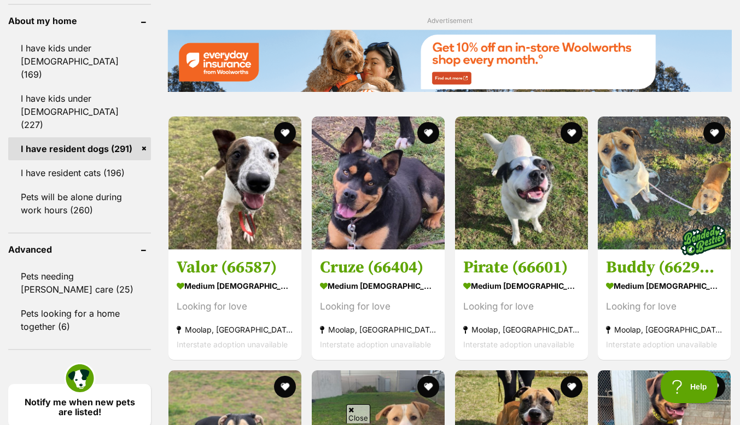
scroll to position [1296, 0]
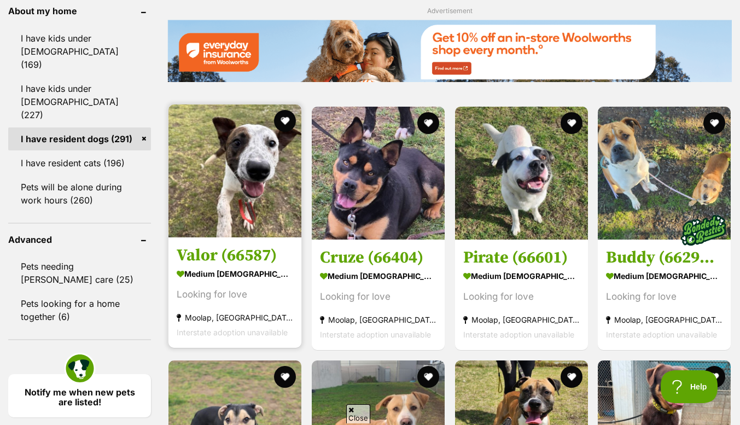
click at [237, 171] on img at bounding box center [235, 171] width 133 height 133
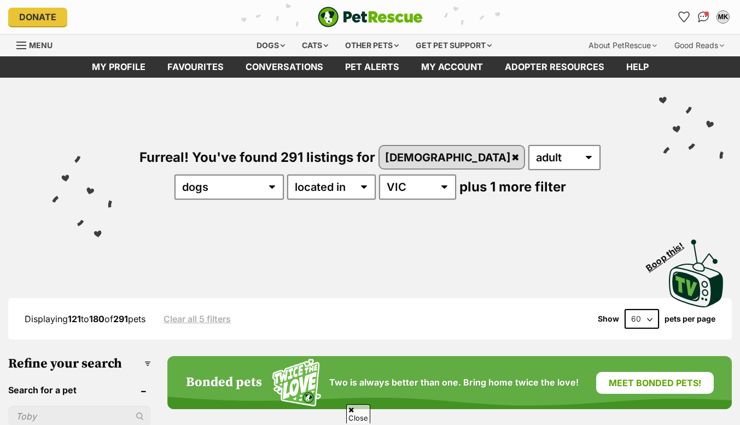
scroll to position [1296, 0]
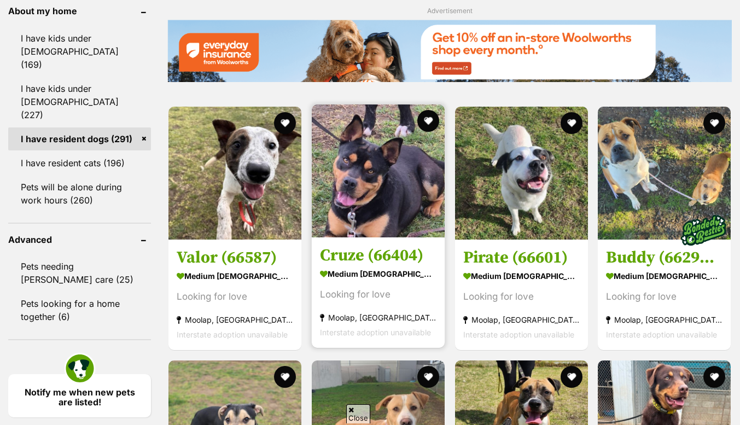
click at [366, 184] on img at bounding box center [378, 171] width 133 height 133
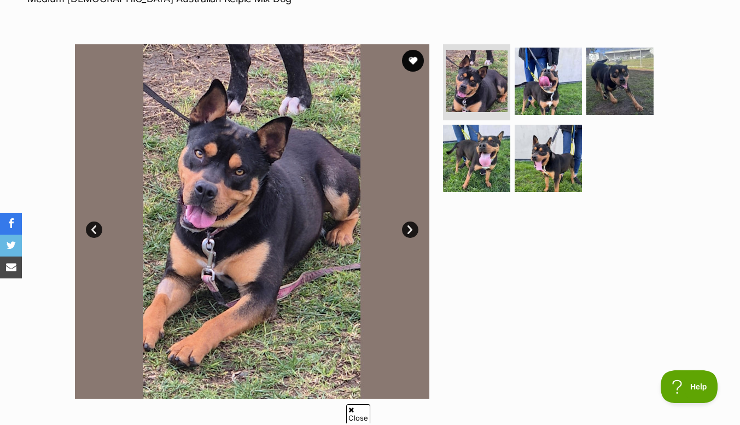
scroll to position [184, 0]
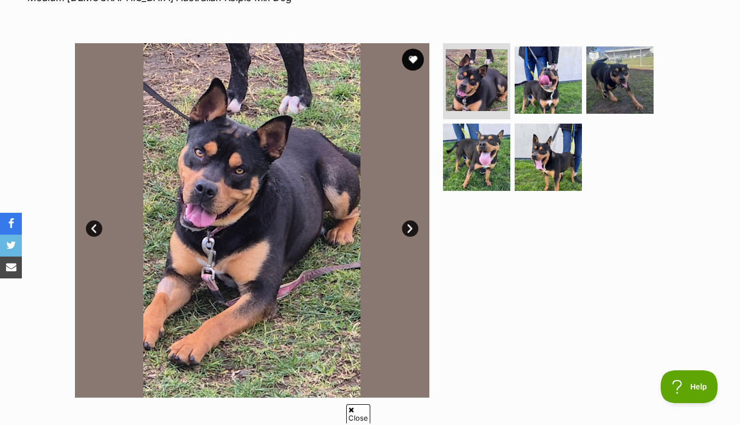
click at [410, 228] on link "Next" at bounding box center [410, 229] width 16 height 16
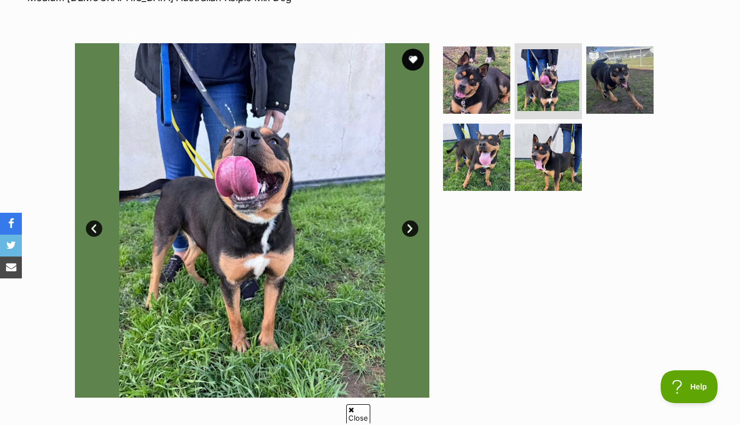
click at [412, 233] on link "Next" at bounding box center [410, 229] width 16 height 16
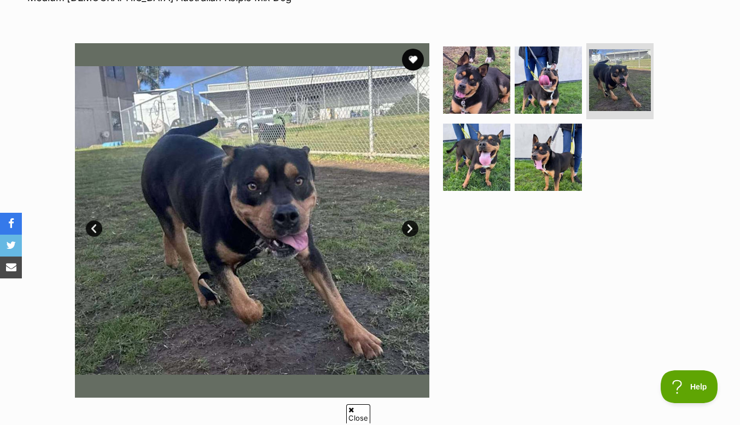
click at [415, 231] on link "Next" at bounding box center [410, 229] width 16 height 16
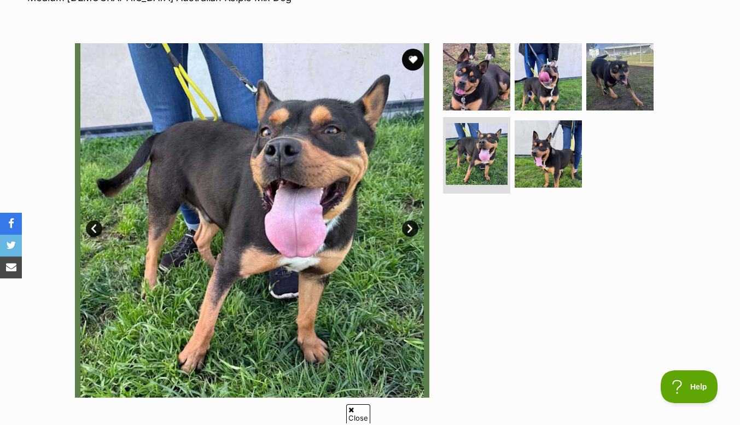
click at [409, 233] on link "Next" at bounding box center [410, 229] width 16 height 16
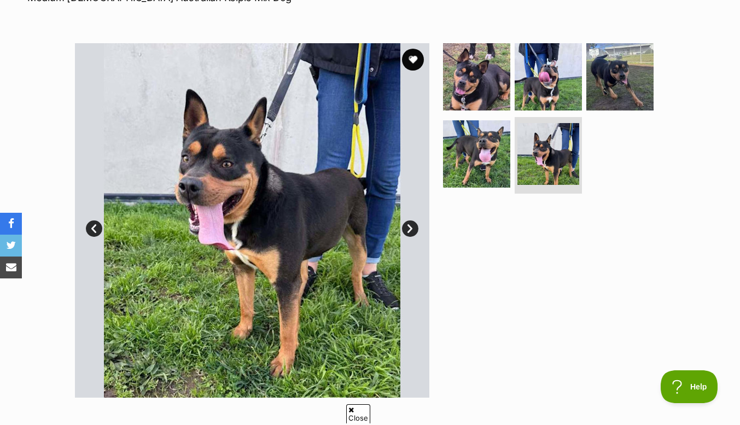
click at [410, 236] on link "Next" at bounding box center [410, 229] width 16 height 16
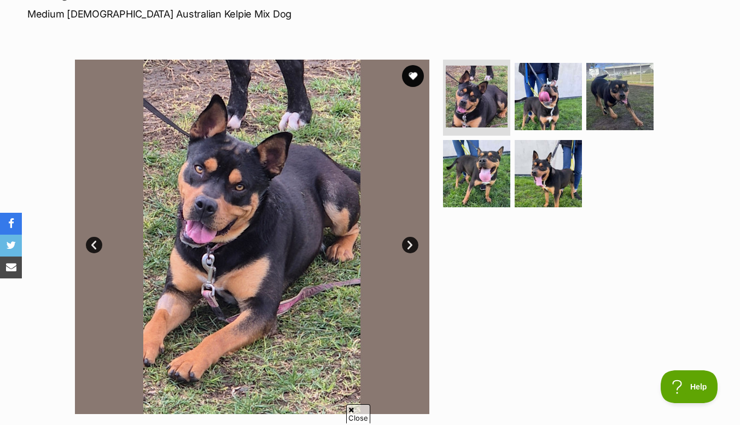
scroll to position [165, 0]
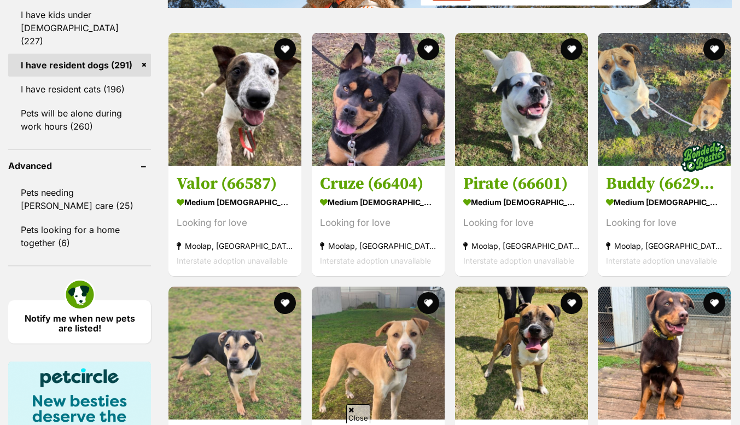
scroll to position [1373, 0]
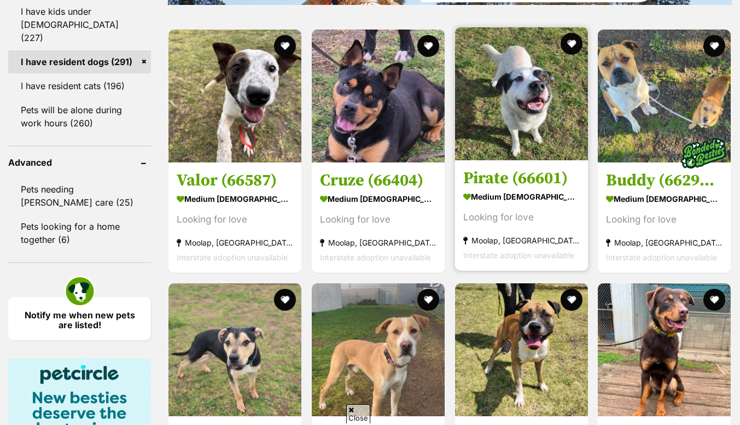
click at [515, 112] on img at bounding box center [521, 93] width 133 height 133
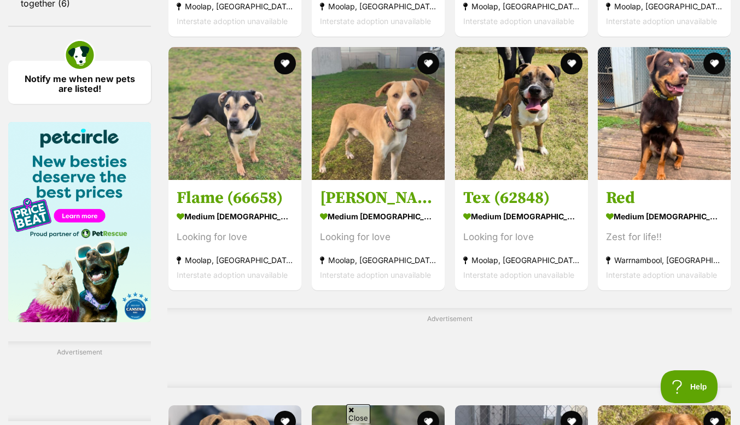
scroll to position [1613, 0]
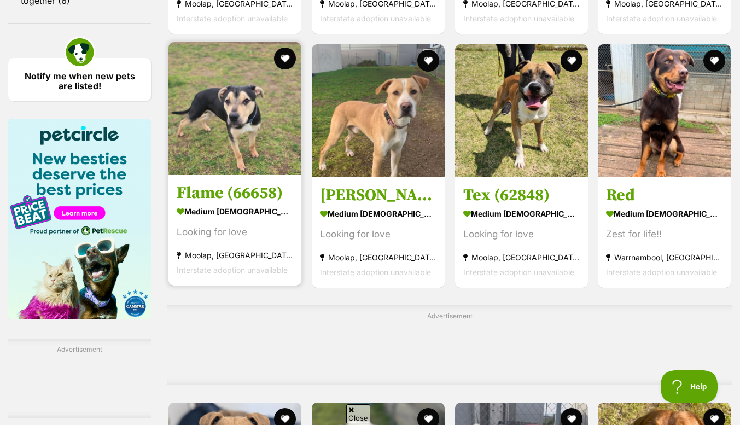
click at [233, 119] on img at bounding box center [235, 108] width 133 height 133
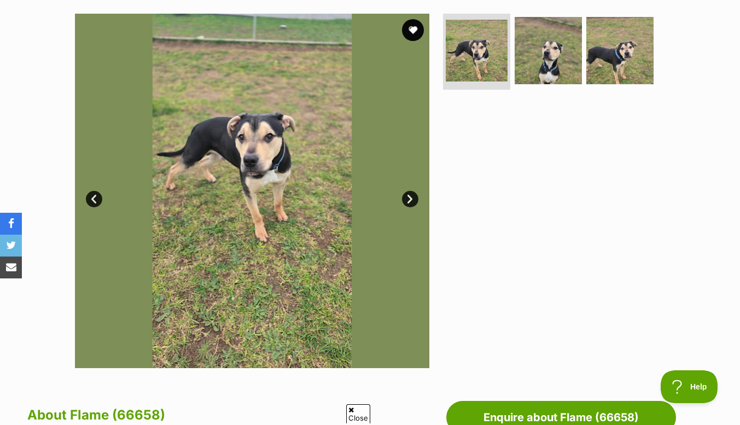
scroll to position [213, 0]
click at [411, 196] on link "Next" at bounding box center [410, 200] width 16 height 16
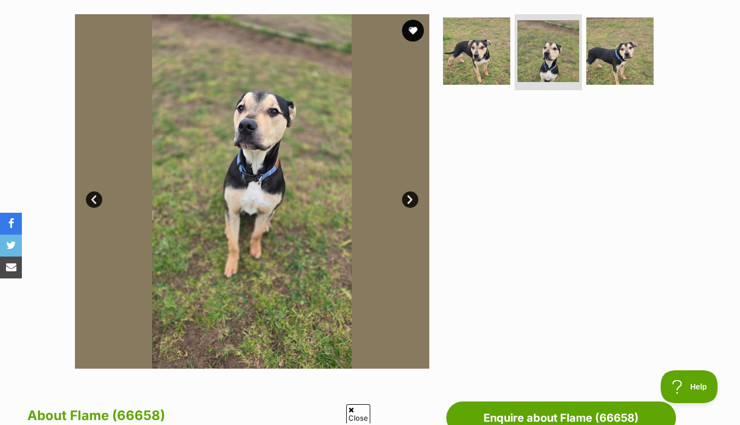
click at [412, 197] on link "Next" at bounding box center [410, 200] width 16 height 16
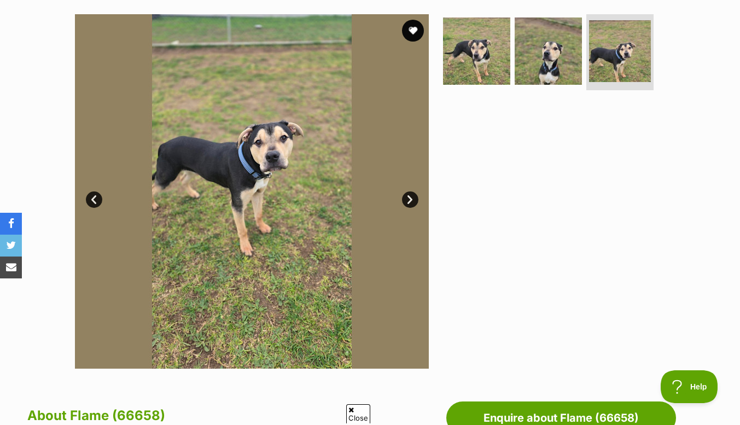
click at [414, 206] on link "Next" at bounding box center [410, 200] width 16 height 16
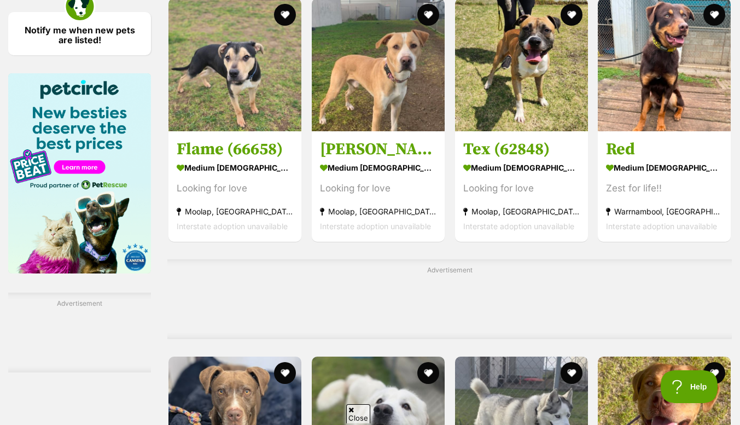
scroll to position [1659, 0]
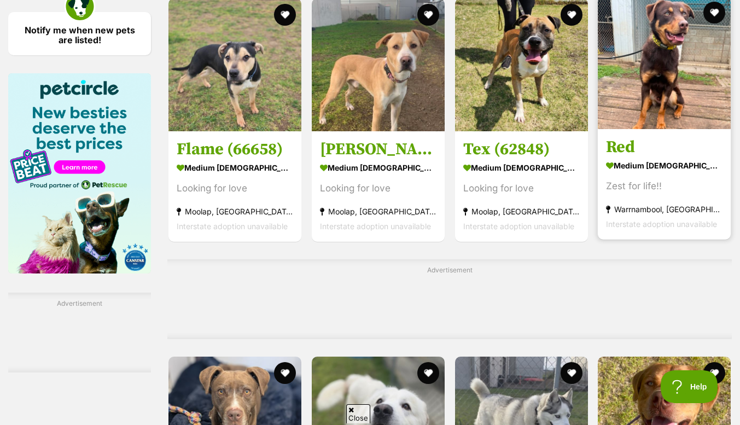
click at [628, 157] on h3 "Red" at bounding box center [664, 147] width 117 height 21
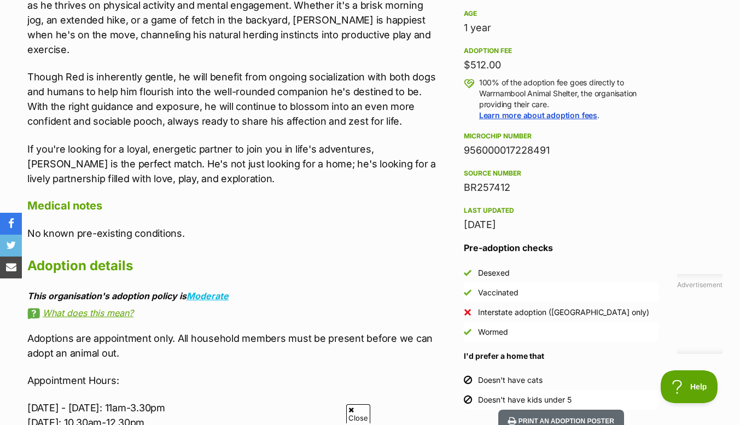
scroll to position [760, 0]
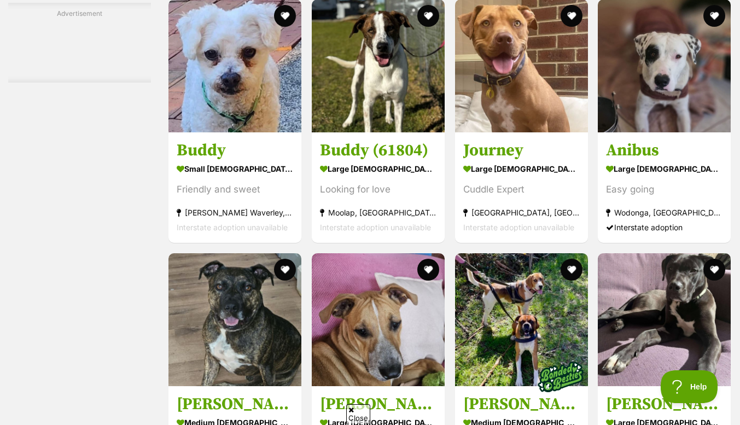
scroll to position [2379, 0]
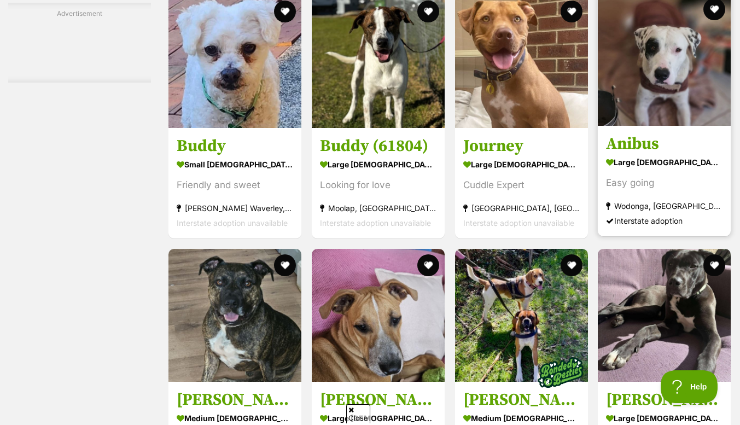
click at [666, 72] on img at bounding box center [664, 59] width 133 height 133
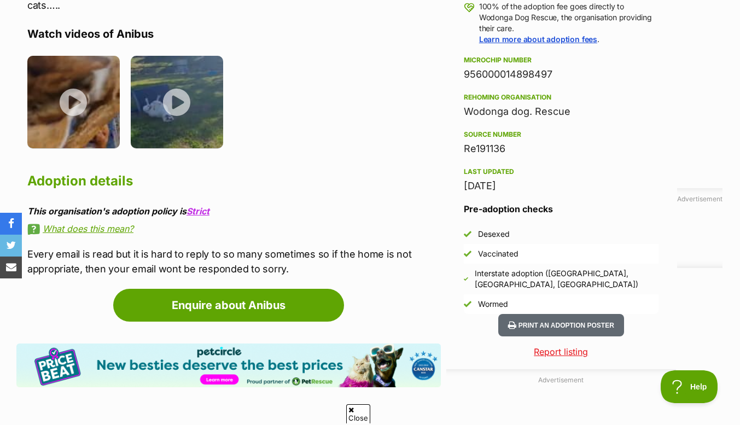
scroll to position [834, 0]
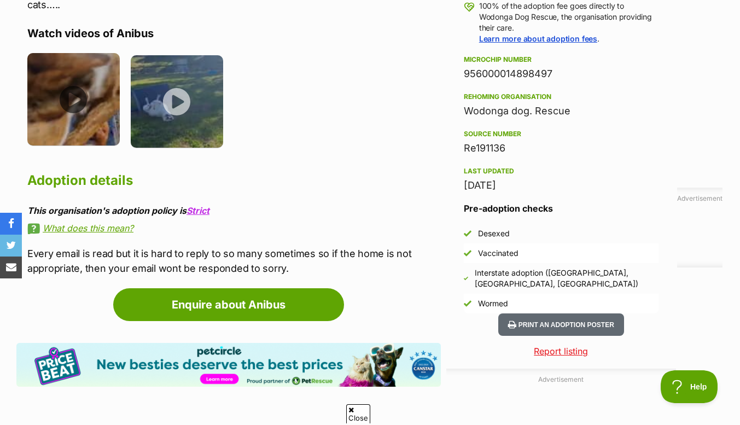
click at [76, 88] on img at bounding box center [73, 99] width 92 height 92
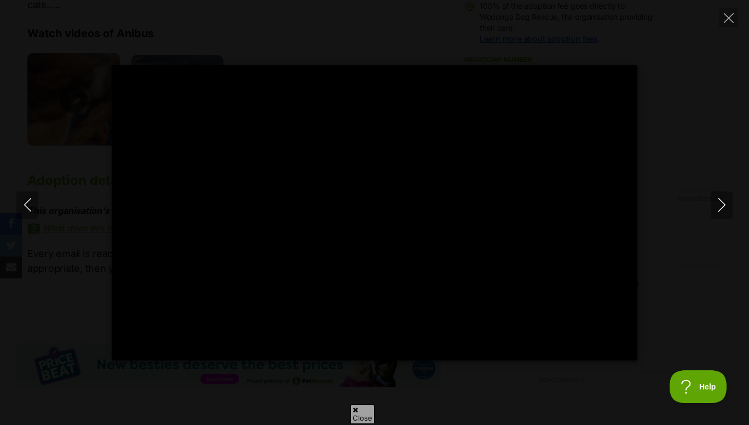
type input "100"
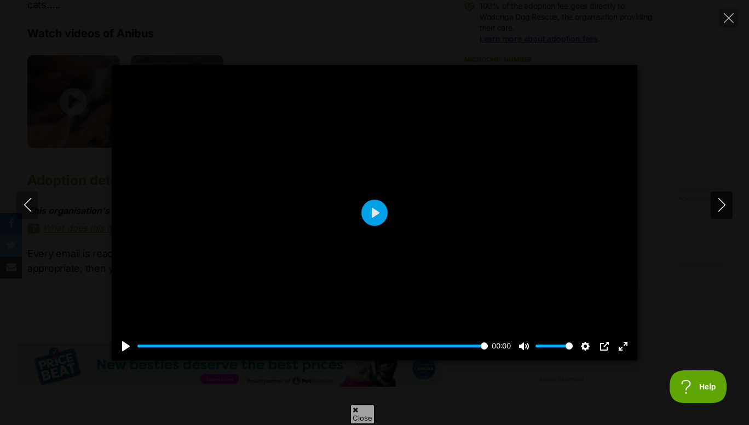
click at [724, 202] on icon "Next" at bounding box center [722, 205] width 14 height 14
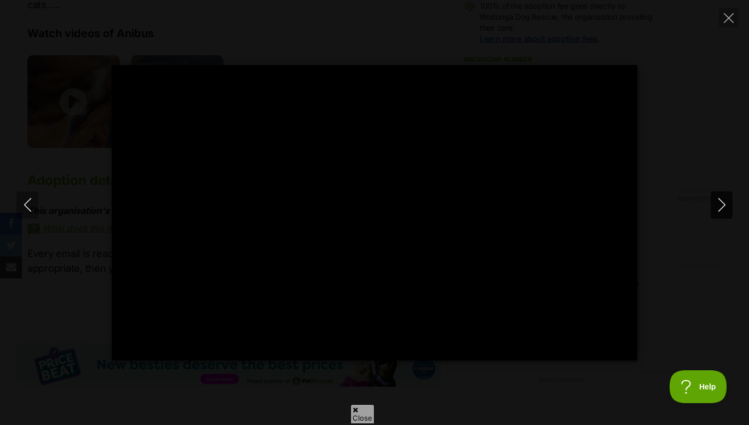
type input "100"
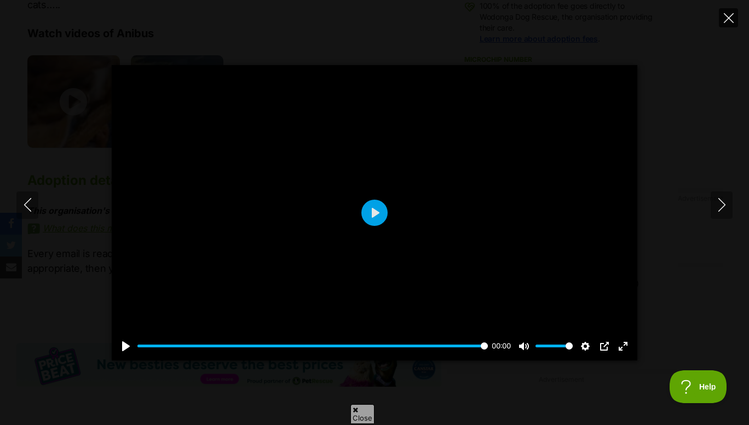
click at [729, 18] on icon "Close" at bounding box center [728, 18] width 10 height 10
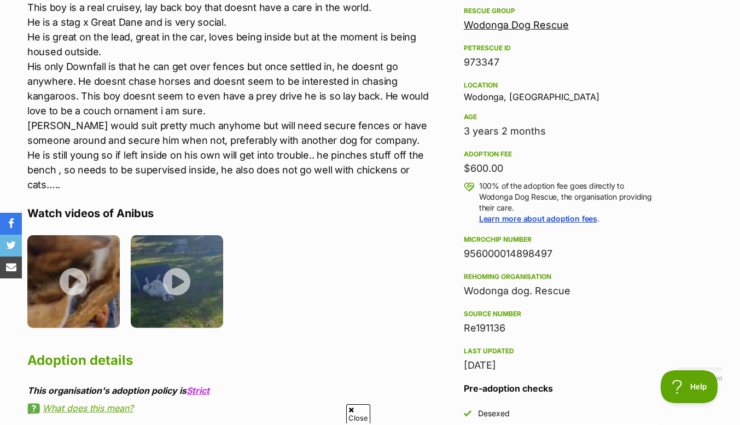
scroll to position [657, 0]
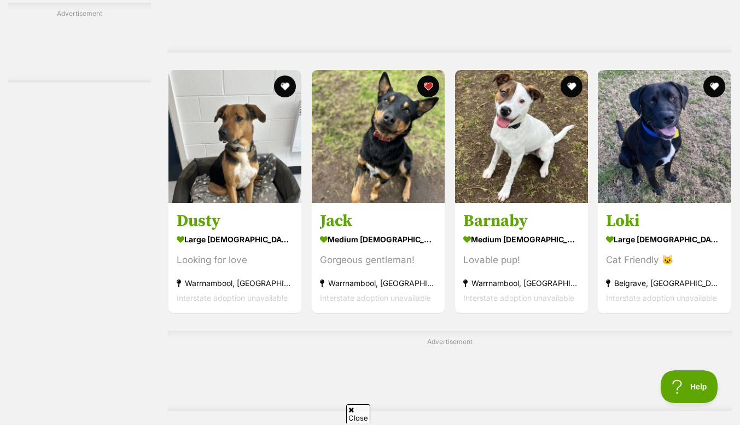
scroll to position [2916, 0]
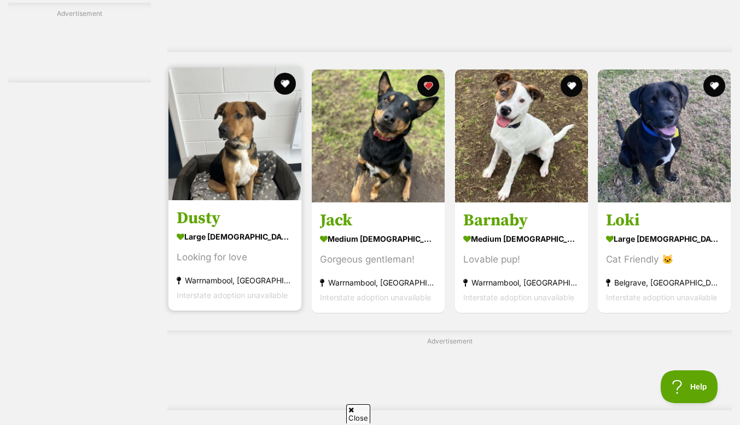
click at [231, 135] on img at bounding box center [235, 133] width 133 height 133
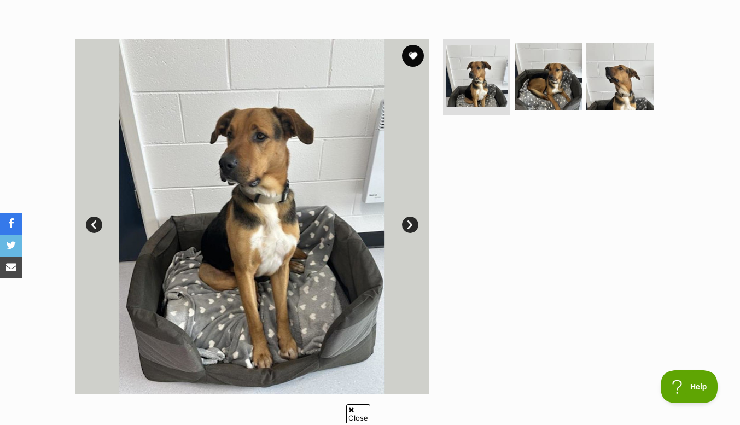
scroll to position [188, 0]
click at [410, 232] on link "Next" at bounding box center [410, 225] width 16 height 16
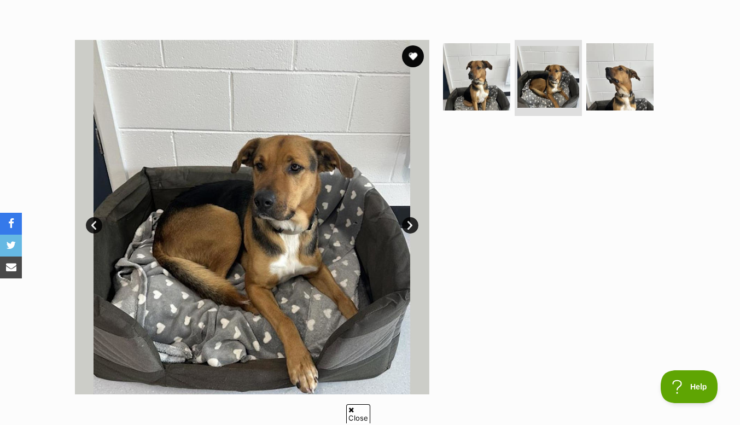
click at [408, 229] on link "Next" at bounding box center [410, 225] width 16 height 16
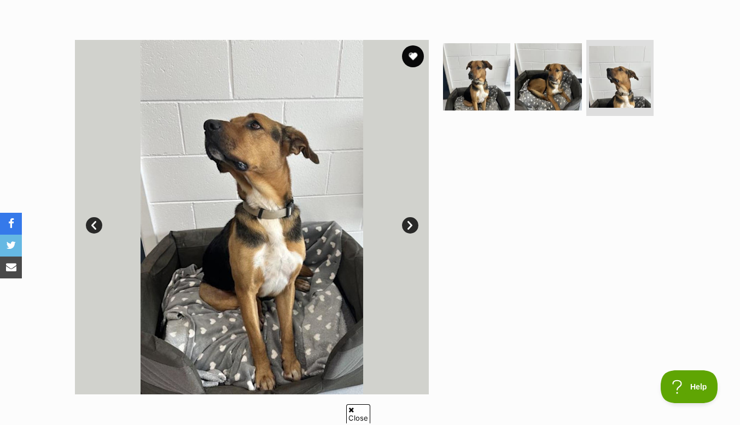
click at [411, 228] on link "Next" at bounding box center [410, 225] width 16 height 16
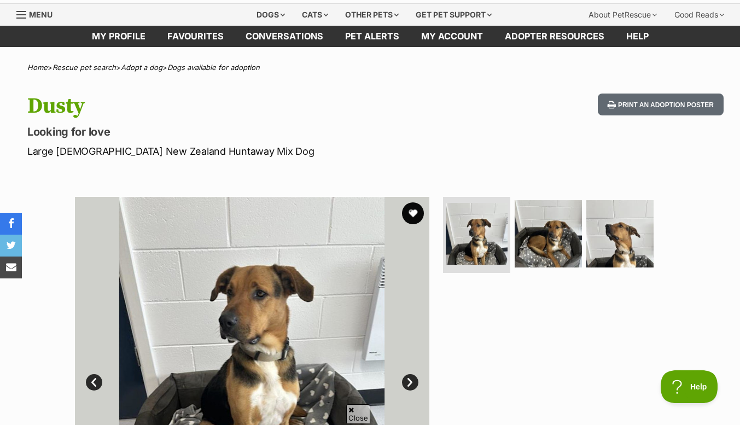
scroll to position [33, 0]
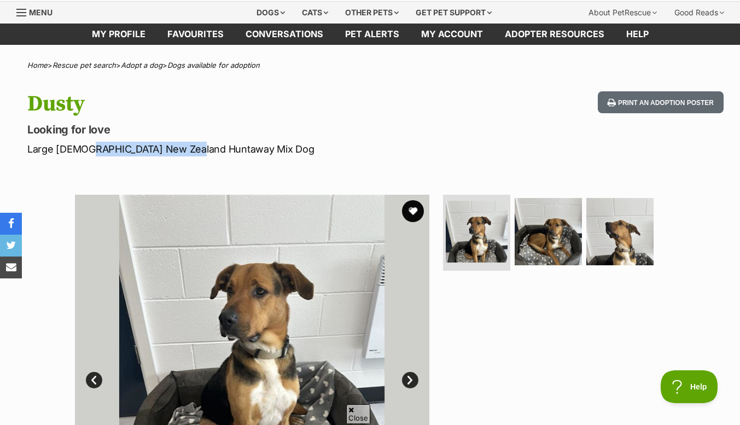
copy p "New Zealand Huntaway"
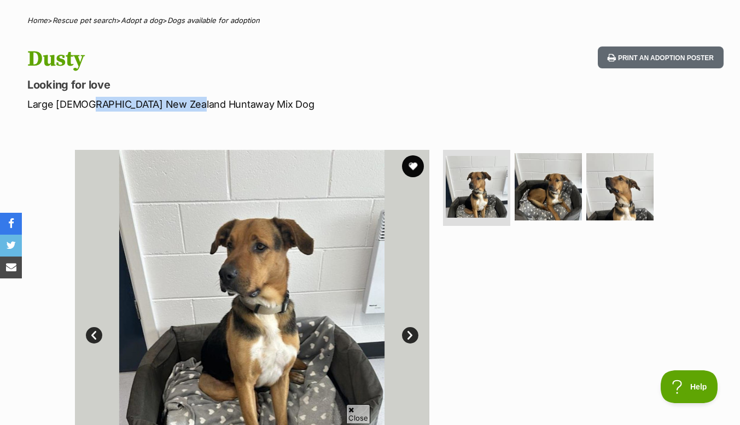
scroll to position [71, 0]
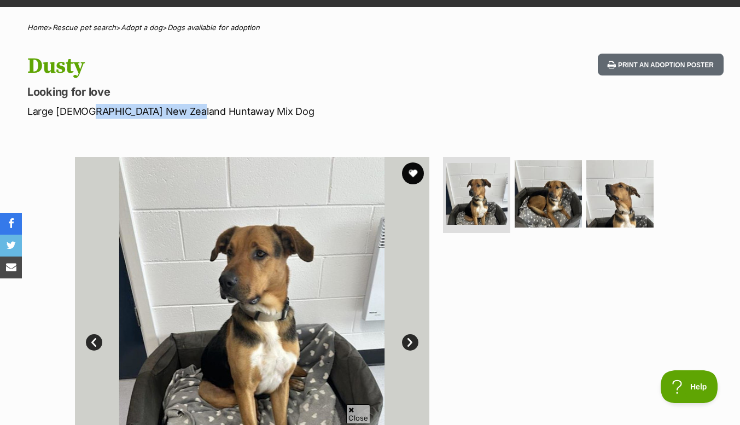
click at [314, 63] on h1 "Dusty" at bounding box center [239, 66] width 425 height 25
click at [418, 178] on button "favourite" at bounding box center [413, 173] width 24 height 24
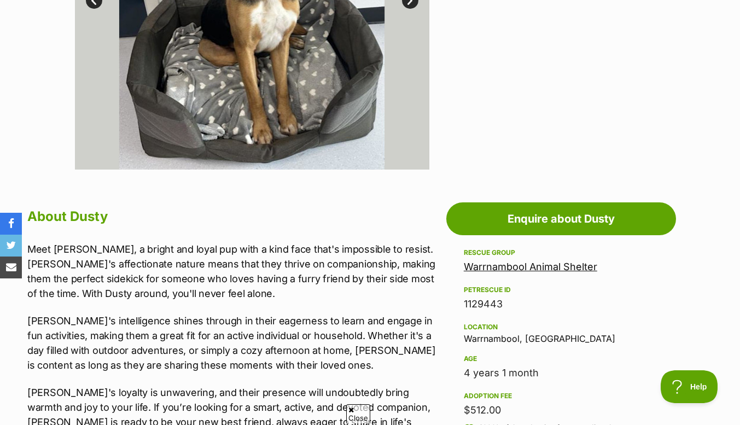
scroll to position [418, 0]
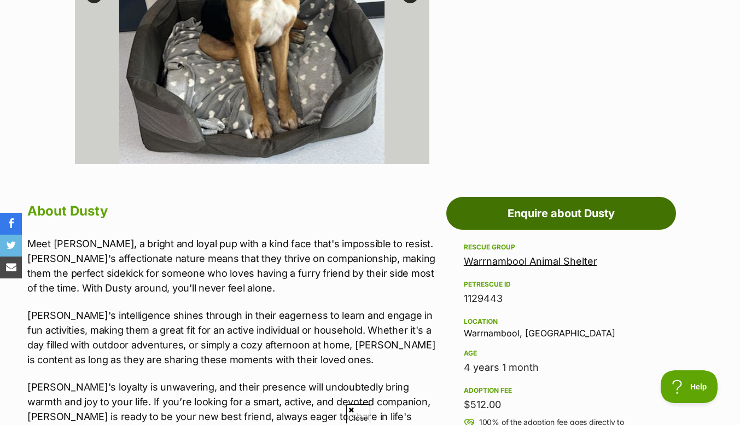
click at [552, 222] on link "Enquire about Dusty" at bounding box center [562, 213] width 230 height 33
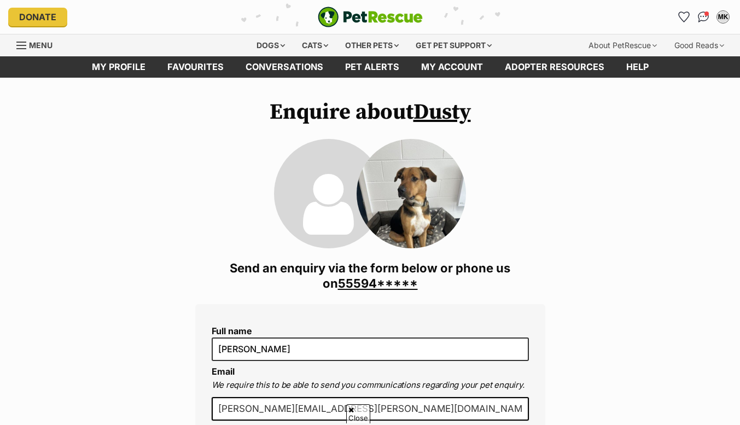
scroll to position [196, 0]
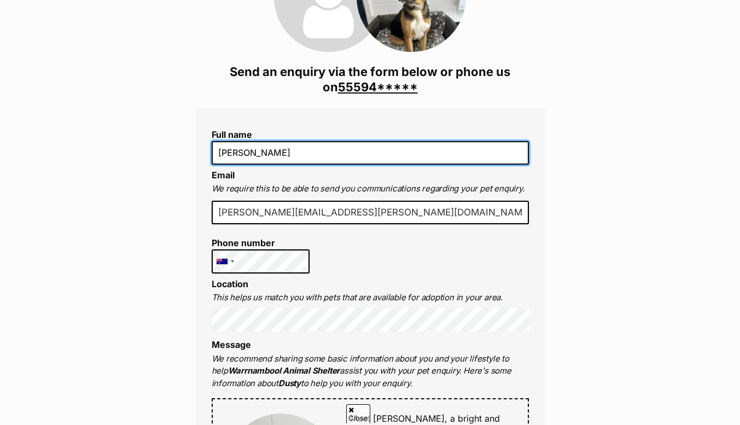
click at [252, 156] on input "[PERSON_NAME]" at bounding box center [370, 152] width 317 height 23
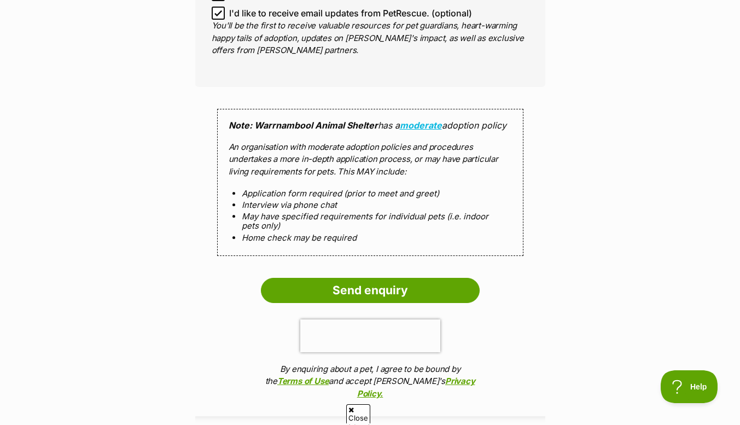
scroll to position [944, 0]
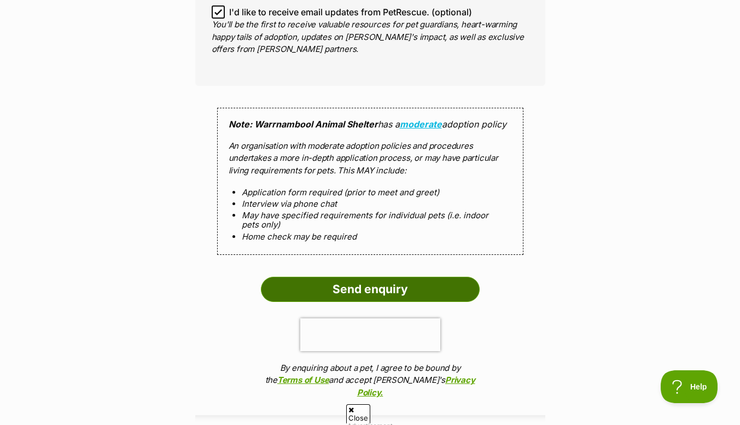
type input "Mel Kendell"
click at [364, 282] on input "Send enquiry" at bounding box center [370, 289] width 219 height 25
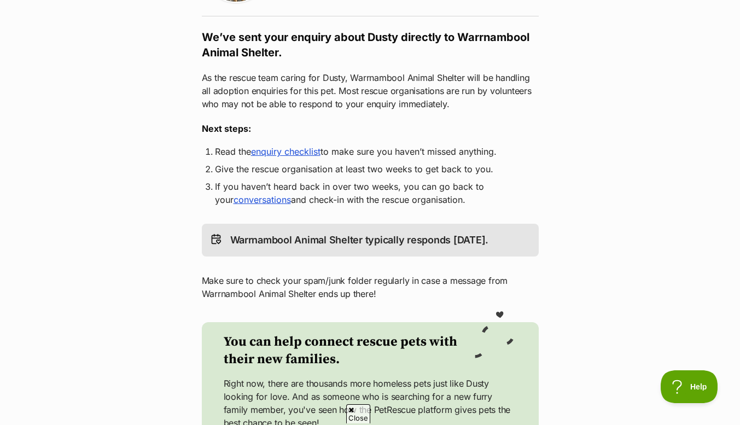
scroll to position [165, 0]
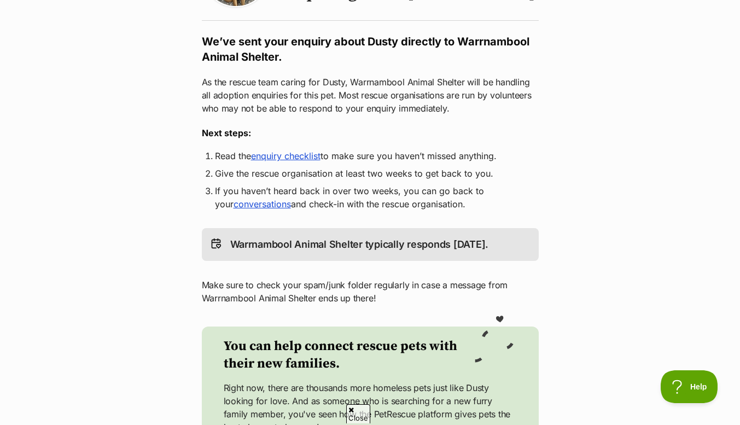
click at [277, 158] on link "enquiry checklist" at bounding box center [285, 155] width 69 height 11
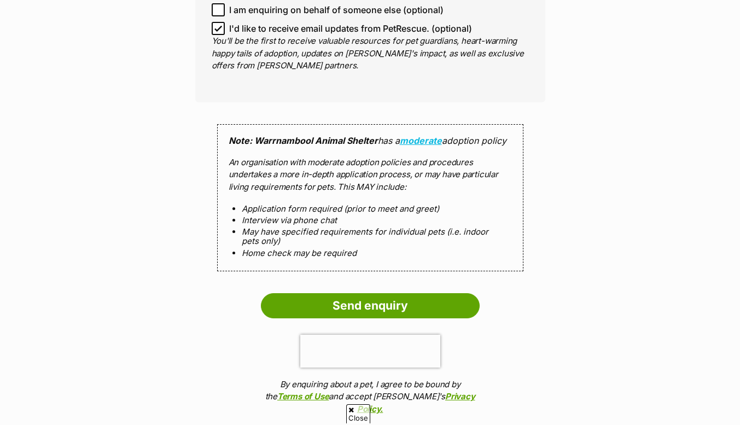
scroll to position [944, 0]
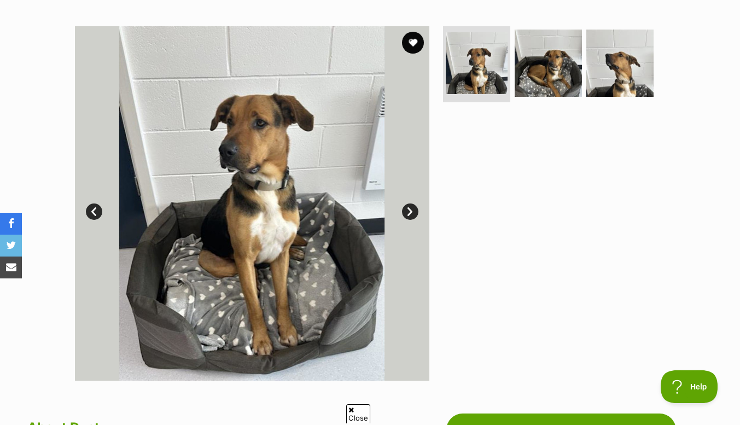
scroll to position [202, 0]
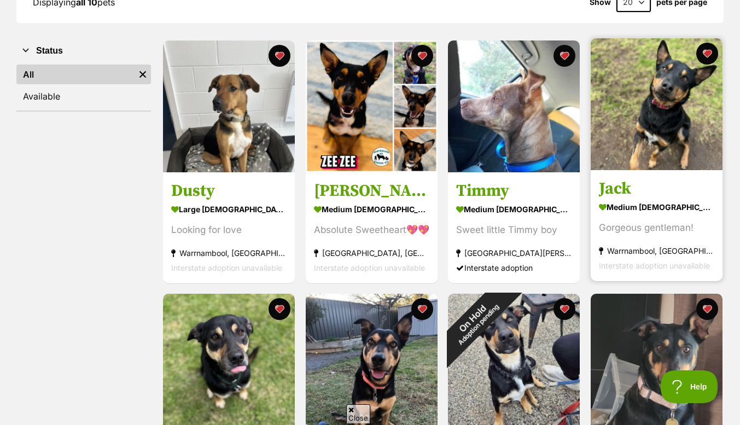
click at [641, 233] on div "Gorgeous gentleman!" at bounding box center [656, 228] width 115 height 15
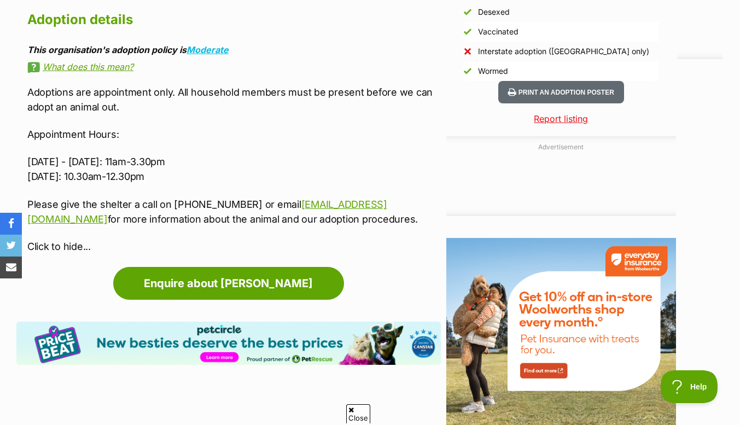
scroll to position [1020, 0]
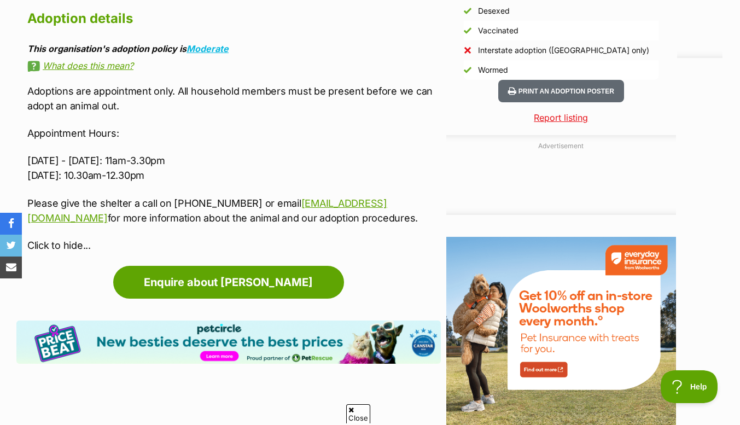
click at [84, 64] on link "What does this mean?" at bounding box center [234, 66] width 414 height 10
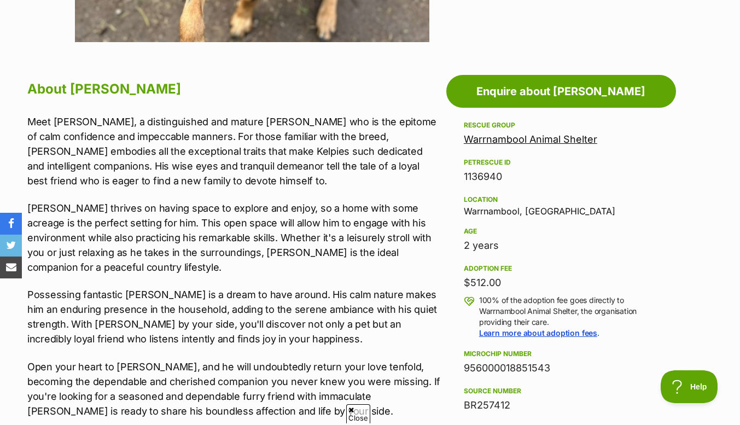
scroll to position [541, 0]
click at [539, 142] on link "Warrnambool Animal Shelter" at bounding box center [531, 138] width 134 height 11
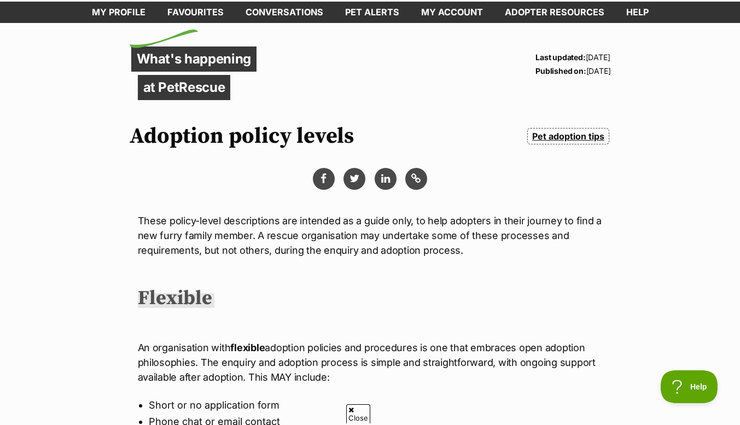
scroll to position [54, 0]
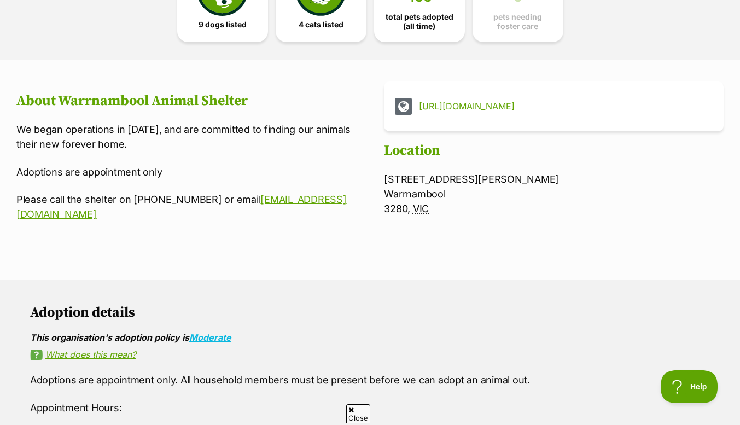
scroll to position [352, 0]
click at [515, 109] on link "[URL][DOMAIN_NAME]" at bounding box center [563, 107] width 289 height 10
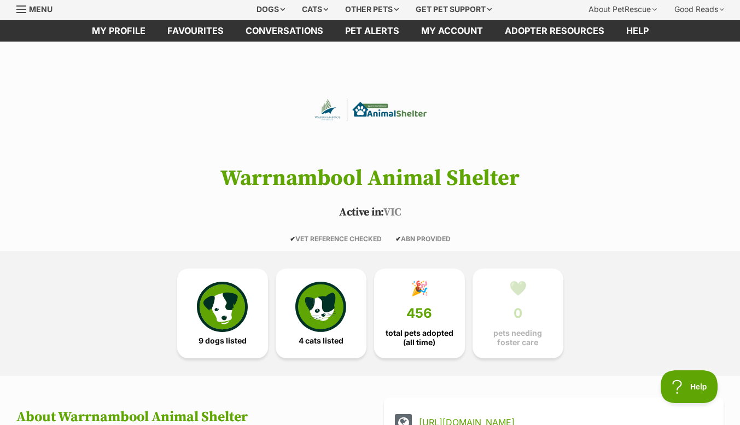
scroll to position [0, 0]
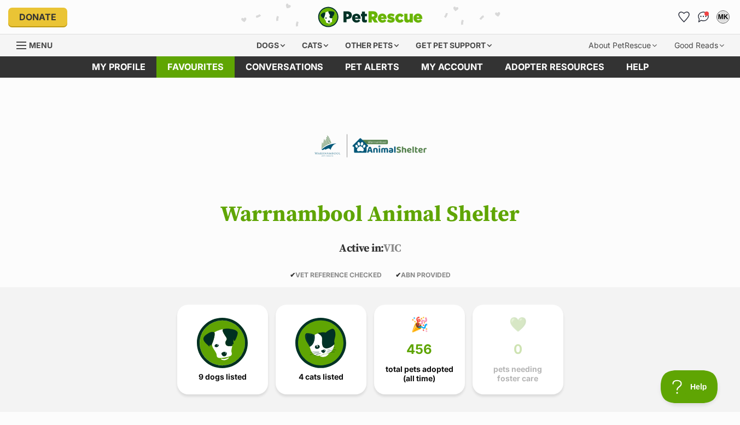
click at [190, 66] on link "Favourites" at bounding box center [195, 66] width 78 height 21
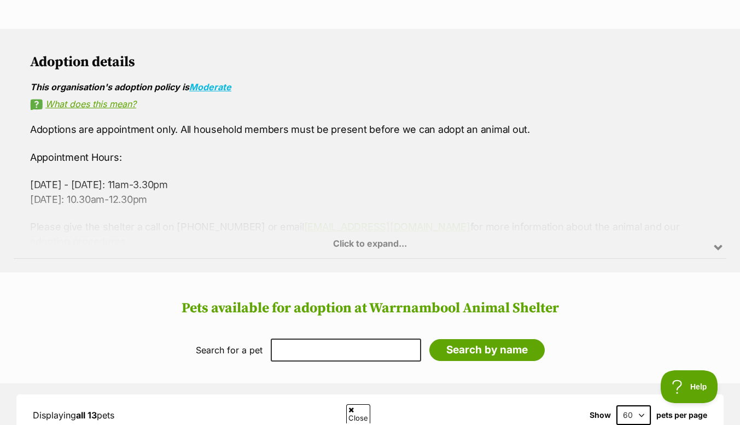
scroll to position [605, 0]
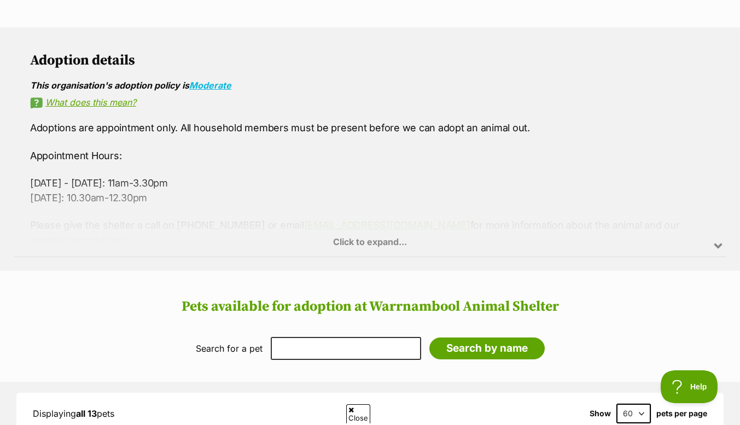
click at [356, 244] on div "Click to expand..." at bounding box center [370, 213] width 713 height 85
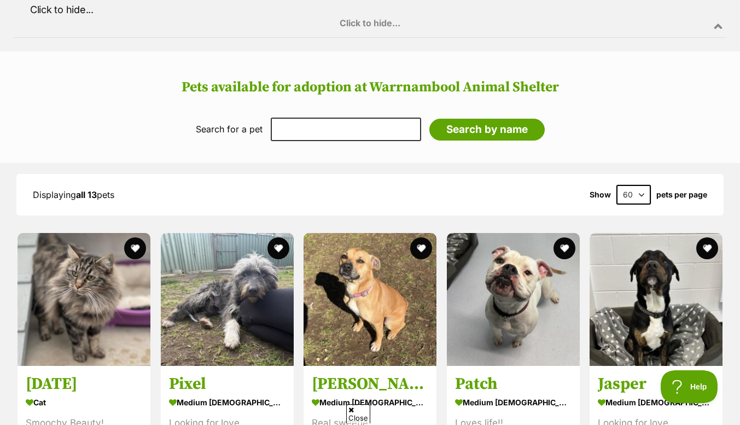
scroll to position [863, 0]
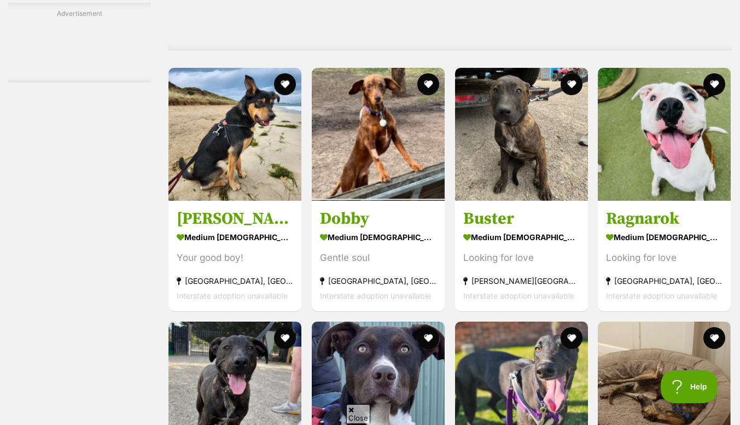
scroll to position [3279, 0]
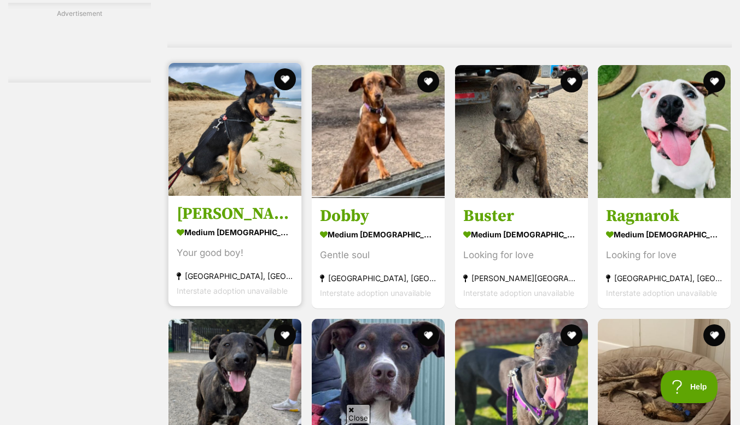
click at [211, 167] on img at bounding box center [235, 129] width 133 height 133
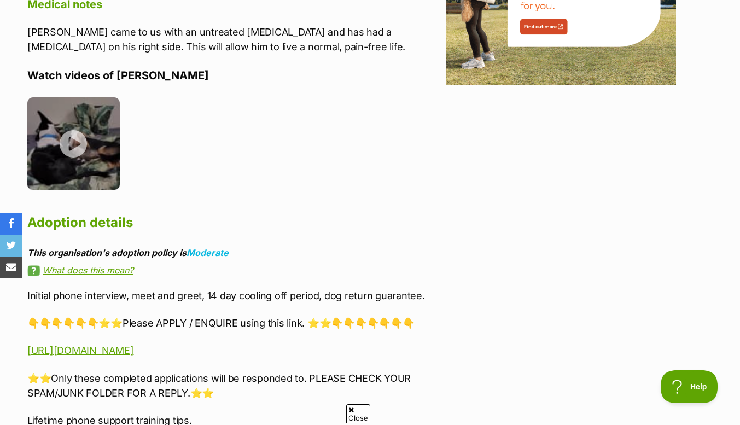
scroll to position [1433, 0]
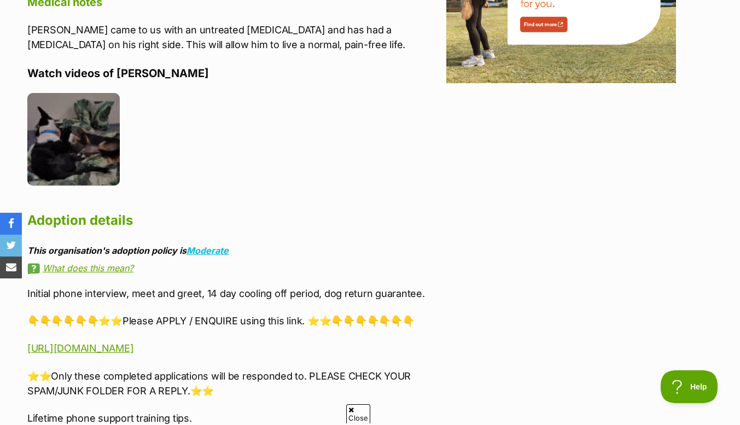
click at [79, 143] on img at bounding box center [73, 139] width 92 height 92
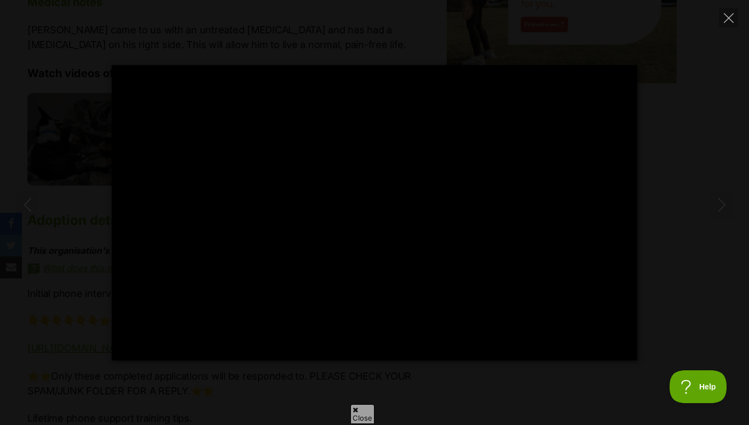
type input "100"
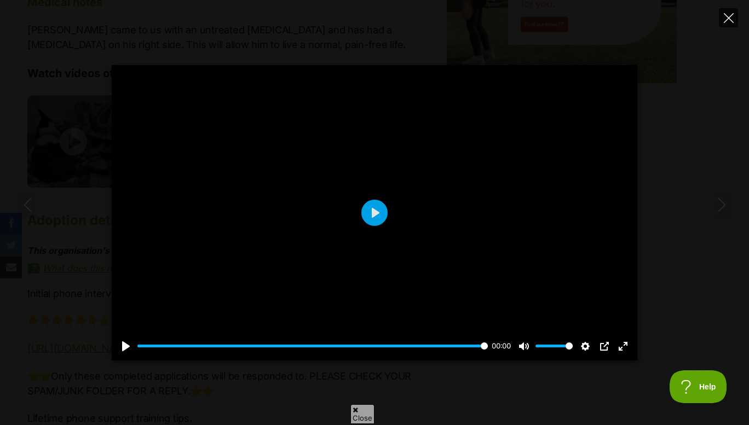
click at [729, 23] on button "Close" at bounding box center [727, 17] width 19 height 19
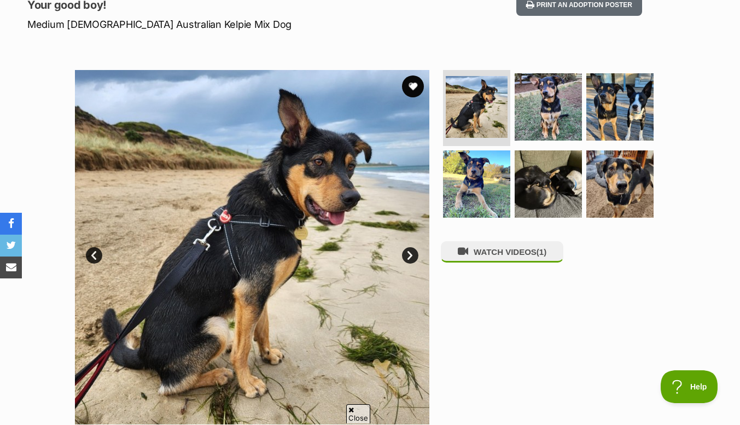
scroll to position [156, 0]
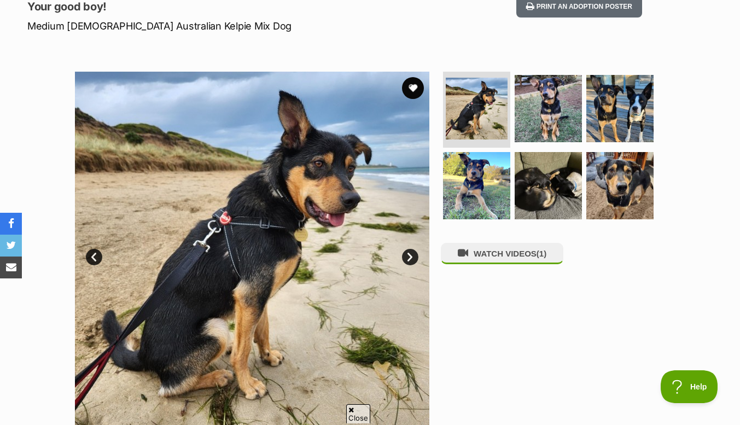
click at [410, 254] on link "Next" at bounding box center [410, 257] width 16 height 16
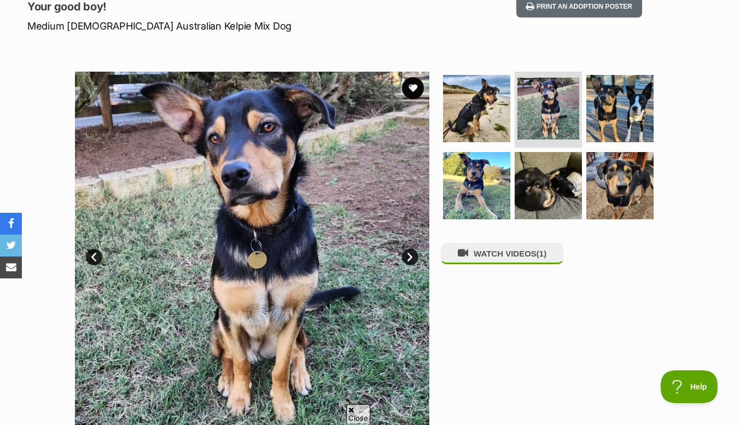
click at [409, 259] on link "Next" at bounding box center [410, 257] width 16 height 16
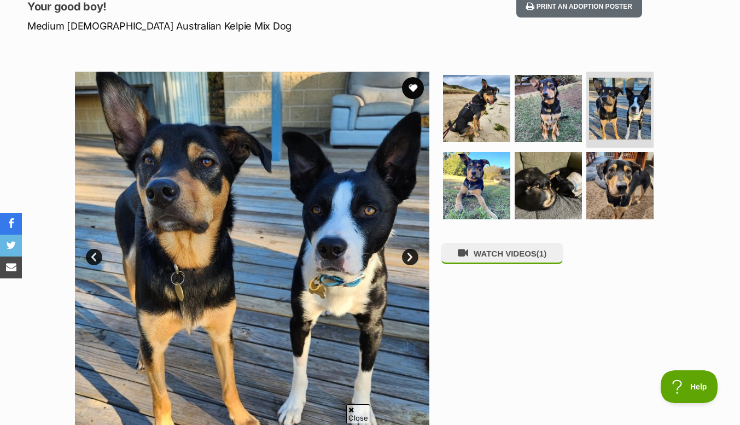
click at [410, 262] on link "Next" at bounding box center [410, 257] width 16 height 16
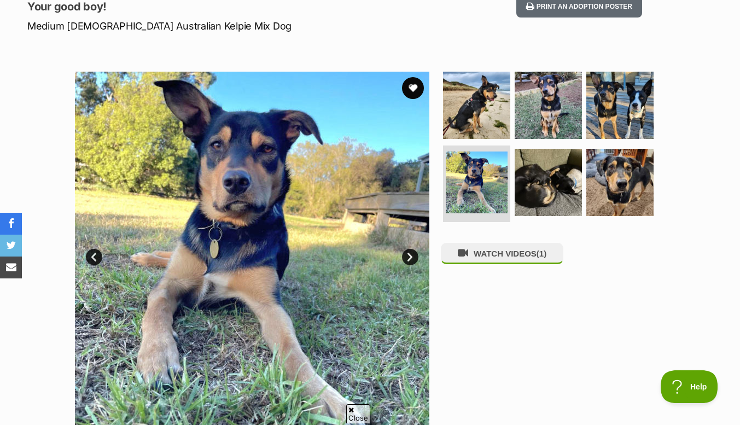
click at [409, 259] on link "Next" at bounding box center [410, 257] width 16 height 16
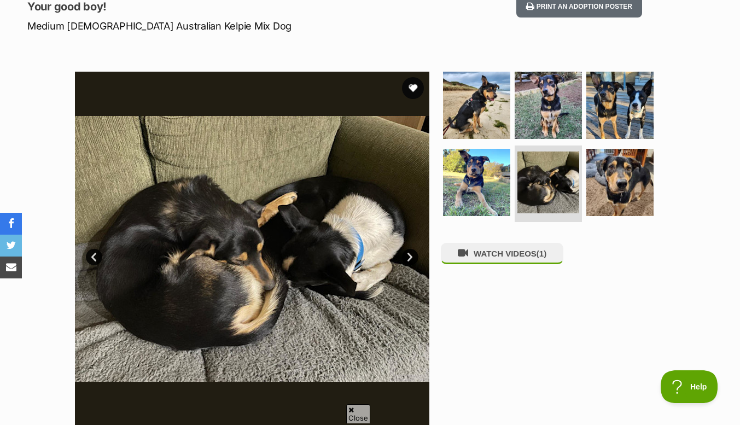
click at [410, 263] on link "Next" at bounding box center [410, 257] width 16 height 16
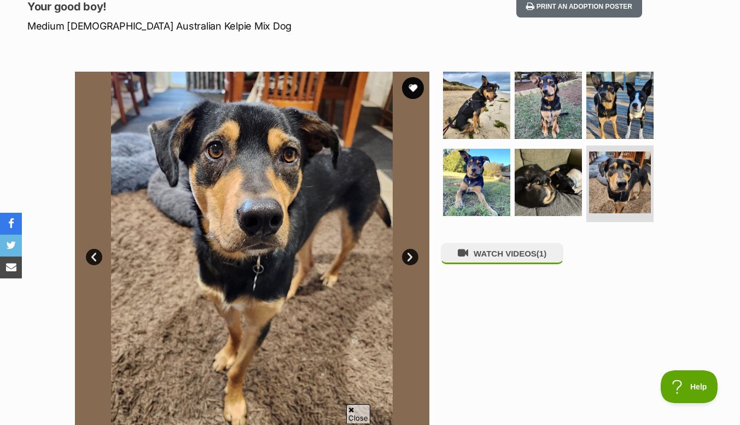
click at [405, 258] on link "Next" at bounding box center [410, 257] width 16 height 16
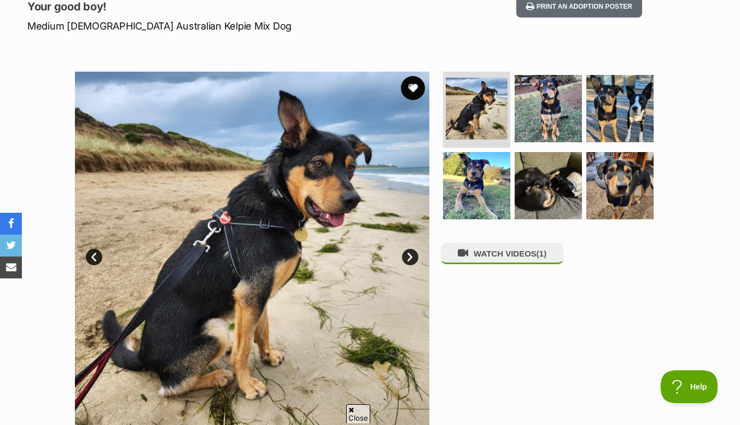
click at [413, 88] on button "favourite" at bounding box center [413, 88] width 24 height 24
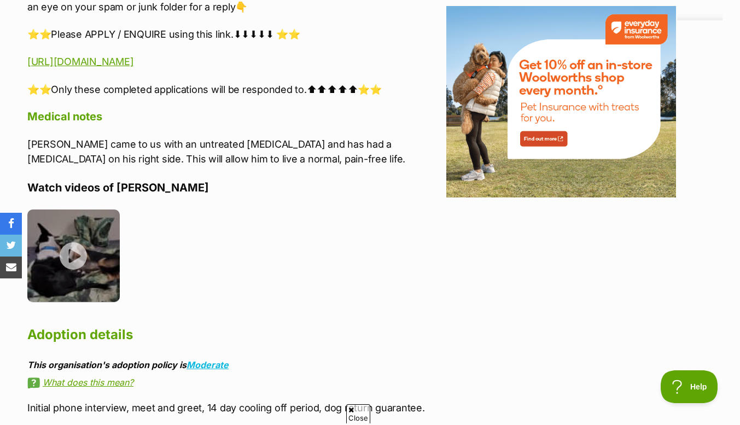
scroll to position [1321, 0]
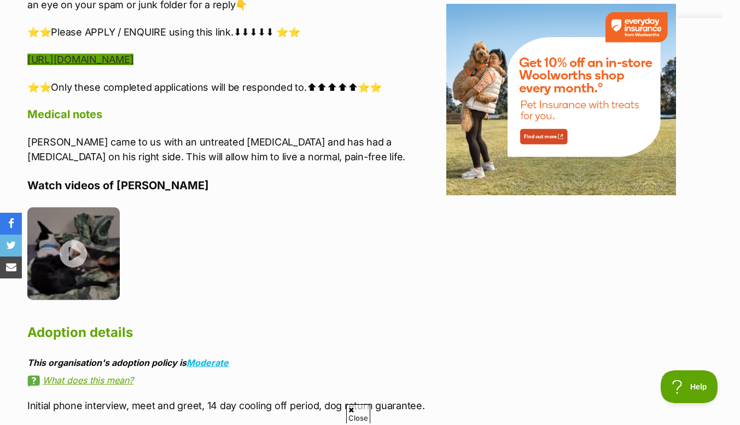
click at [120, 63] on link "https://www.startingoverdogrescue.org.au/adoption-application-form/" at bounding box center [80, 59] width 106 height 11
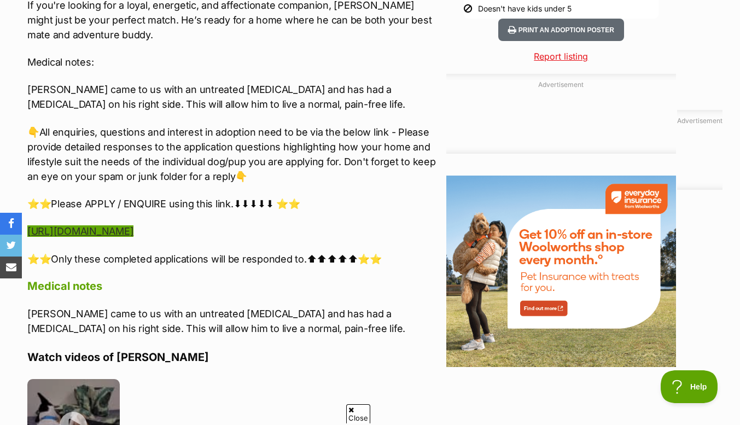
scroll to position [1152, 0]
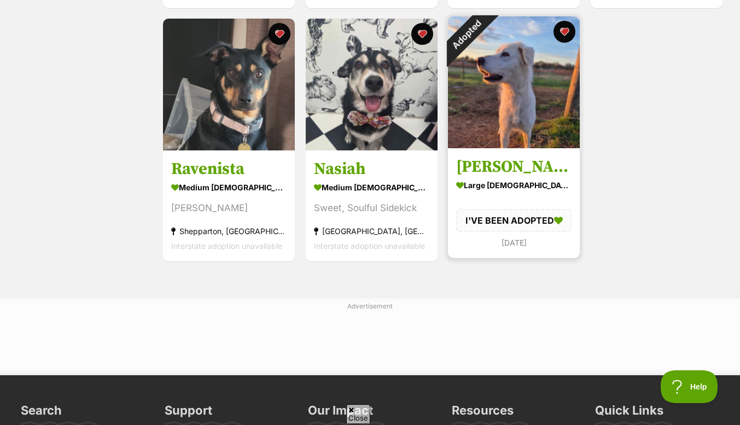
click at [506, 68] on img at bounding box center [514, 82] width 132 height 132
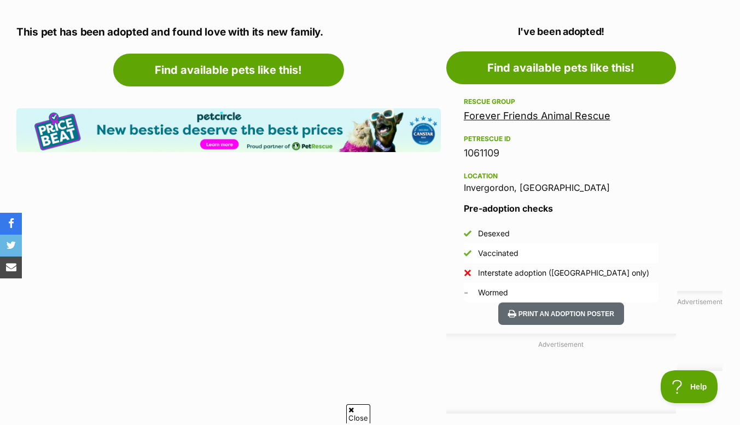
scroll to position [593, 0]
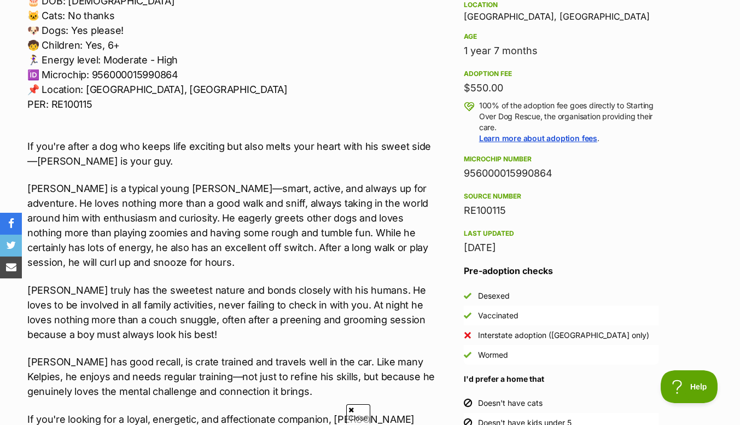
scroll to position [734, 0]
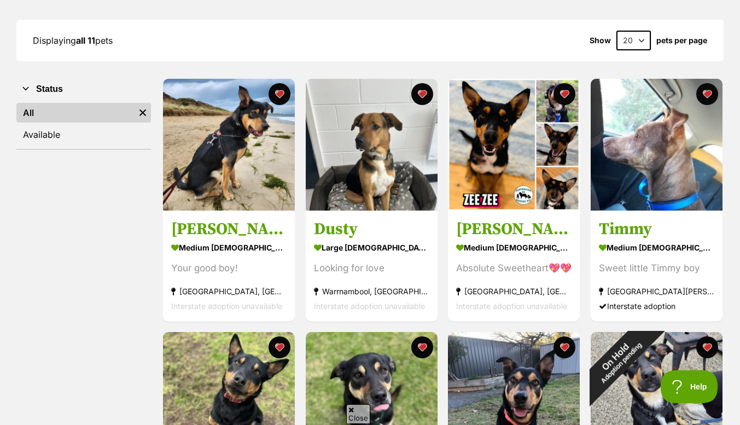
scroll to position [144, 0]
